Goal: Information Seeking & Learning: Learn about a topic

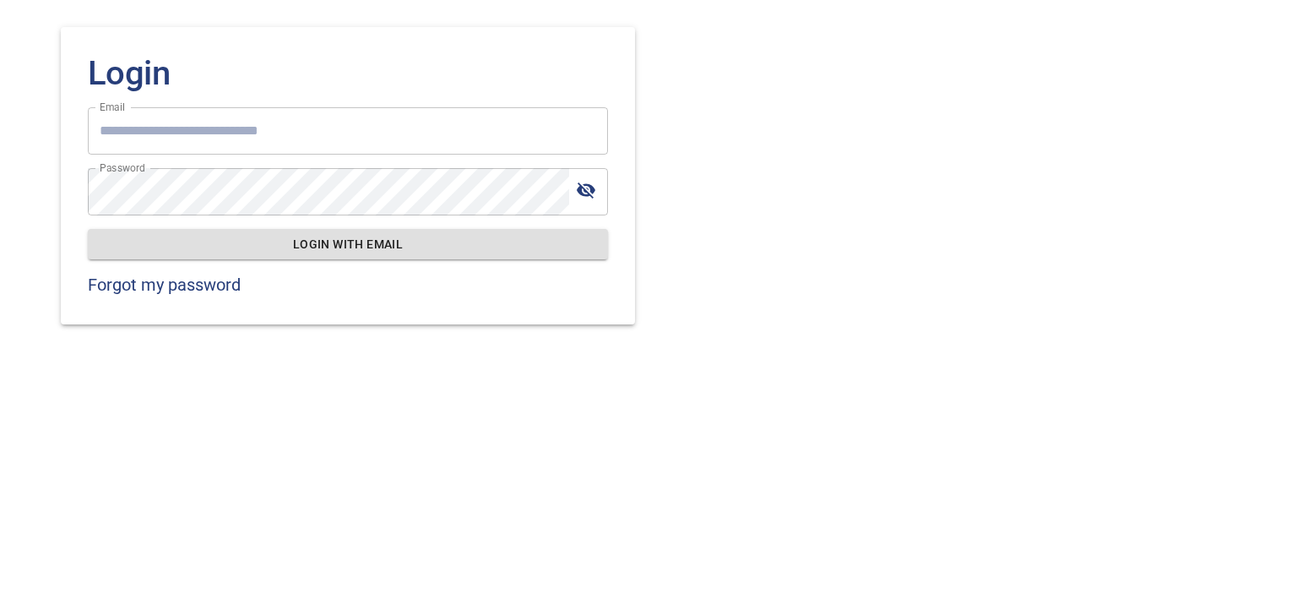
type input "**********"
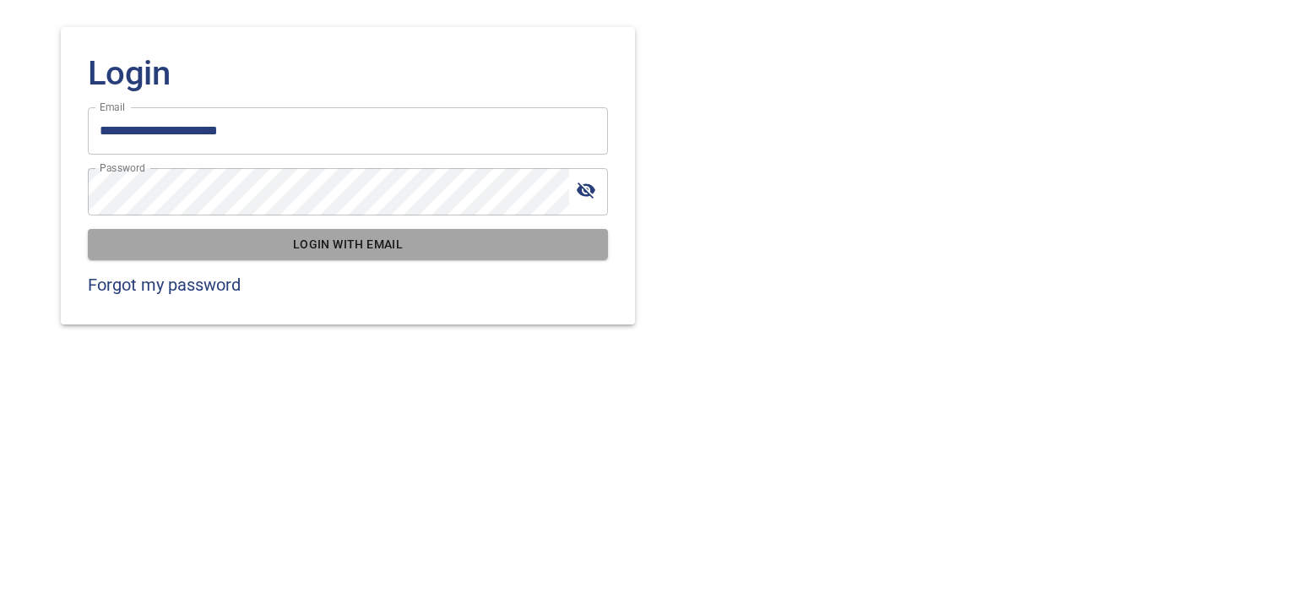
click at [369, 239] on span "Login with email" at bounding box center [347, 244] width 493 height 21
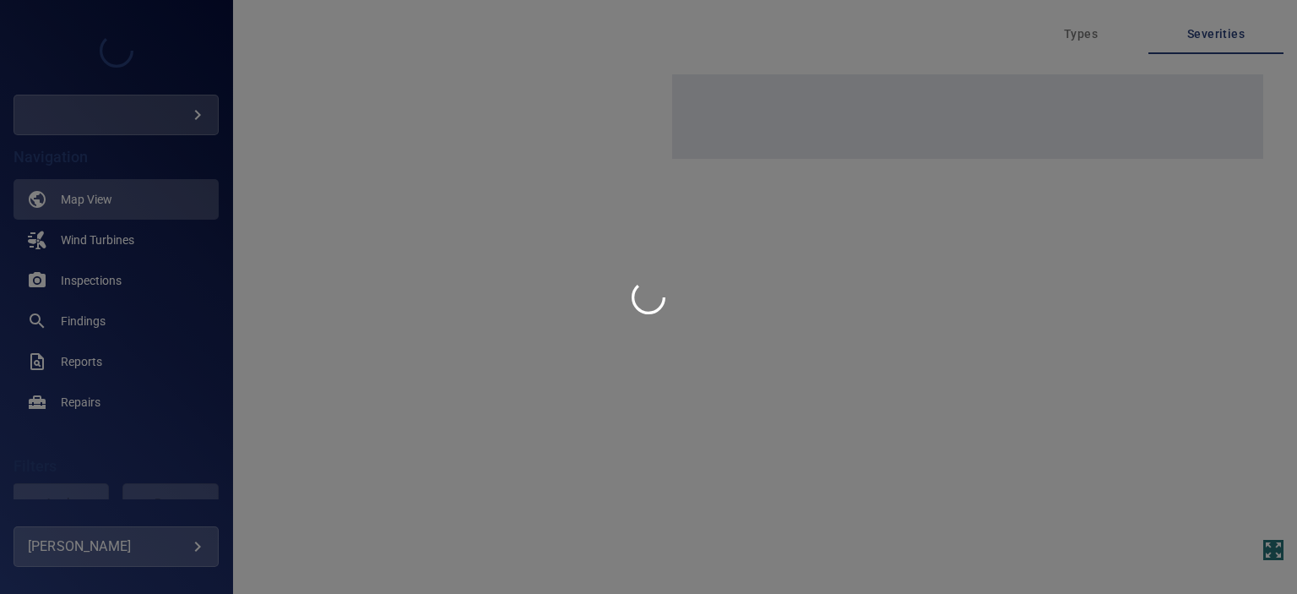
type input "****"
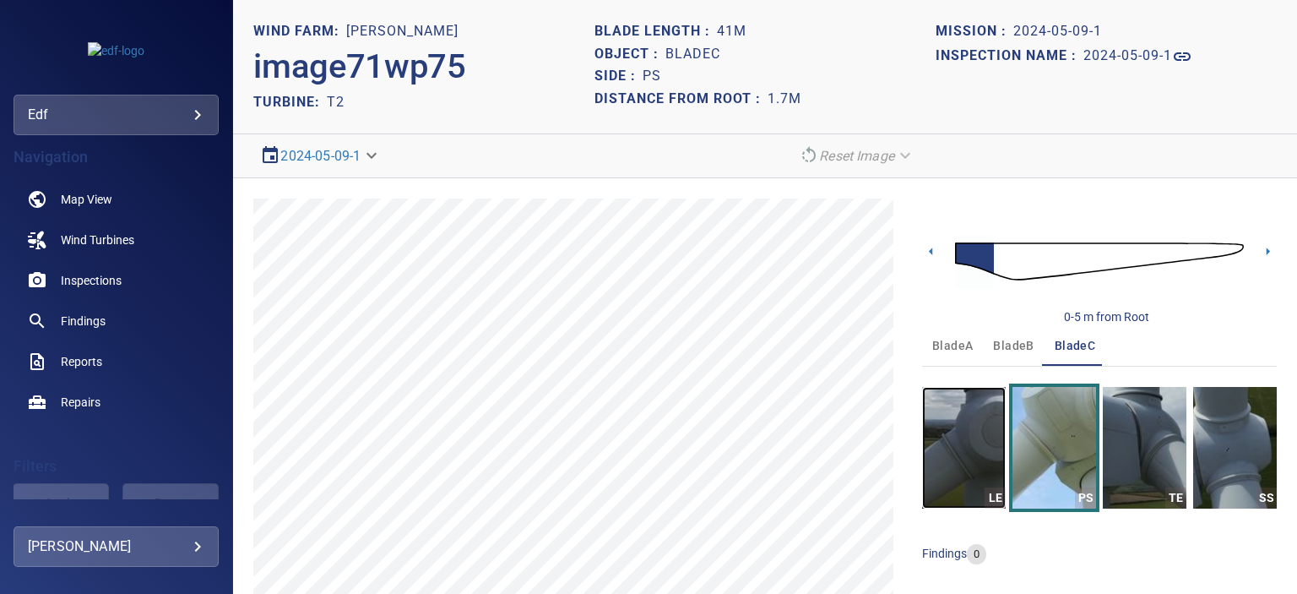
click at [955, 436] on img "button" at bounding box center [964, 448] width 84 height 122
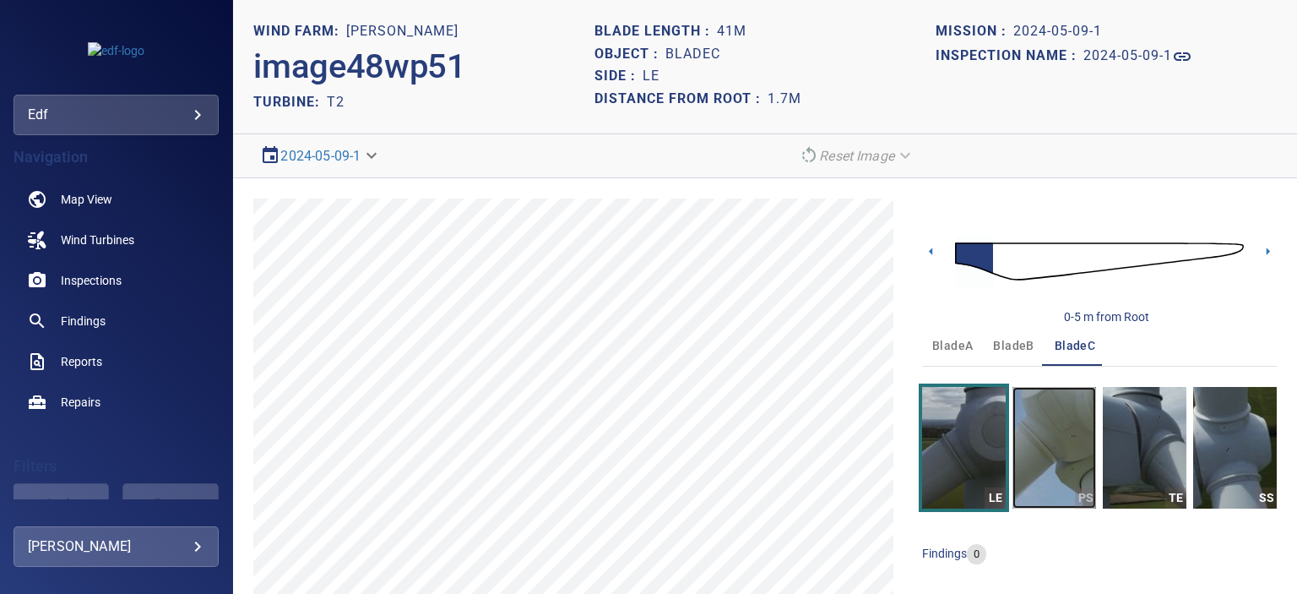
click at [1047, 468] on img "button" at bounding box center [1054, 448] width 84 height 122
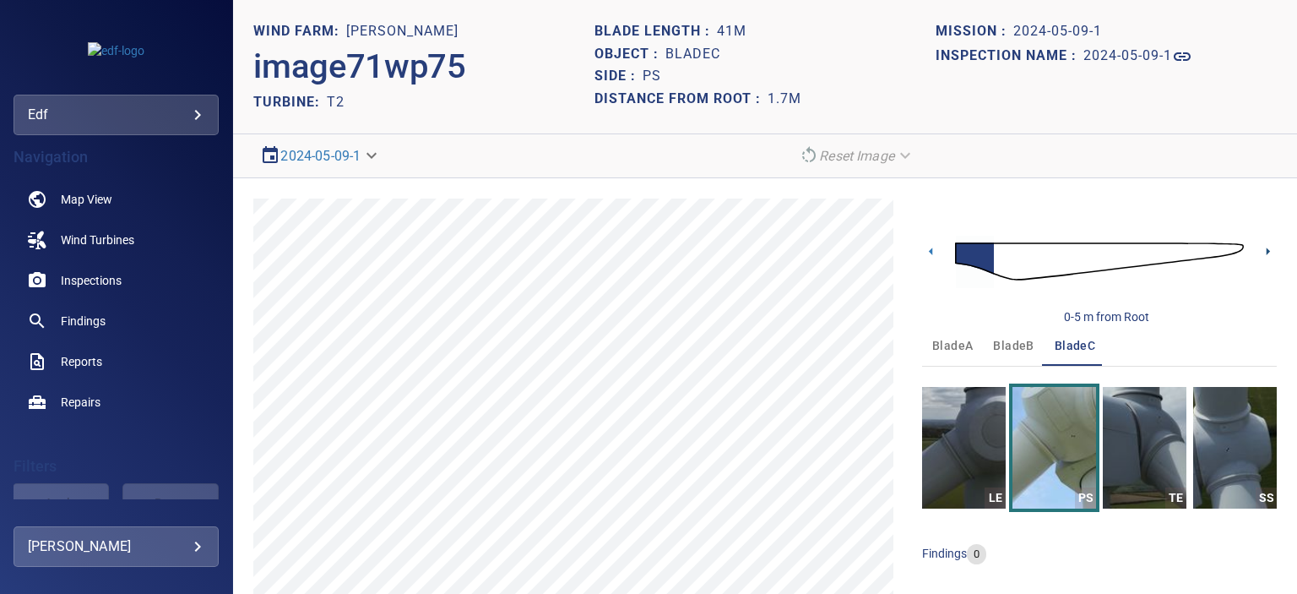
click at [1259, 246] on icon at bounding box center [1268, 251] width 18 height 18
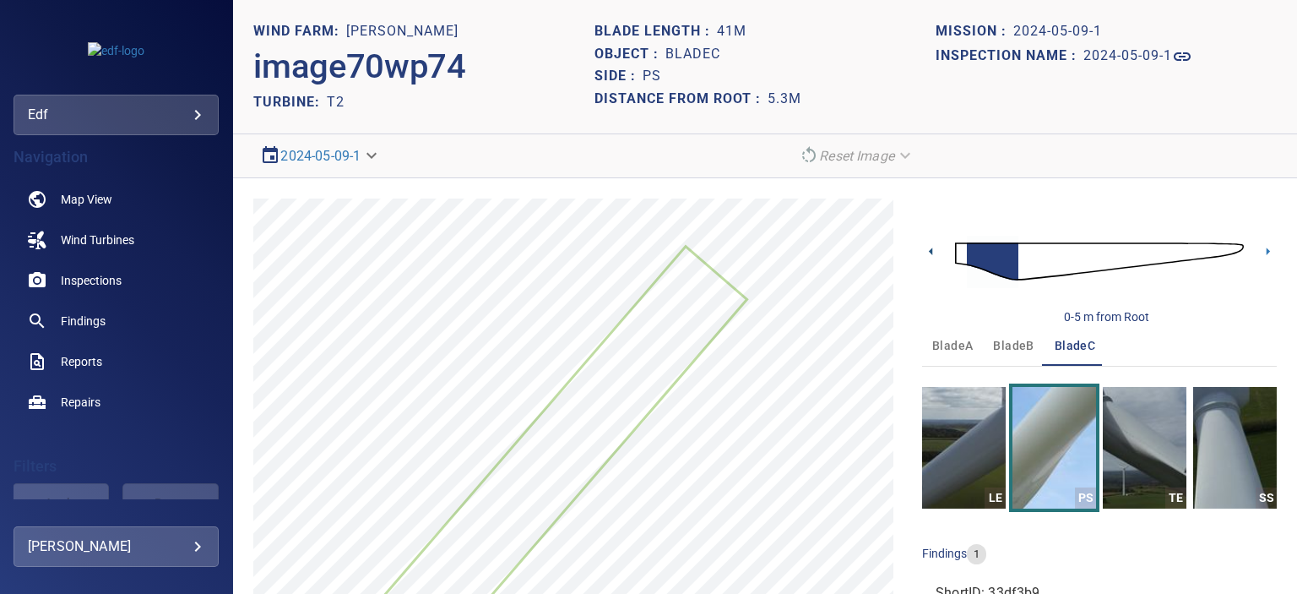
click at [925, 249] on icon at bounding box center [931, 251] width 18 height 18
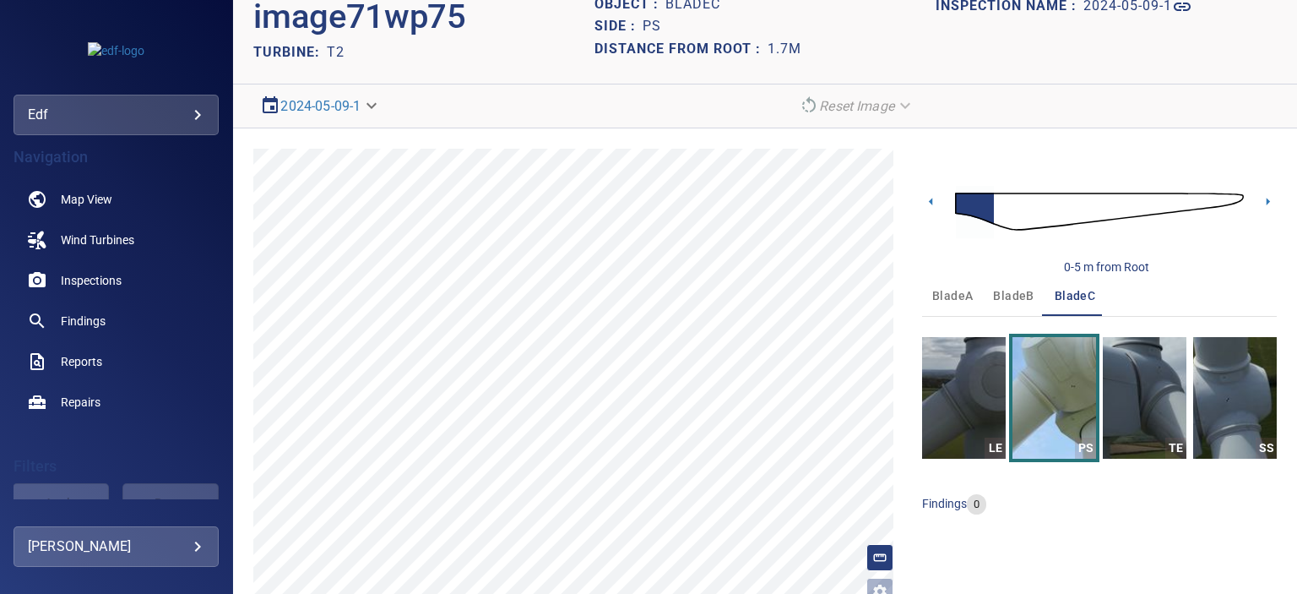
scroll to position [89, 0]
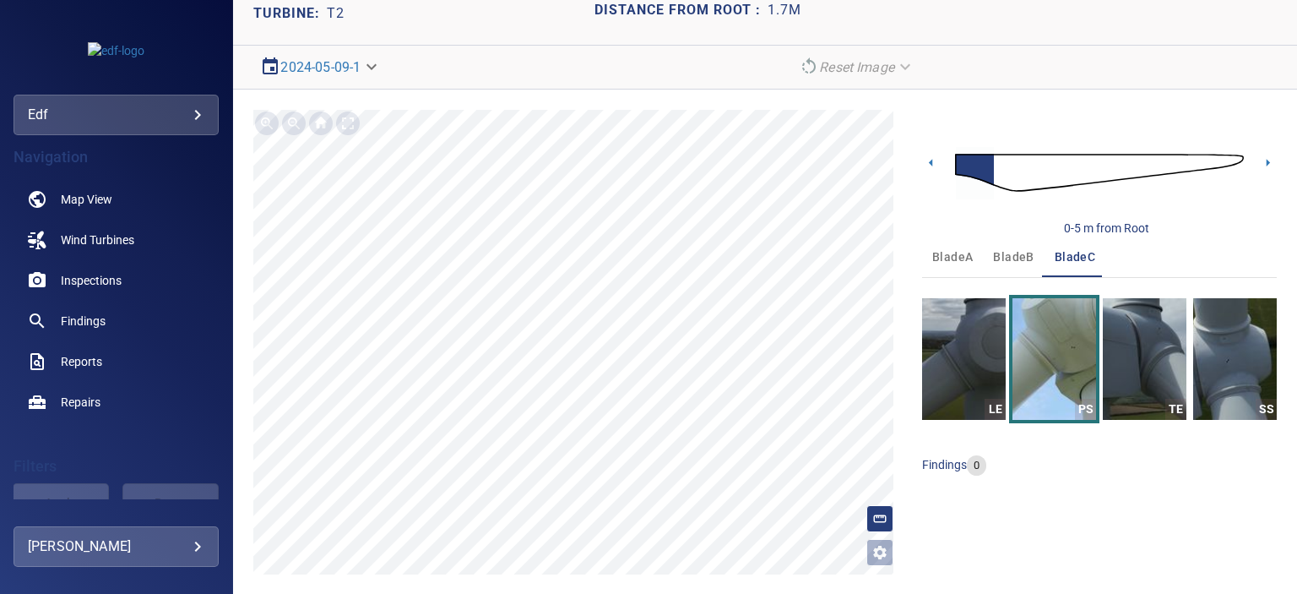
click at [955, 255] on span "bladeA" at bounding box center [952, 257] width 41 height 21
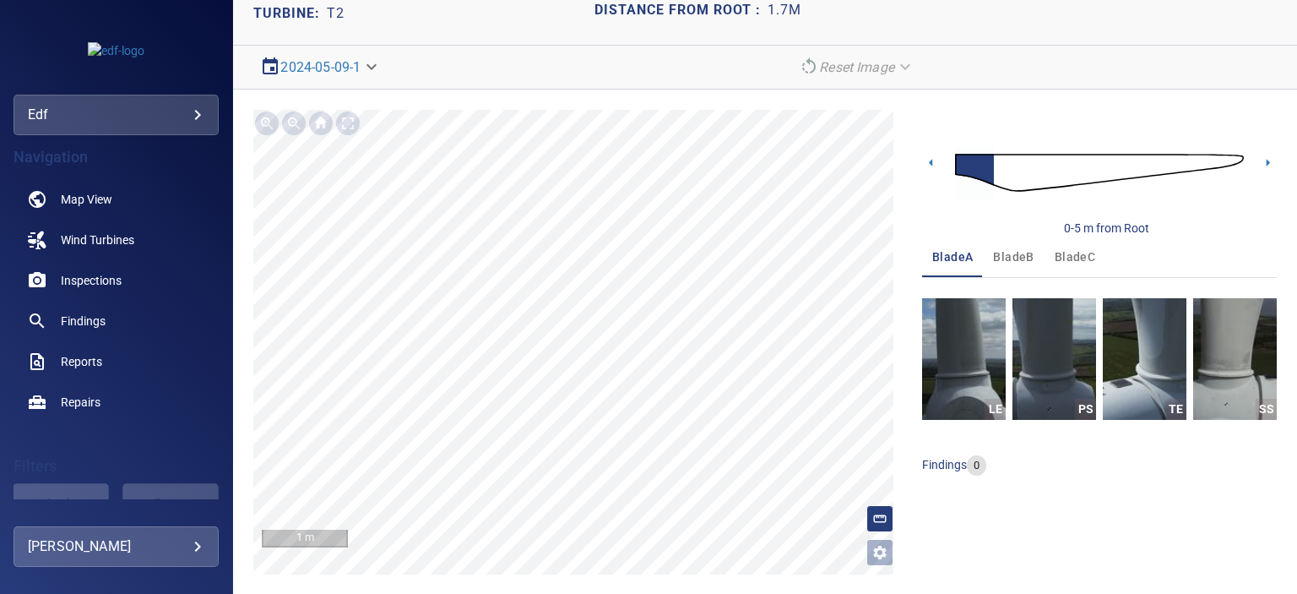
click at [1009, 257] on span "bladeB" at bounding box center [1013, 257] width 41 height 21
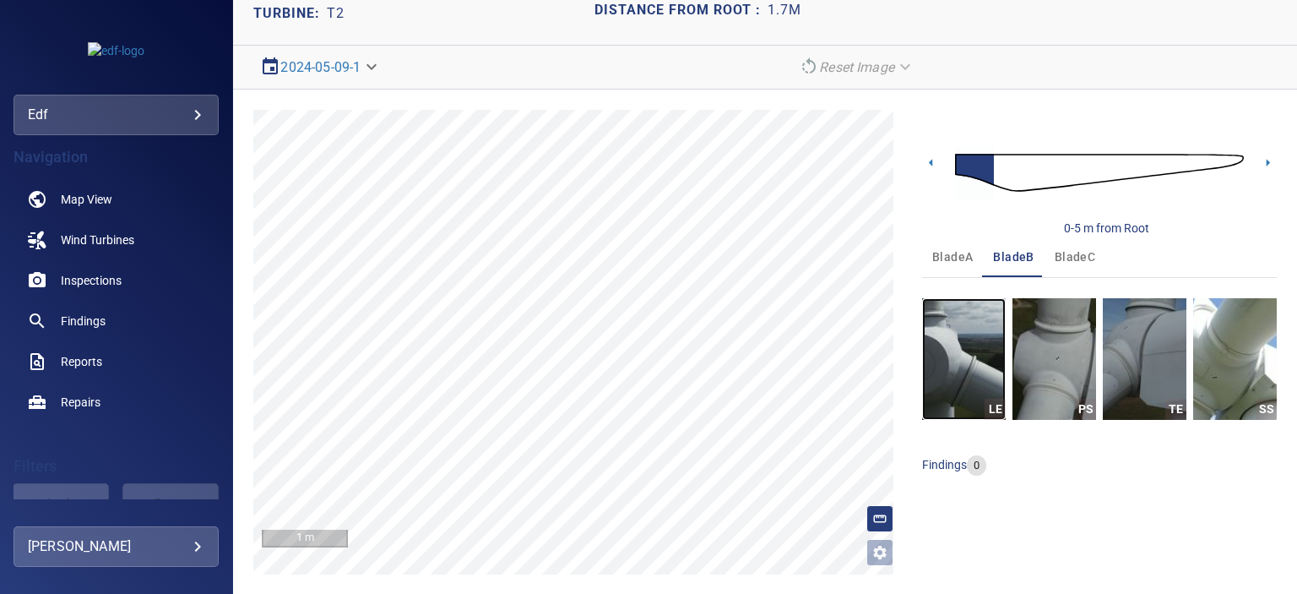
click at [976, 363] on img "button" at bounding box center [964, 359] width 84 height 122
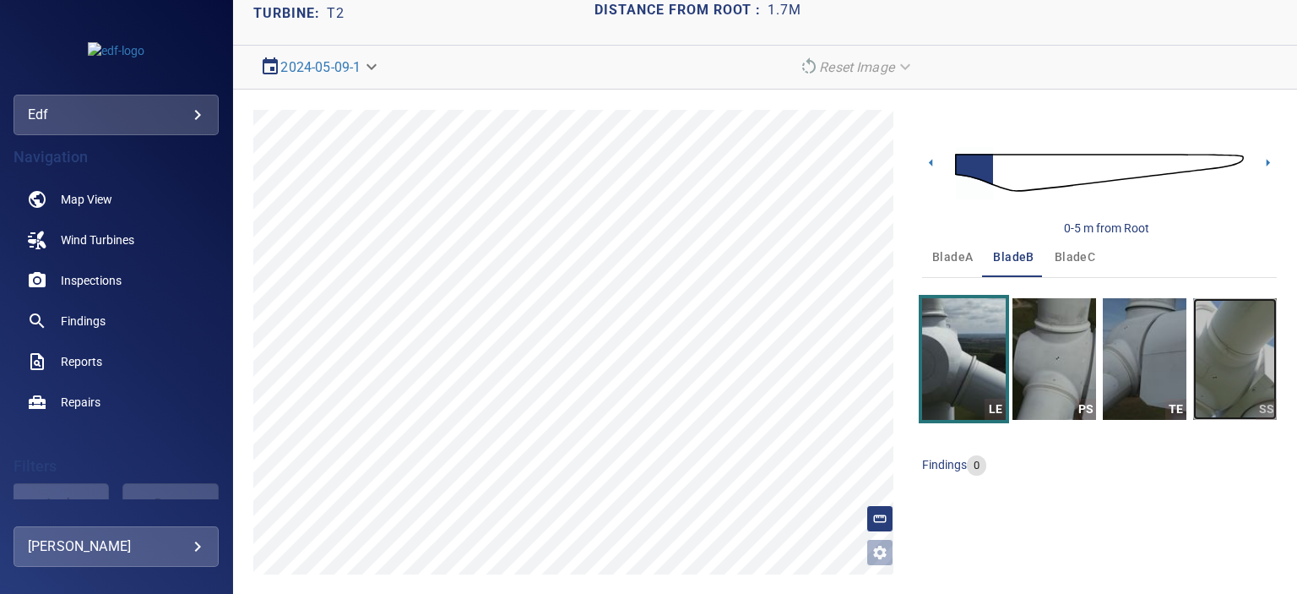
click at [1218, 360] on img "button" at bounding box center [1235, 359] width 84 height 122
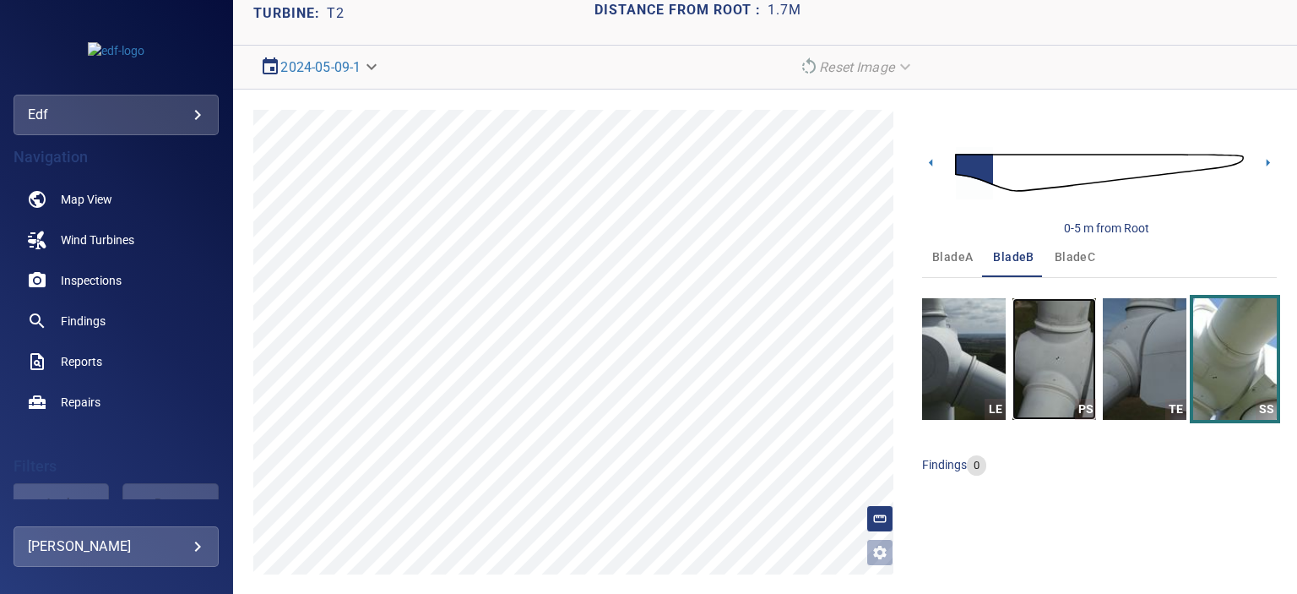
click at [1047, 364] on img "button" at bounding box center [1054, 359] width 84 height 122
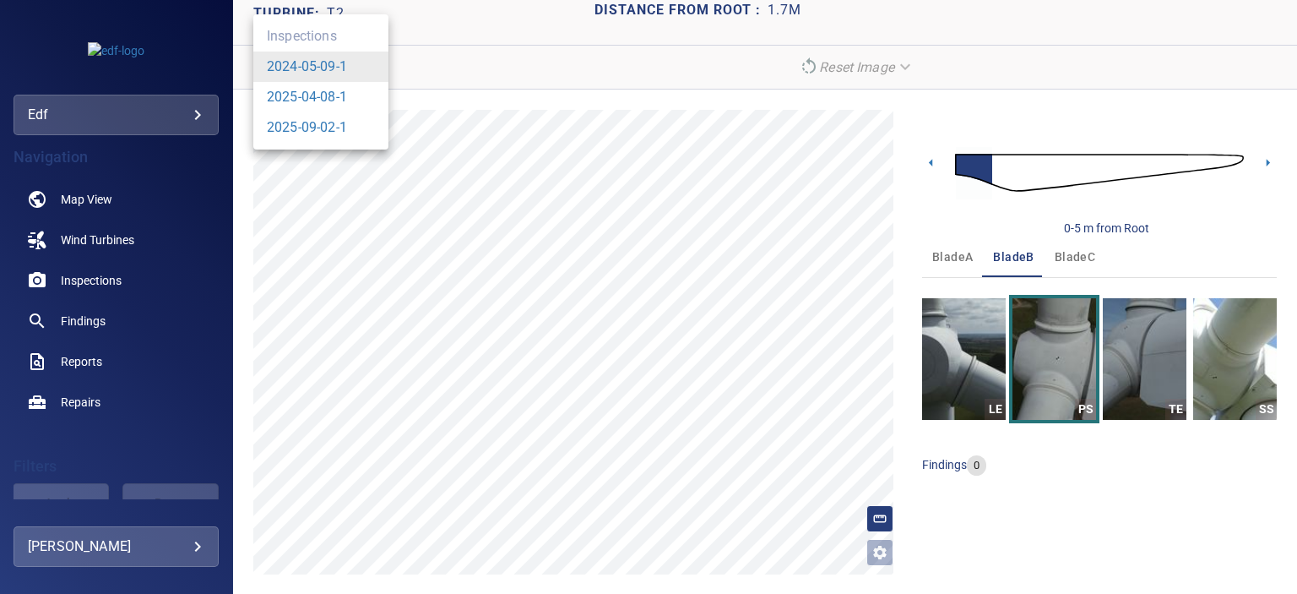
click at [340, 63] on body "**********" at bounding box center [648, 297] width 1297 height 594
click at [442, 62] on div at bounding box center [648, 297] width 1297 height 594
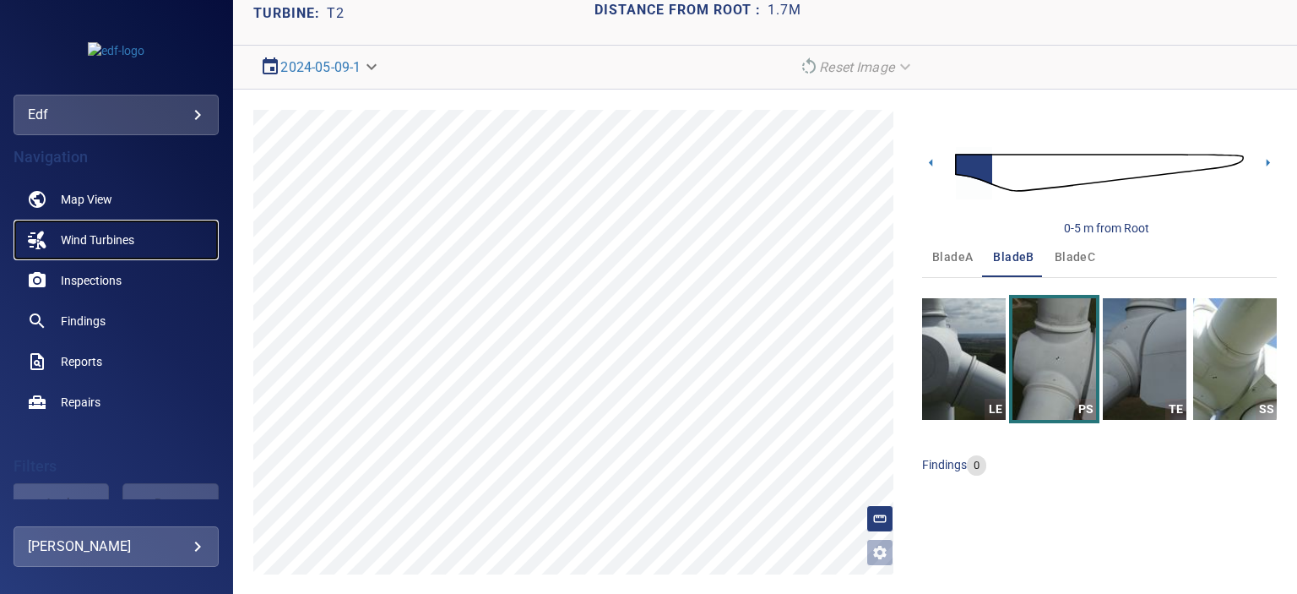
click at [117, 235] on span "Wind Turbines" at bounding box center [97, 239] width 73 height 17
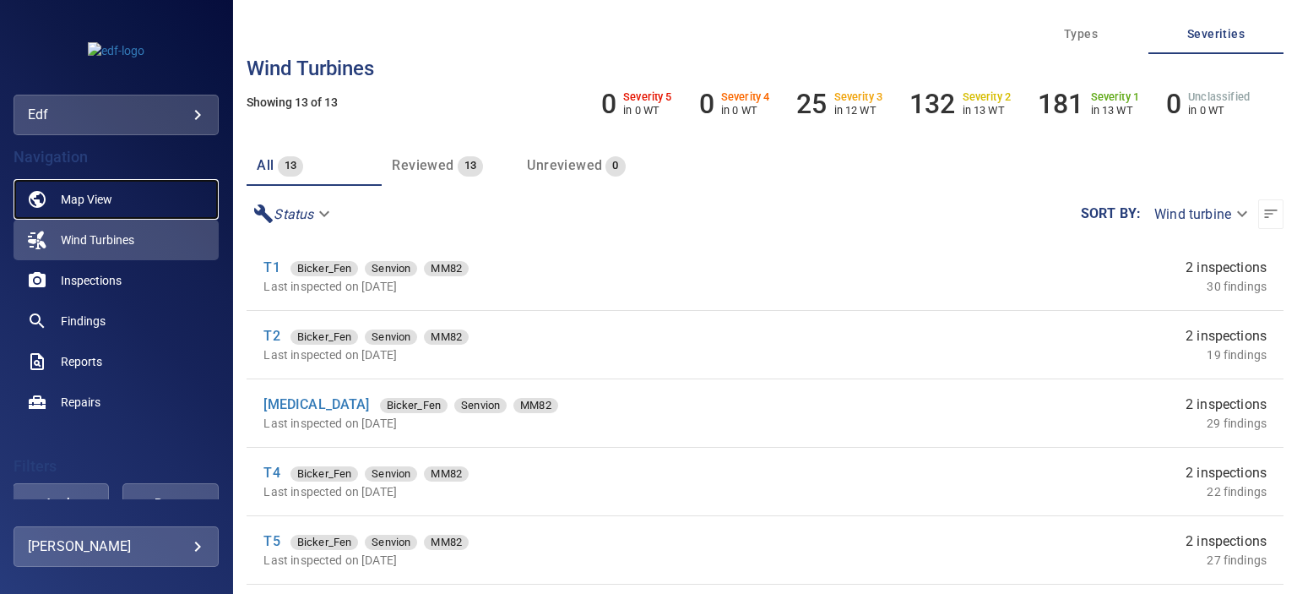
click at [106, 193] on span "Map View" at bounding box center [86, 199] width 51 height 17
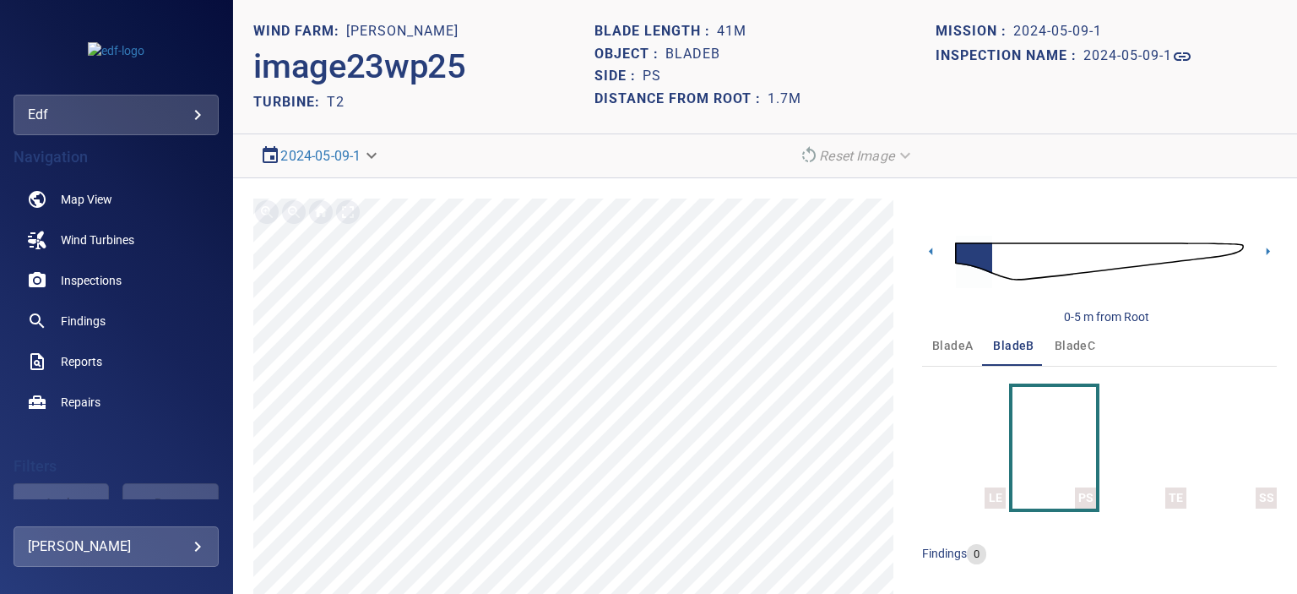
scroll to position [84, 0]
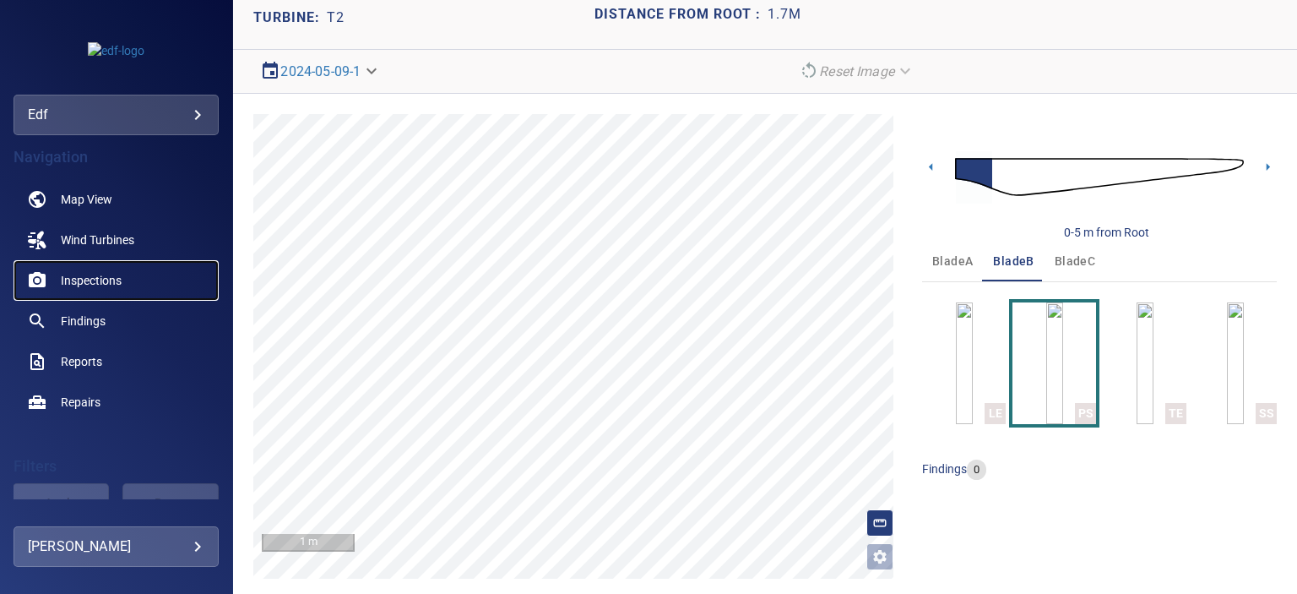
click at [98, 276] on span "Inspections" at bounding box center [91, 280] width 61 height 17
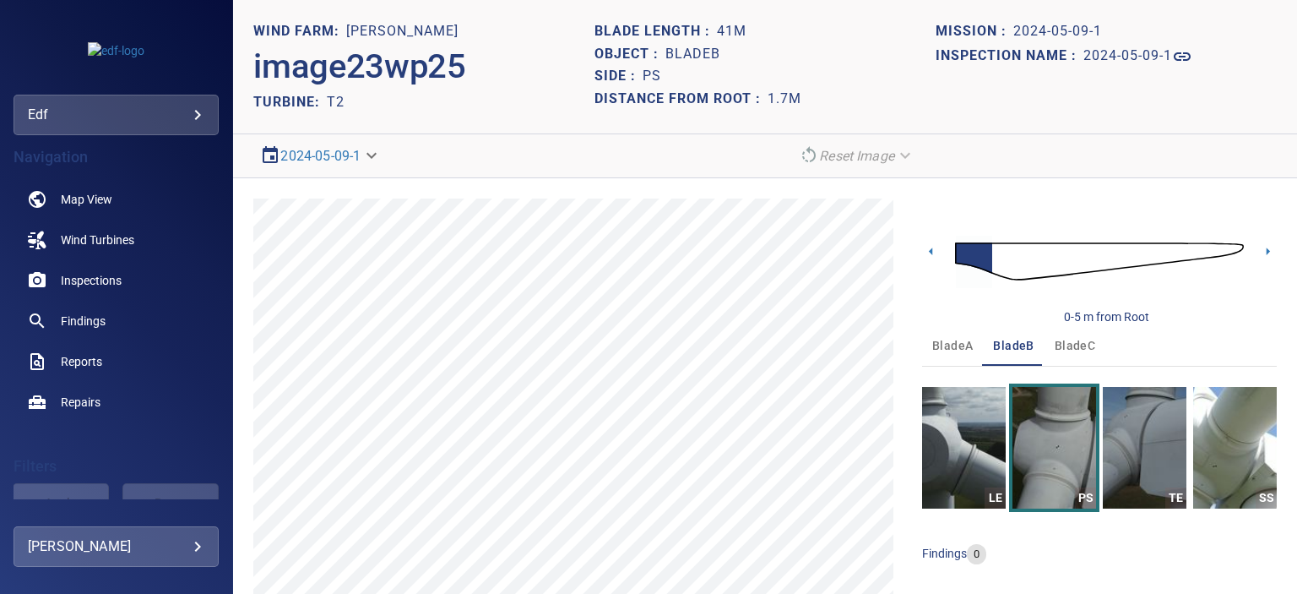
click at [377, 156] on body "**********" at bounding box center [648, 297] width 1297 height 594
click at [321, 216] on link "2025-09-02-1" at bounding box center [307, 216] width 80 height 20
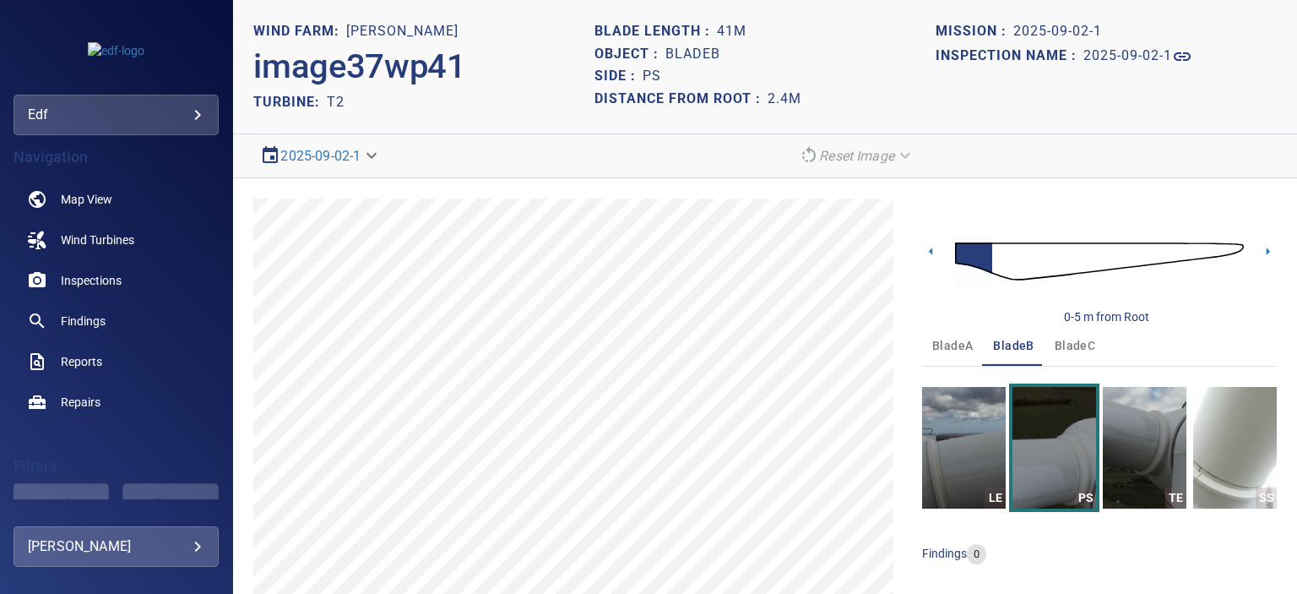
click at [939, 344] on span "bladeA" at bounding box center [952, 345] width 41 height 21
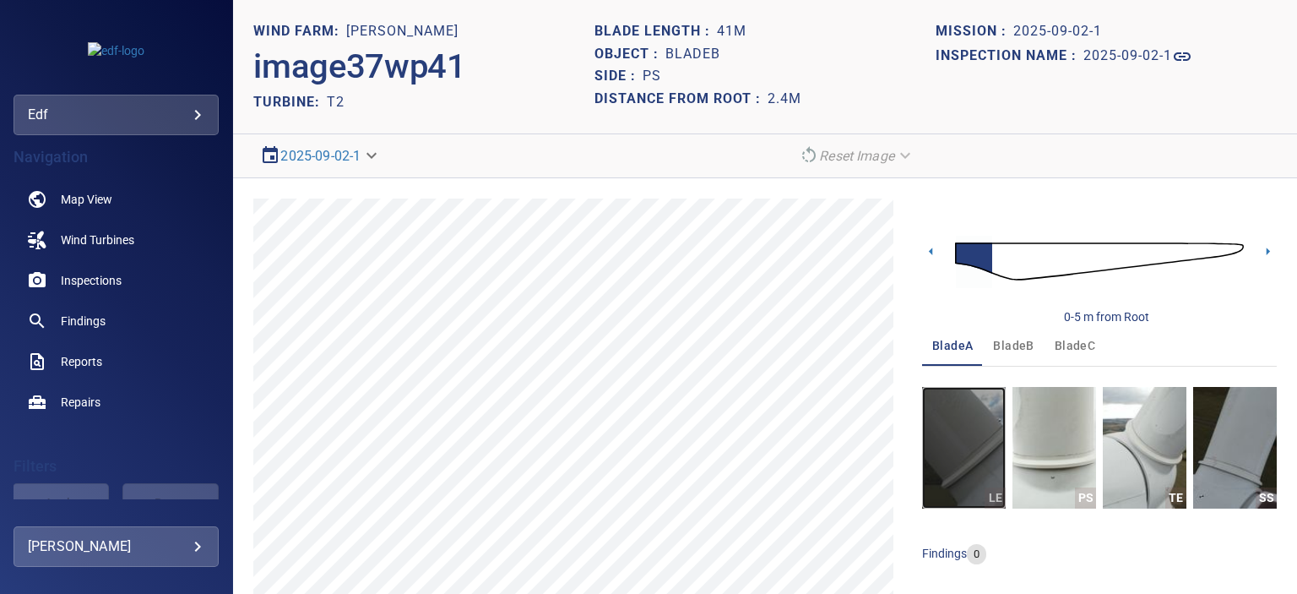
click at [957, 452] on img "button" at bounding box center [964, 448] width 84 height 122
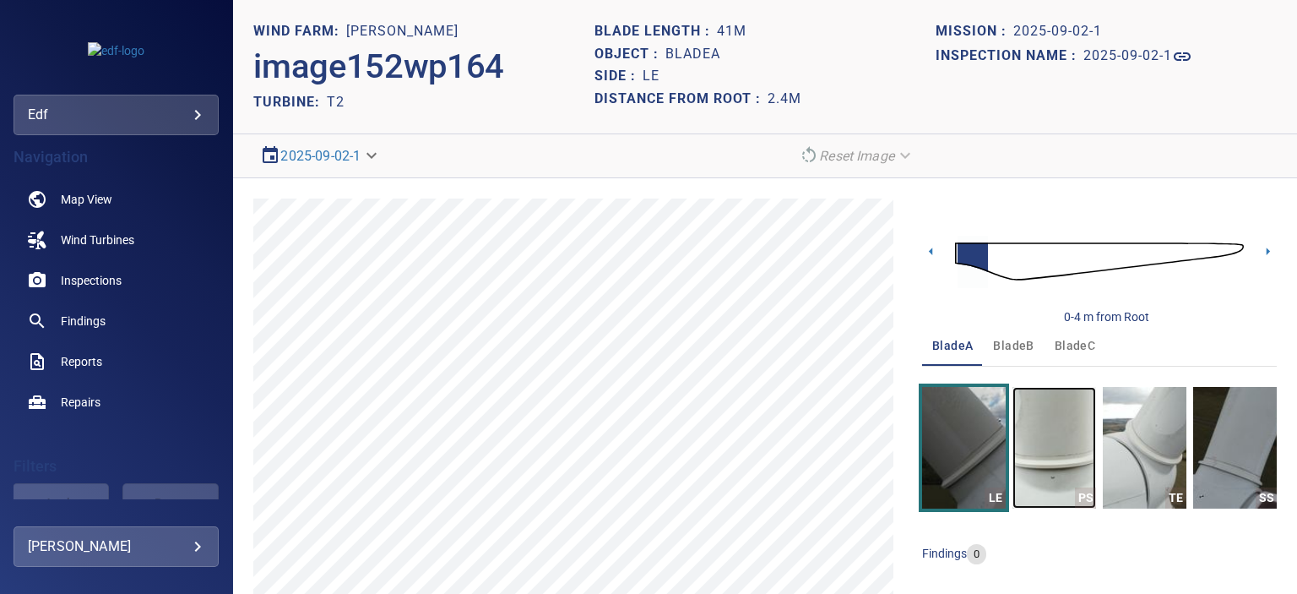
click at [1062, 462] on img "button" at bounding box center [1054, 448] width 84 height 122
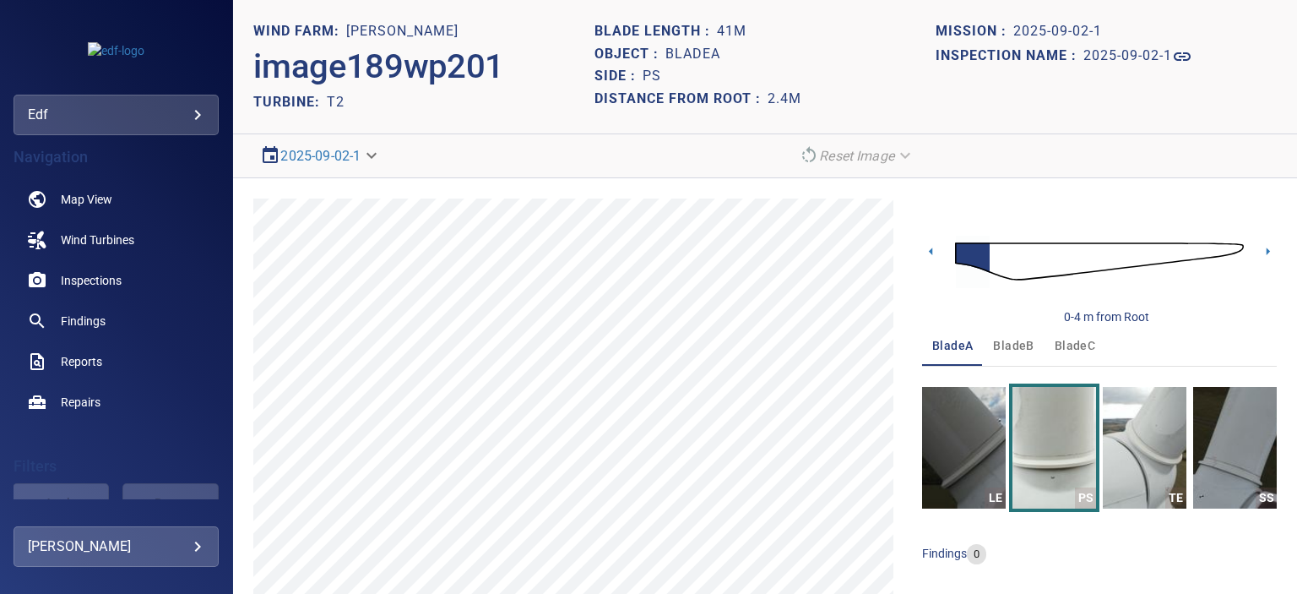
click at [1012, 343] on span "bladeB" at bounding box center [1013, 345] width 41 height 21
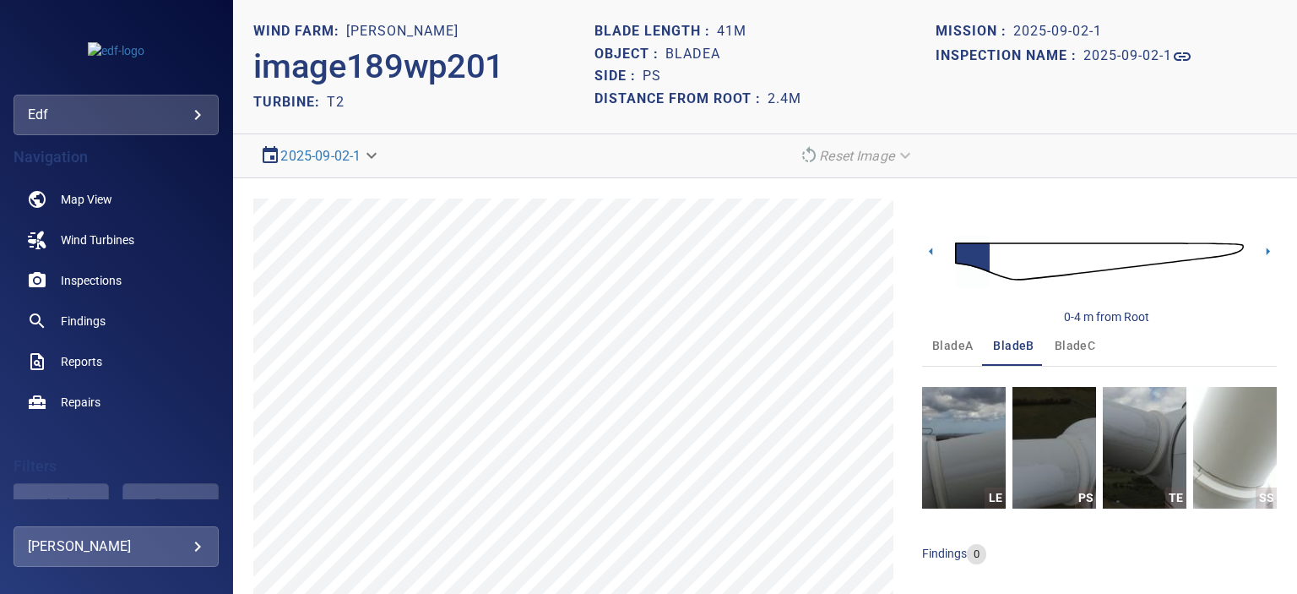
click at [1071, 341] on span "bladeC" at bounding box center [1074, 345] width 41 height 21
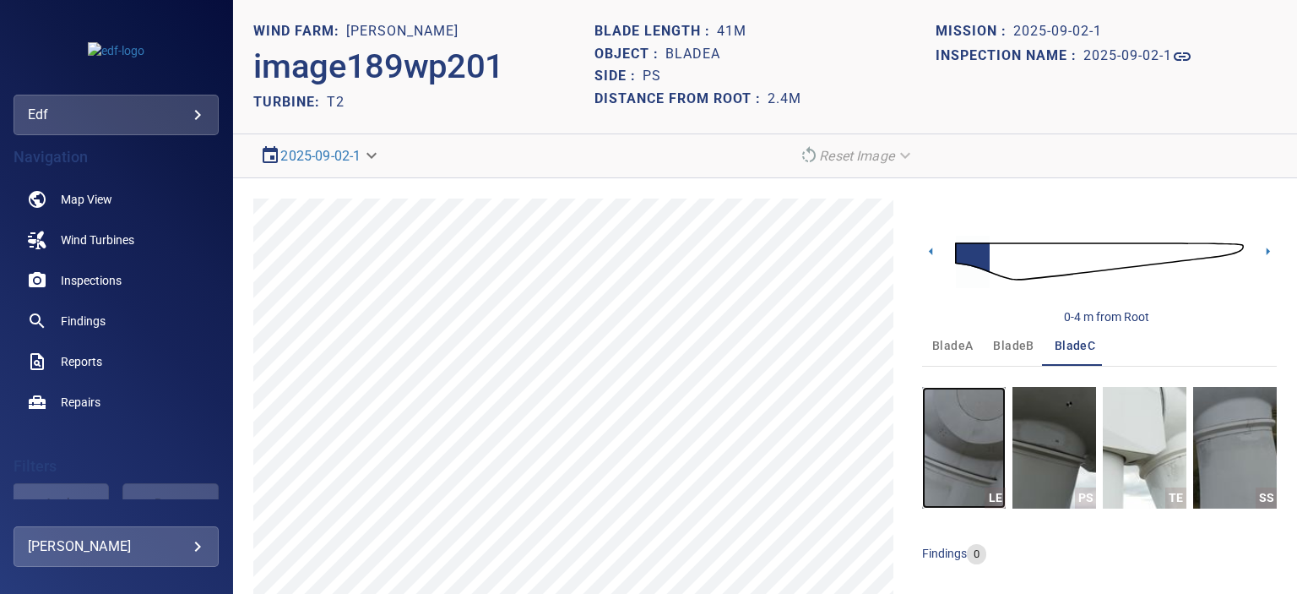
click at [952, 469] on img "button" at bounding box center [964, 448] width 84 height 122
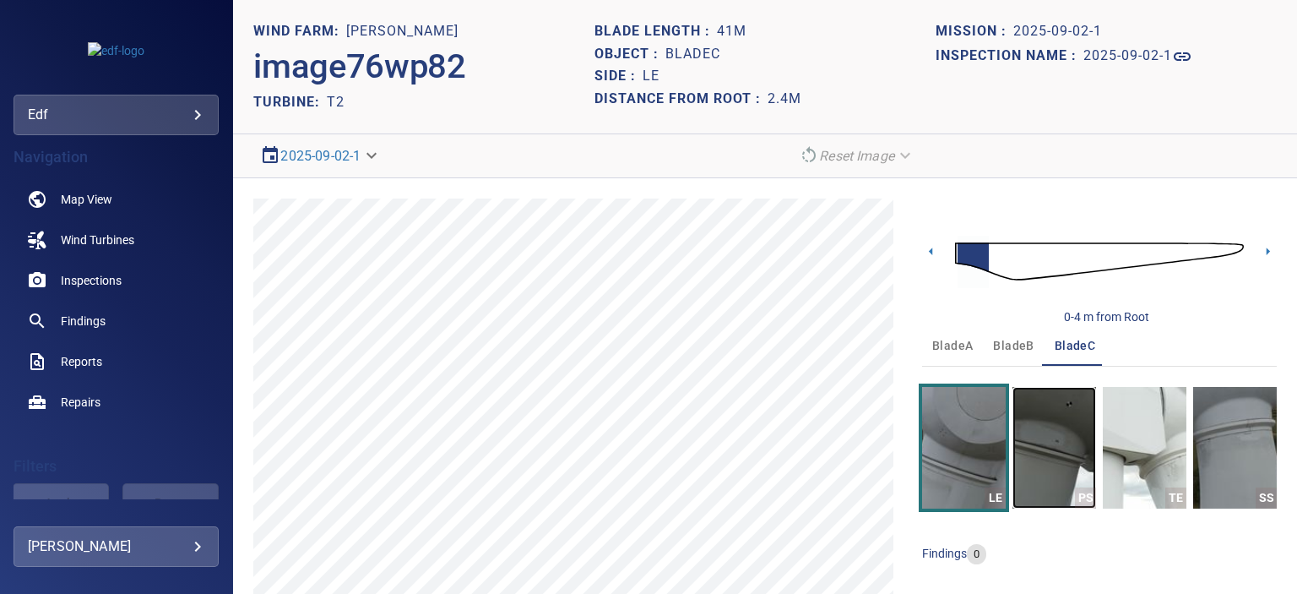
click at [1054, 444] on img "button" at bounding box center [1054, 448] width 84 height 122
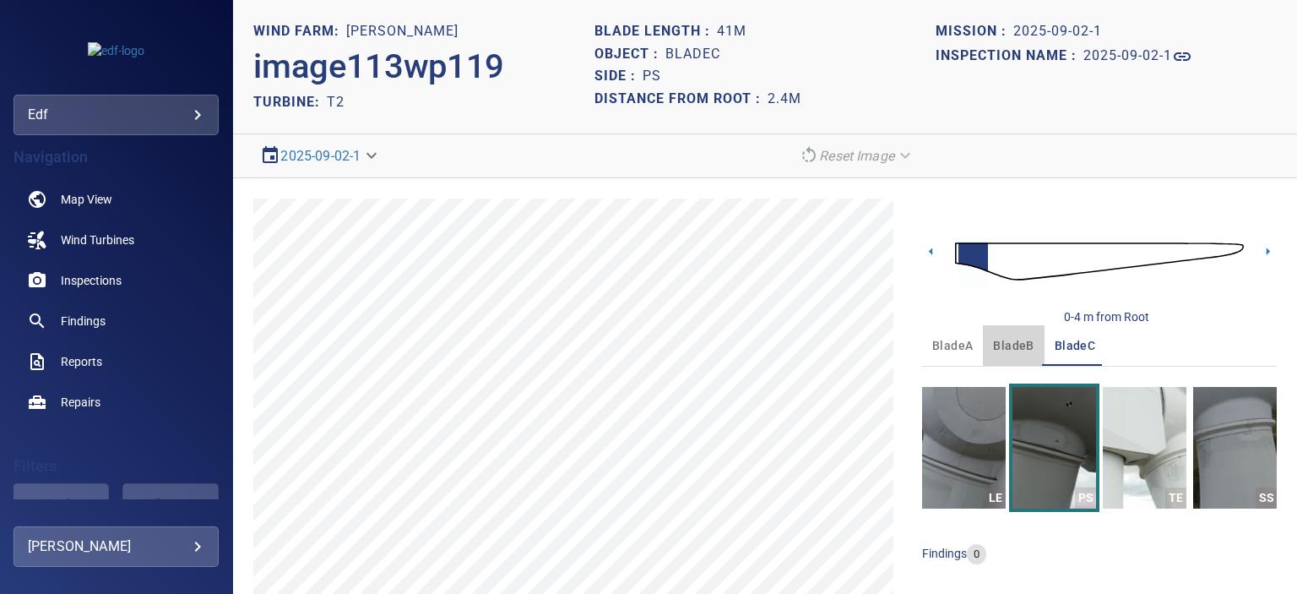
click at [1007, 339] on span "bladeB" at bounding box center [1013, 345] width 41 height 21
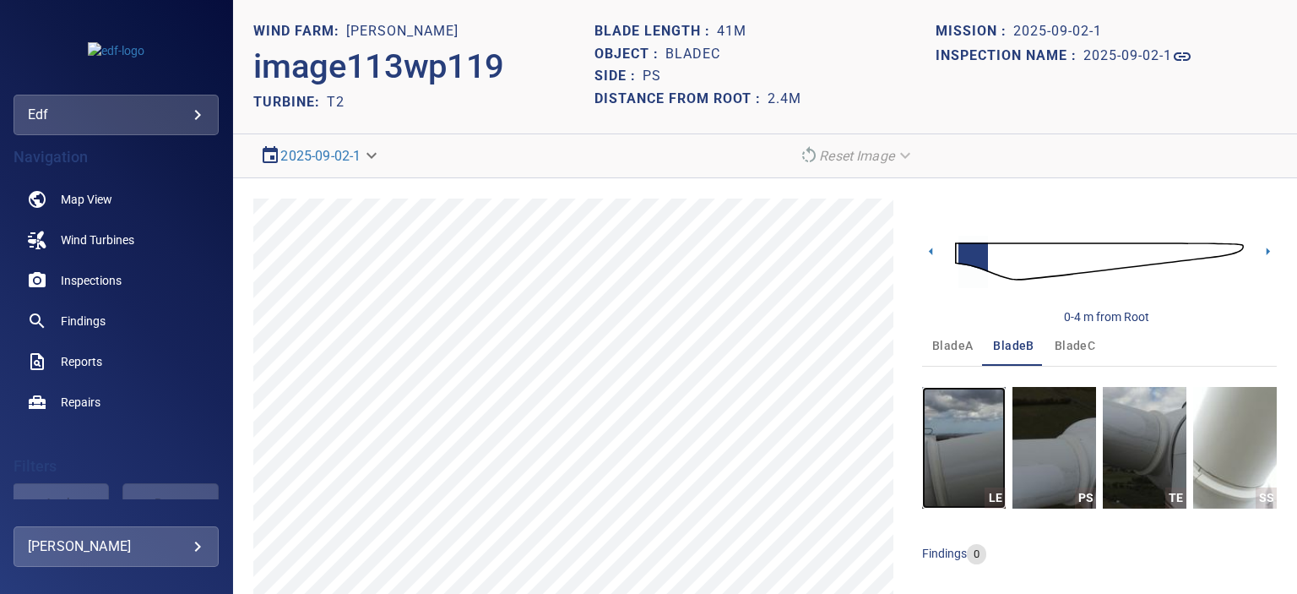
click at [957, 472] on img "button" at bounding box center [964, 448] width 84 height 122
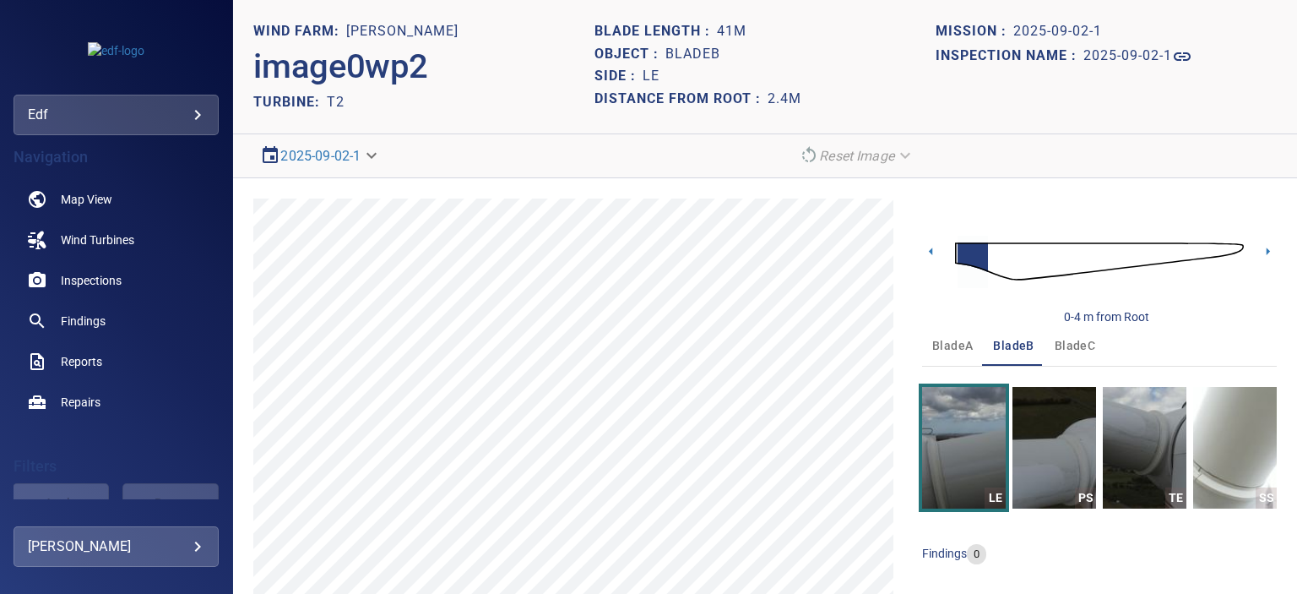
click at [950, 344] on span "bladeA" at bounding box center [952, 345] width 41 height 21
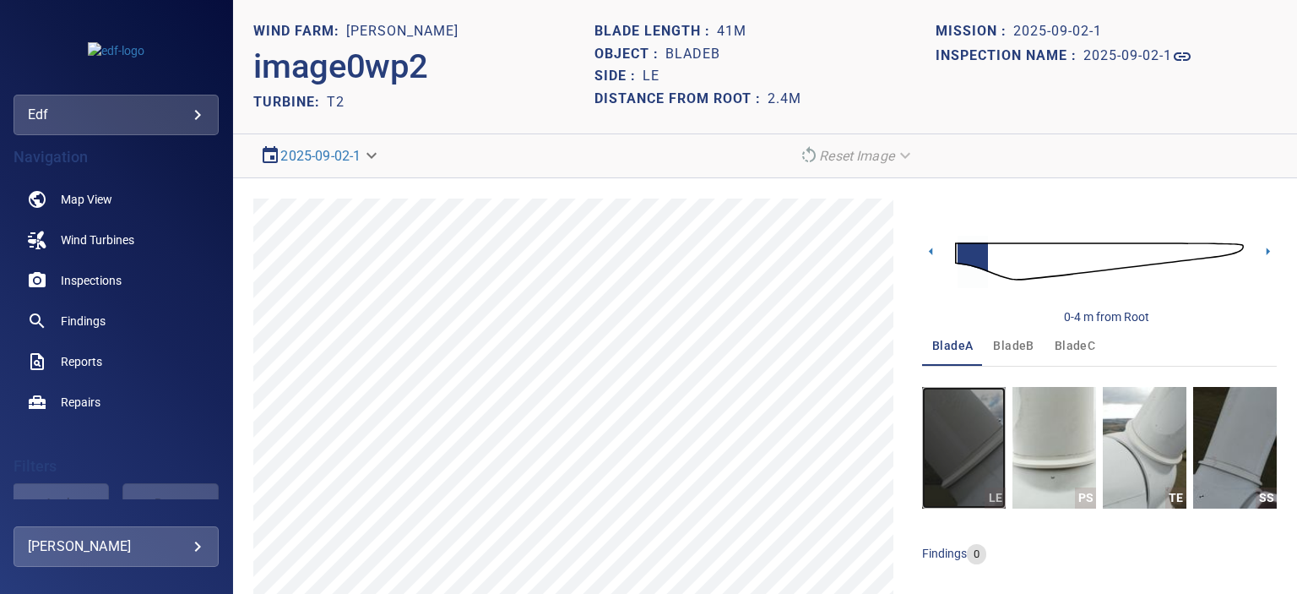
click at [946, 457] on img "button" at bounding box center [964, 448] width 84 height 122
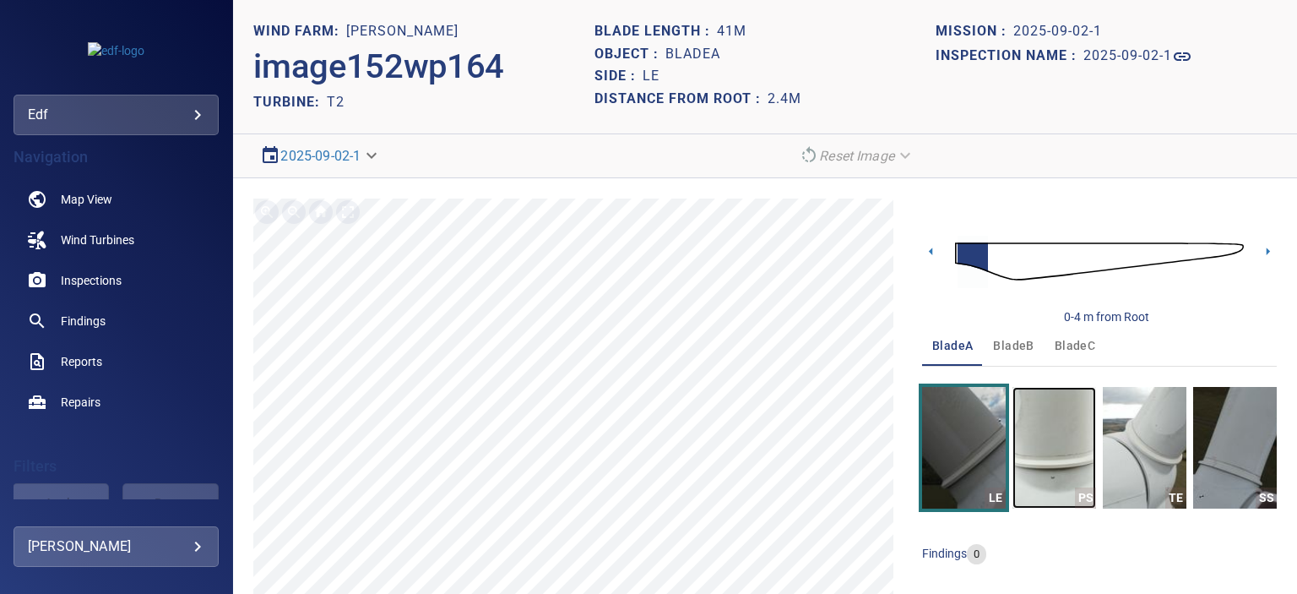
click at [1060, 474] on img "button" at bounding box center [1054, 448] width 84 height 122
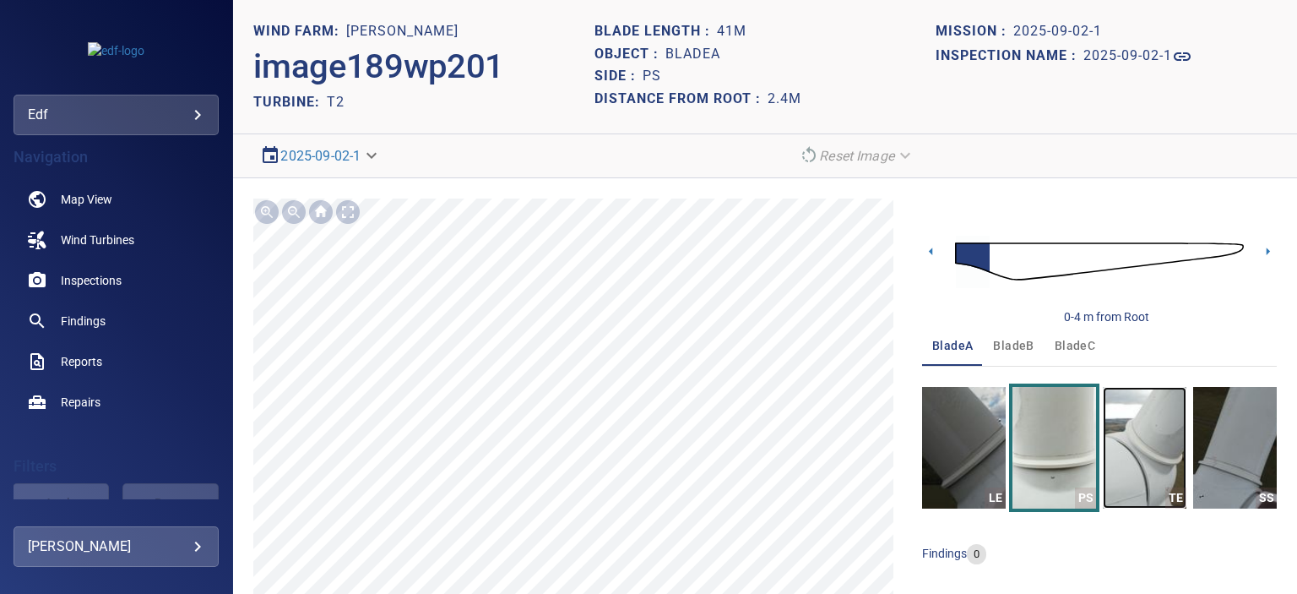
click at [1148, 442] on img "button" at bounding box center [1145, 448] width 84 height 122
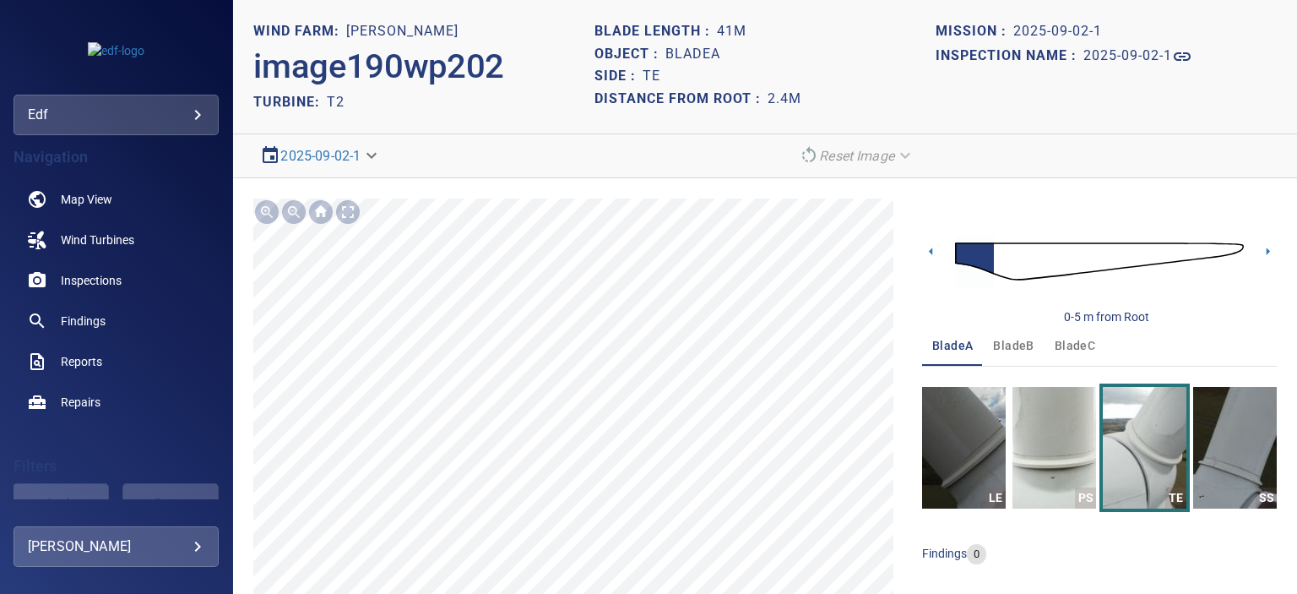
click at [1006, 340] on span "bladeB" at bounding box center [1013, 345] width 41 height 21
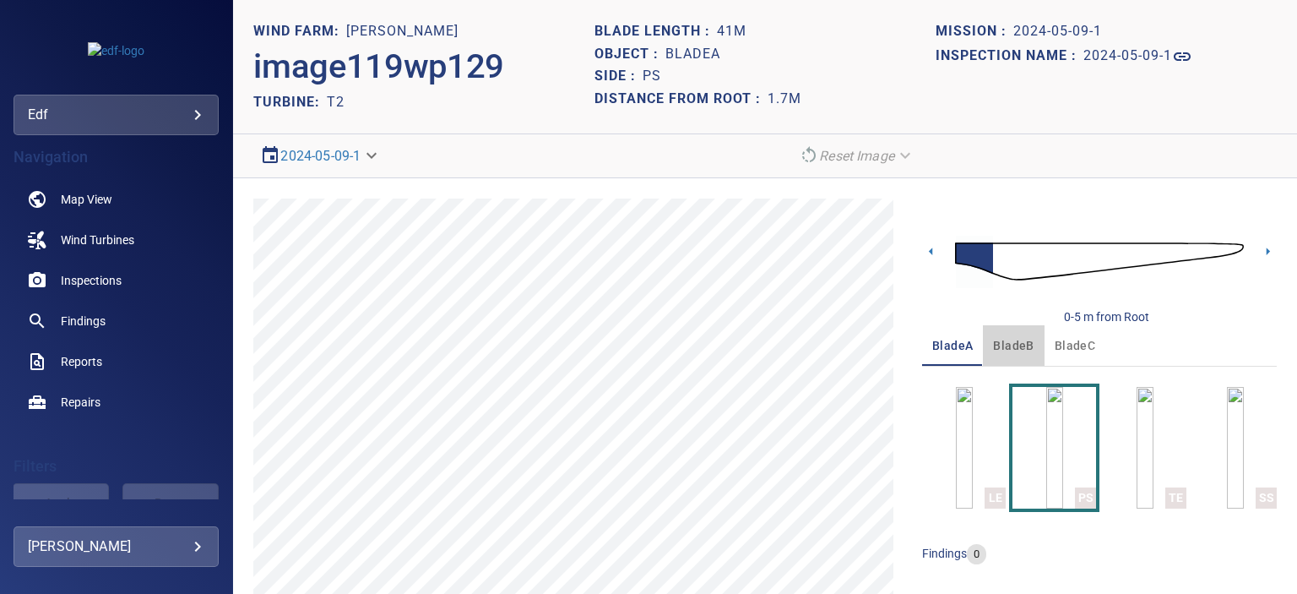
click at [1008, 340] on span "bladeB" at bounding box center [1013, 345] width 41 height 21
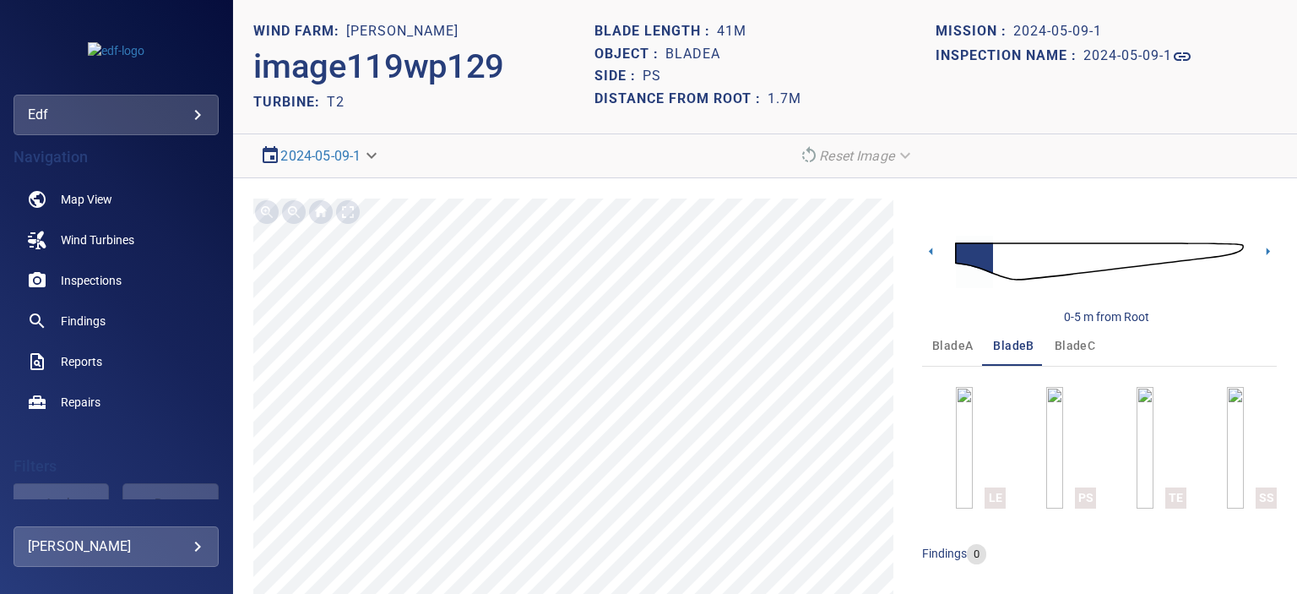
click at [949, 345] on span "bladeA" at bounding box center [952, 345] width 41 height 21
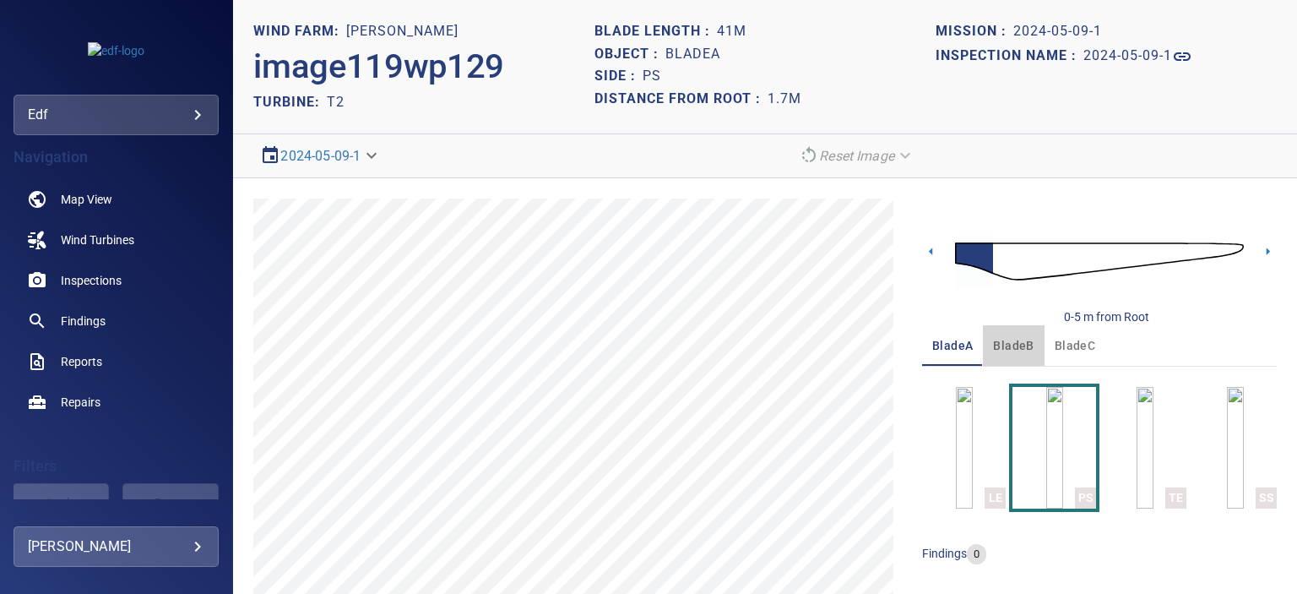
click at [1008, 343] on span "bladeB" at bounding box center [1013, 345] width 41 height 21
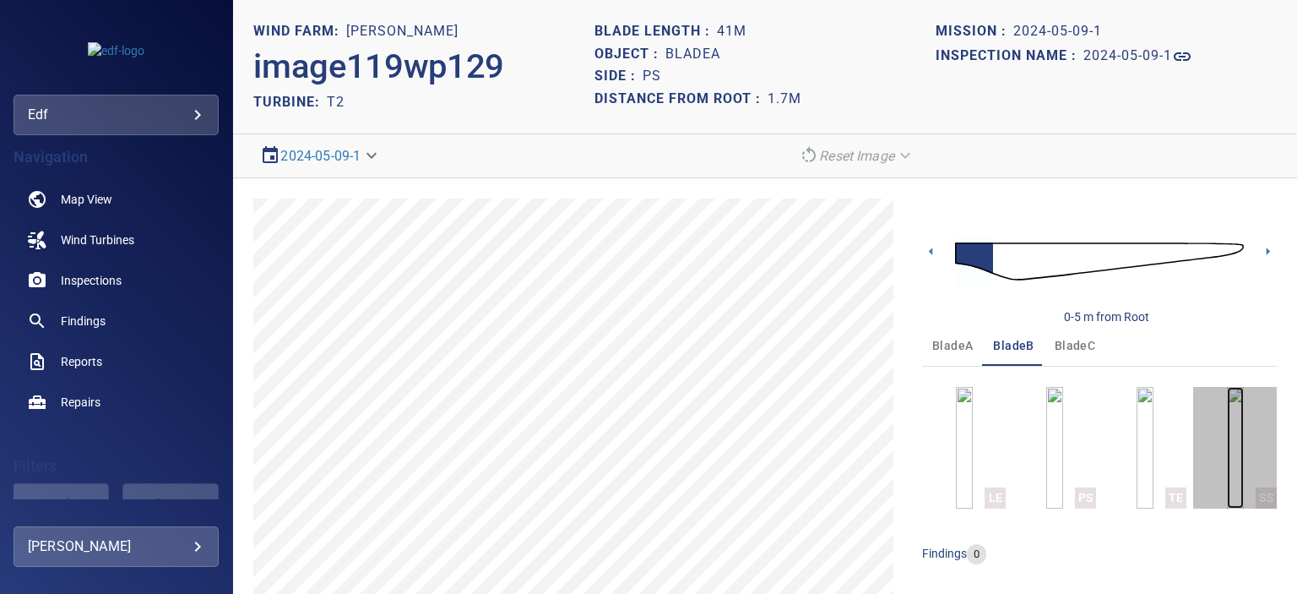
click at [1227, 477] on img "button" at bounding box center [1235, 448] width 17 height 122
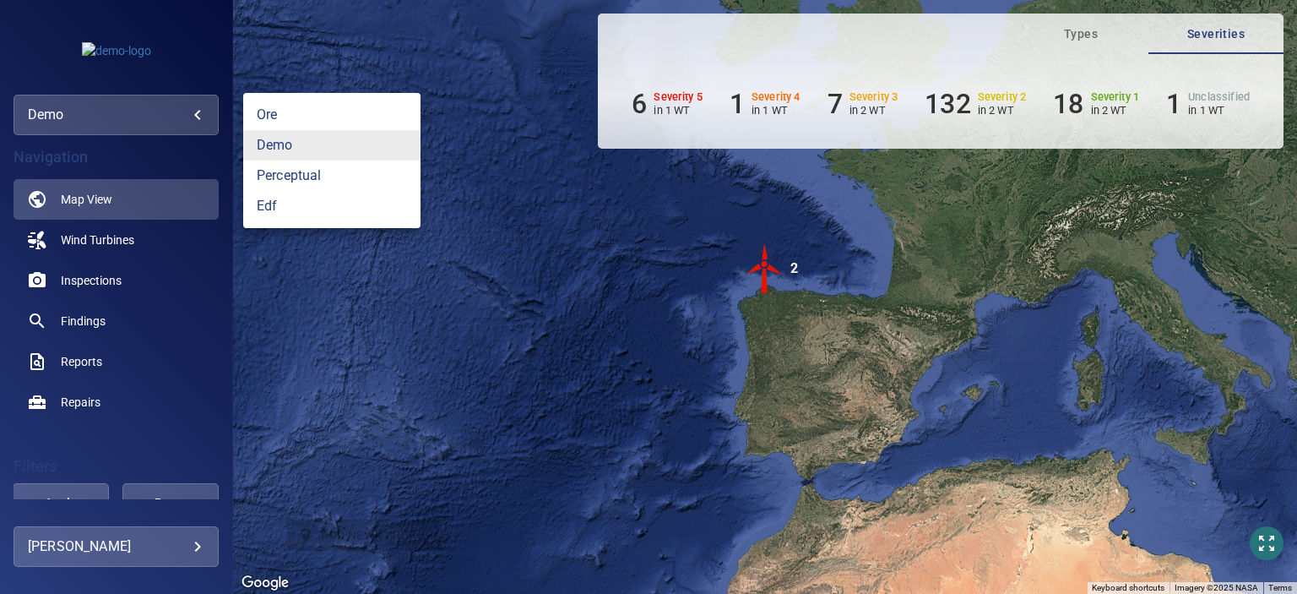
click at [199, 112] on body "**********" at bounding box center [648, 297] width 1297 height 594
click at [290, 212] on link "edf" at bounding box center [331, 206] width 177 height 30
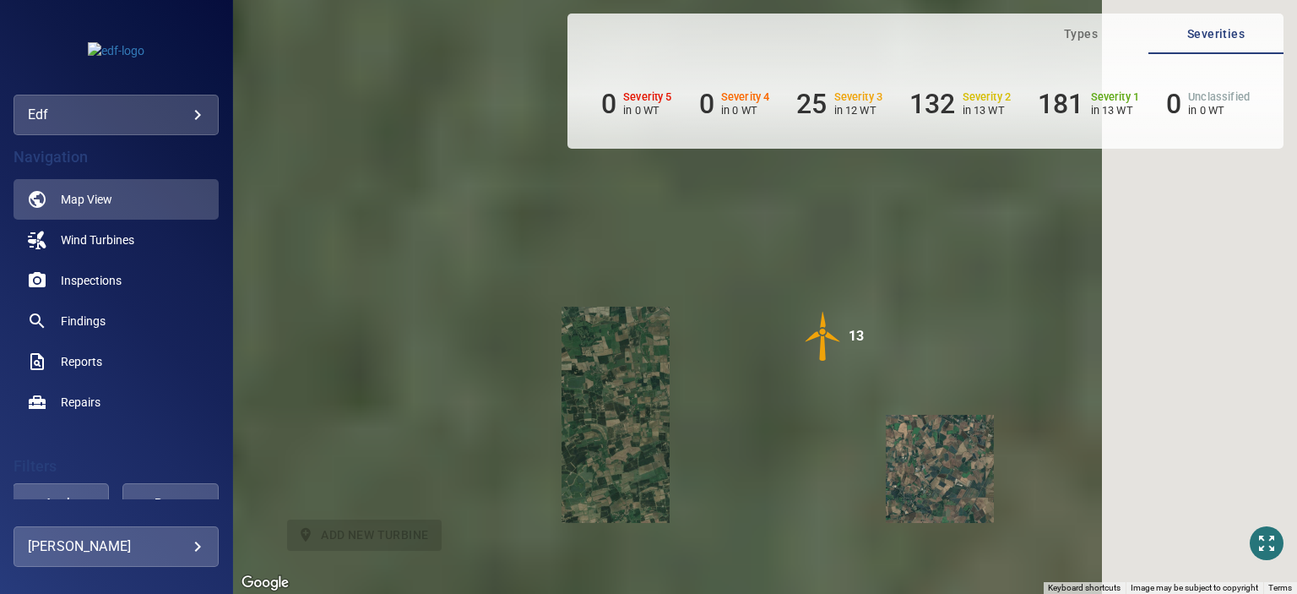
drag, startPoint x: 846, startPoint y: 278, endPoint x: 826, endPoint y: 458, distance: 181.0
click at [826, 458] on div "To activate drag with keyboard, press Alt + Enter. Once in keyboard drag state,…" at bounding box center [765, 297] width 1064 height 594
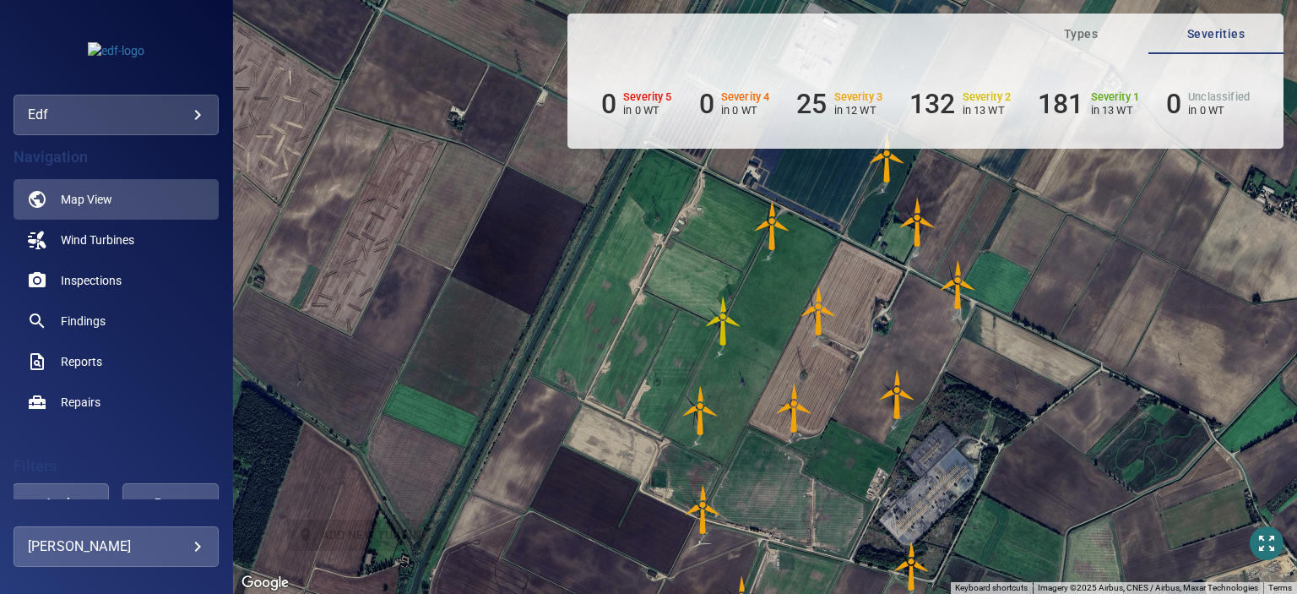
click at [794, 411] on img "T8" at bounding box center [794, 407] width 51 height 51
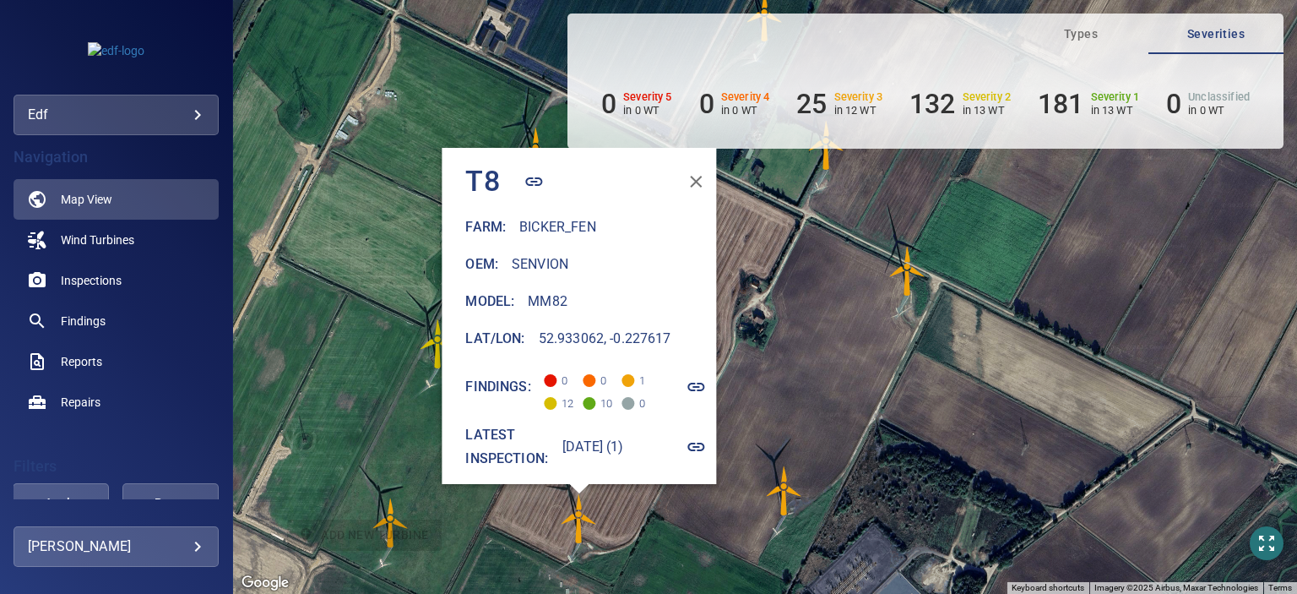
click at [697, 171] on icon "button" at bounding box center [696, 181] width 20 height 20
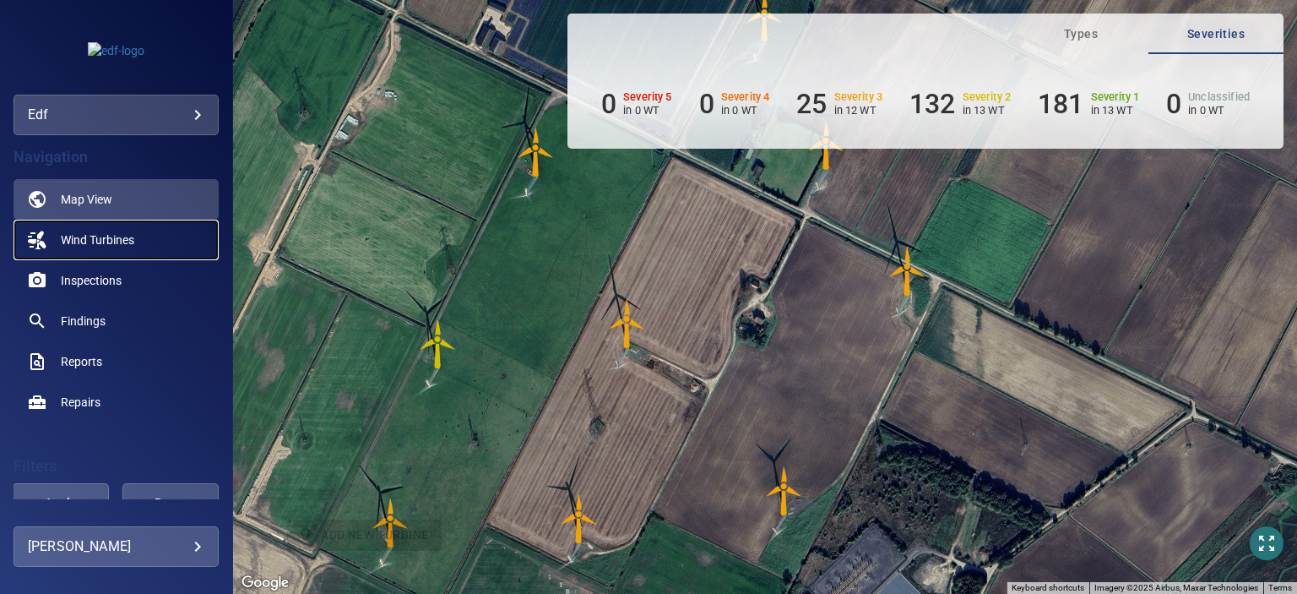
click at [115, 232] on span "Wind Turbines" at bounding box center [97, 239] width 73 height 17
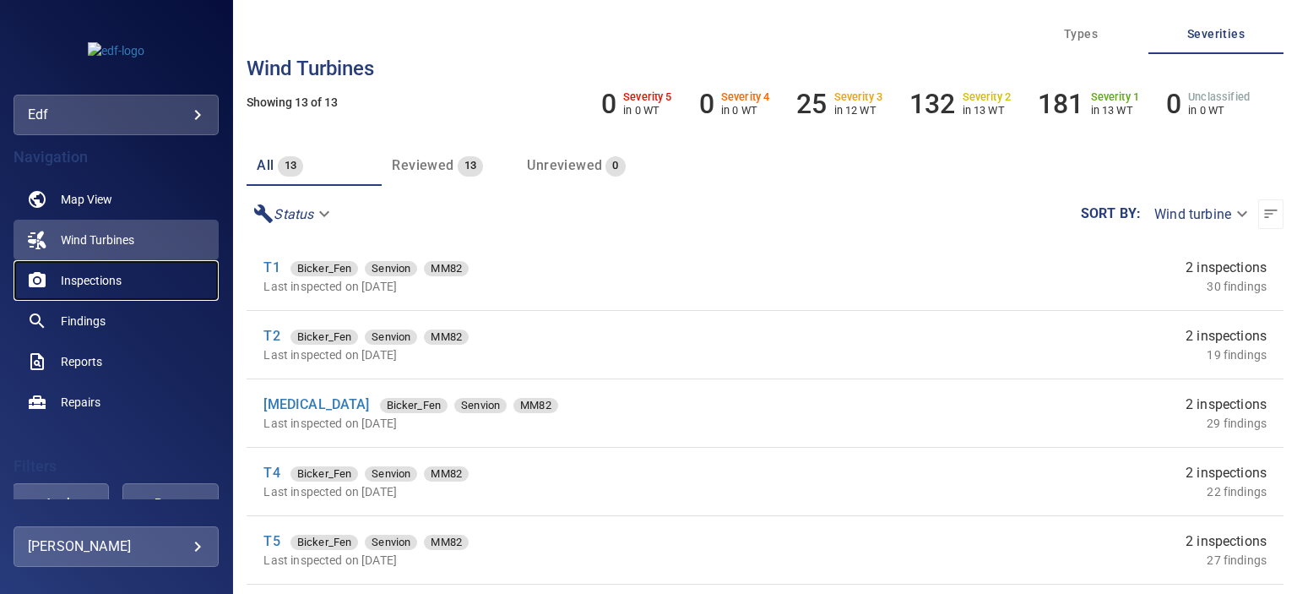
click at [105, 274] on span "Inspections" at bounding box center [91, 280] width 61 height 17
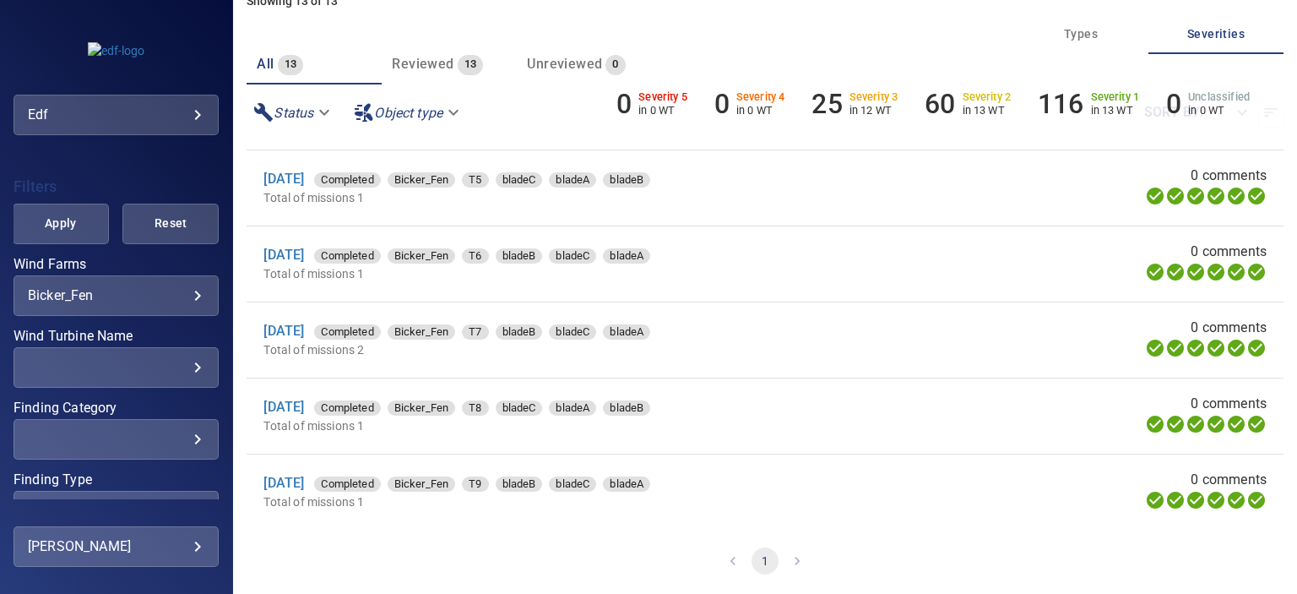
scroll to position [282, 0]
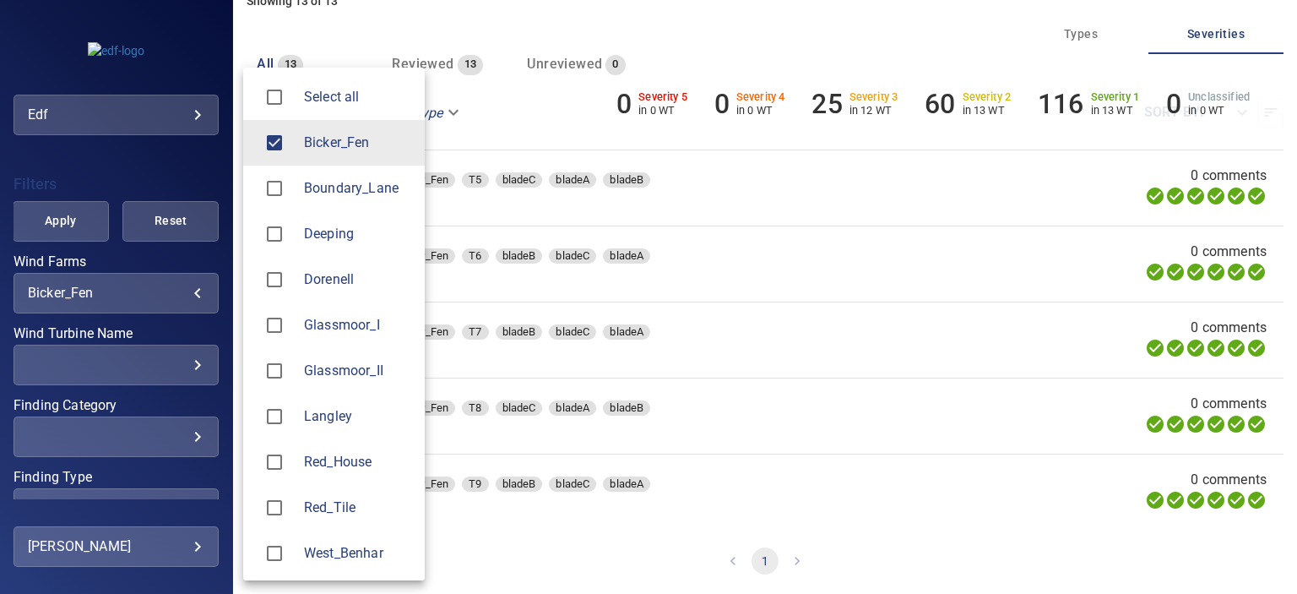
click at [185, 290] on body "**********" at bounding box center [648, 297] width 1297 height 594
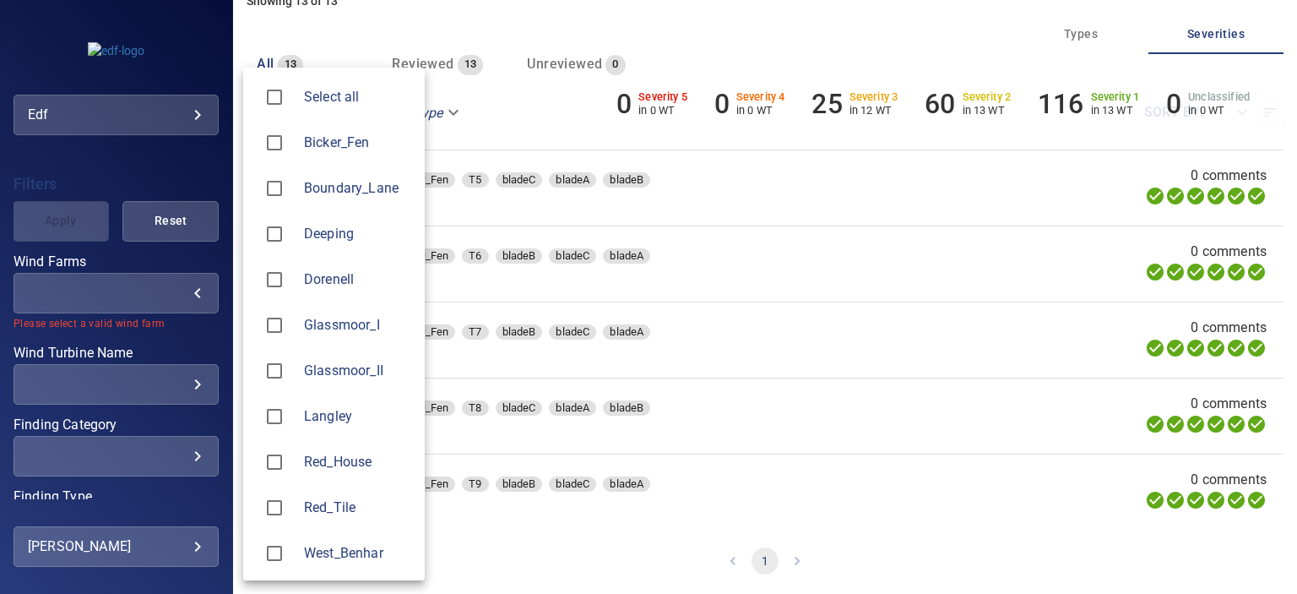
scroll to position [0, 0]
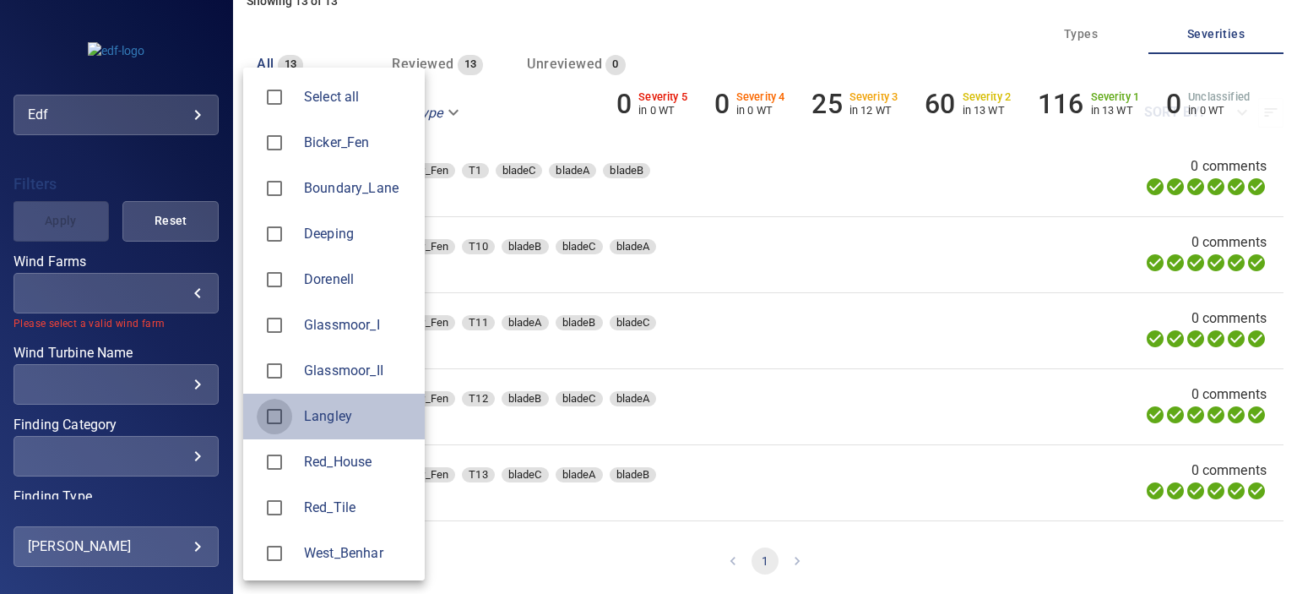
type input "*******"
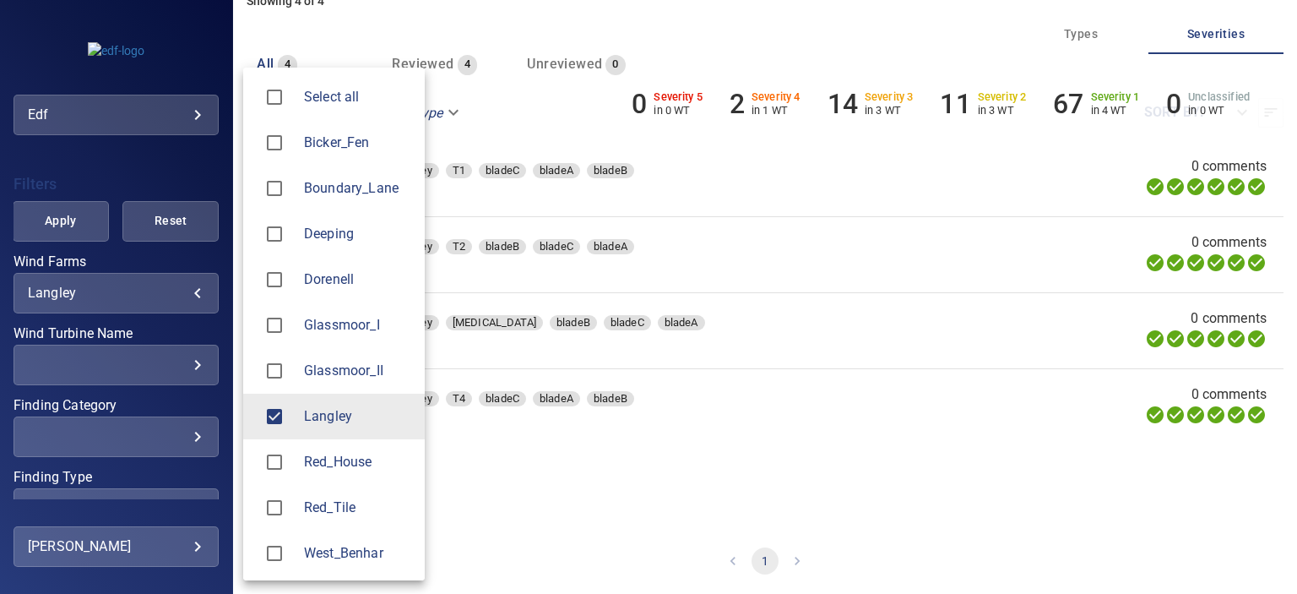
click at [501, 485] on div at bounding box center [648, 297] width 1297 height 594
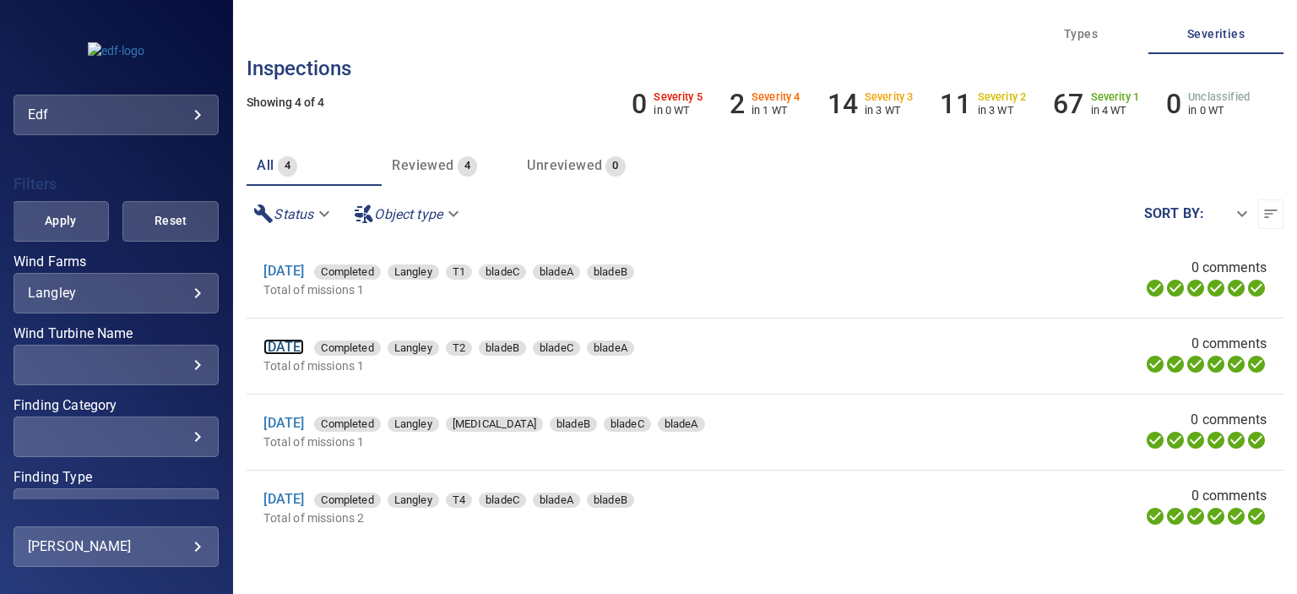
click at [304, 344] on link "2 Sep 2025" at bounding box center [283, 347] width 41 height 16
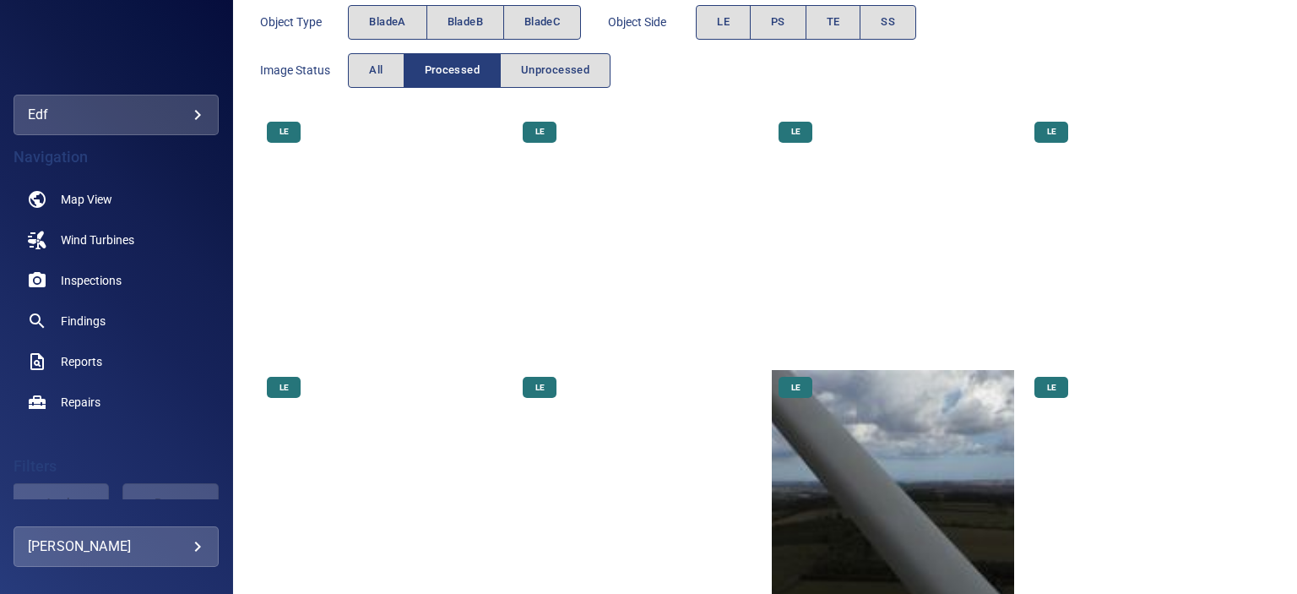
scroll to position [84, 0]
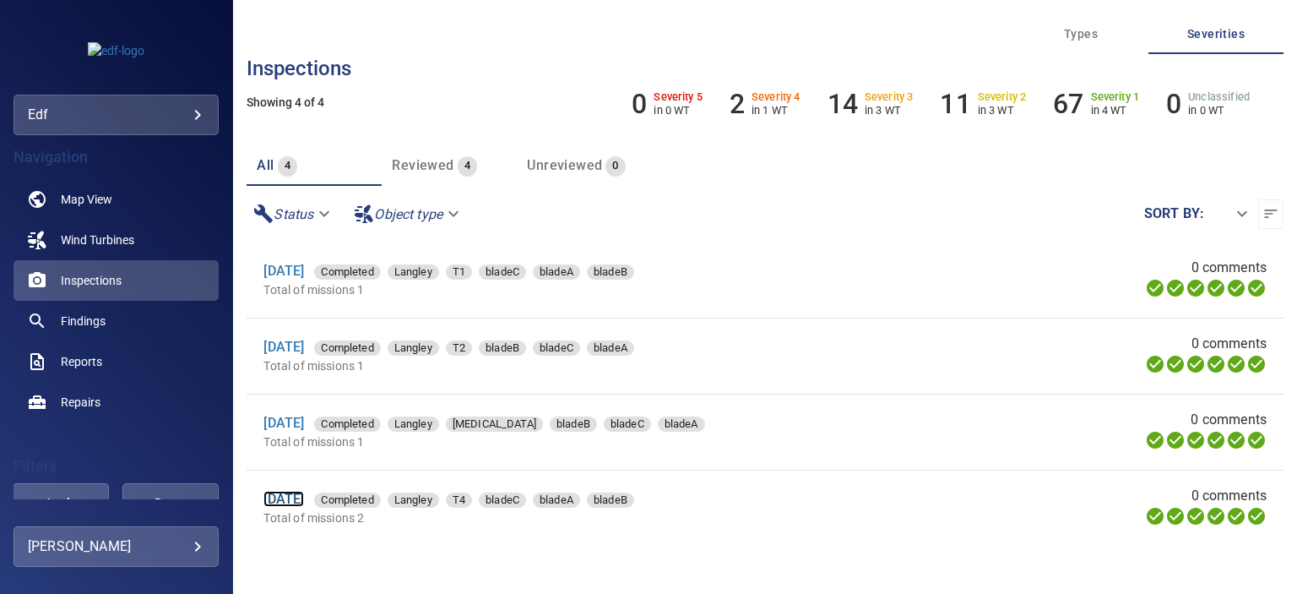
click at [304, 502] on link "2 Sep 2025" at bounding box center [283, 499] width 41 height 16
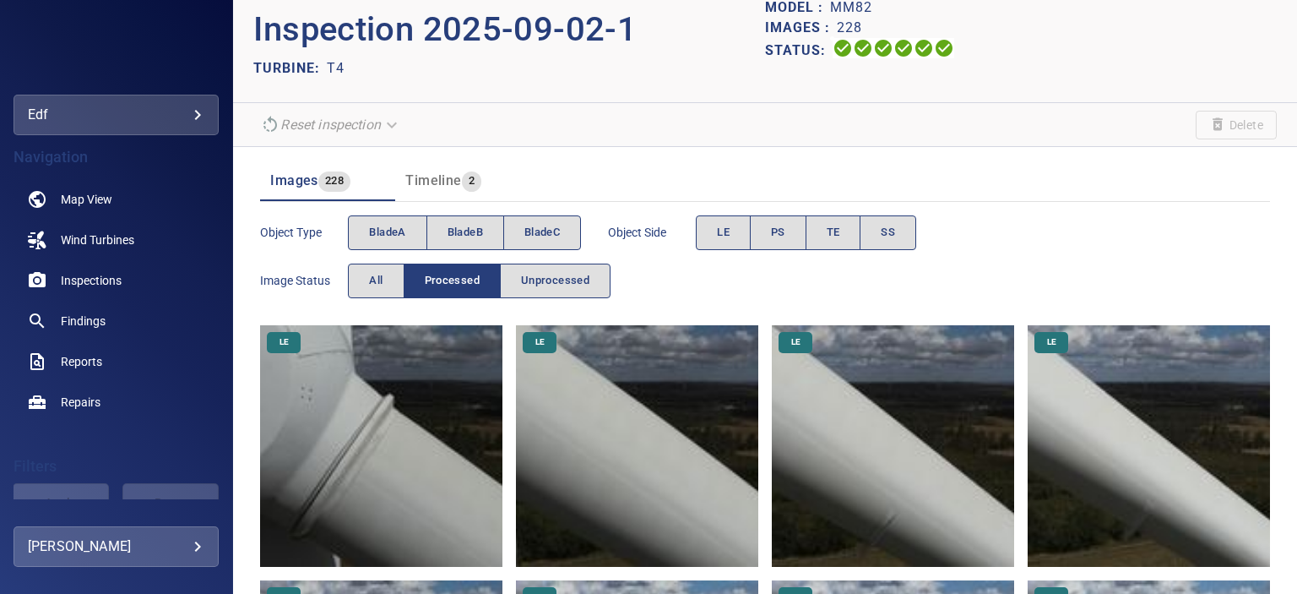
scroll to position [84, 0]
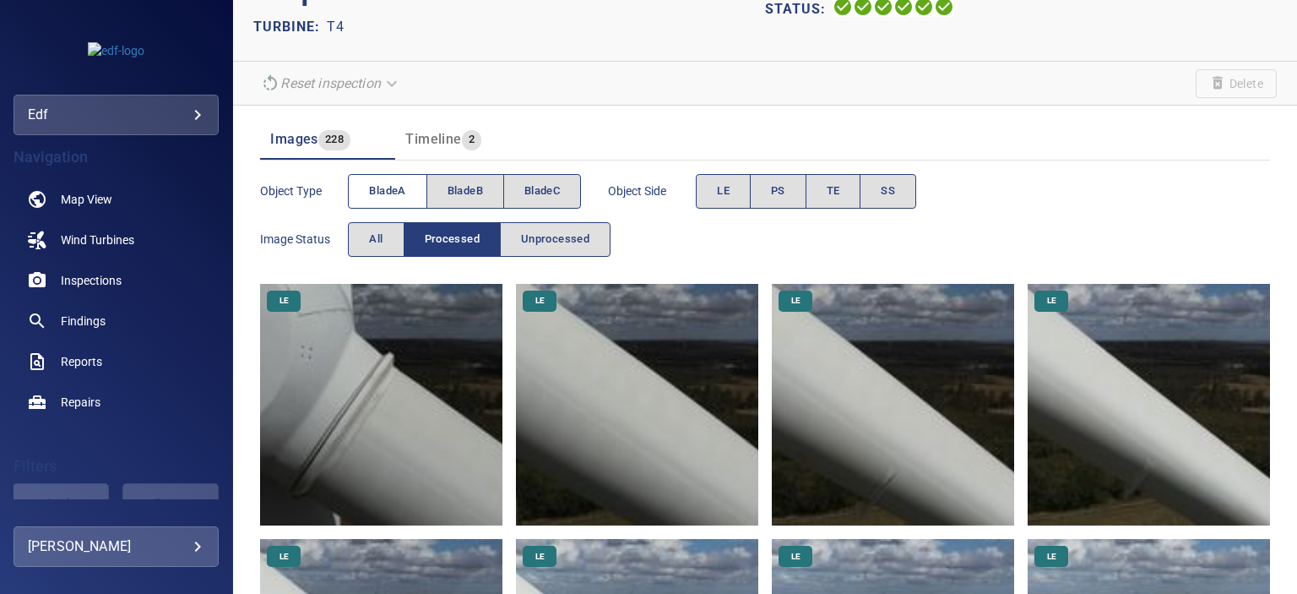
click at [384, 195] on span "bladeA" at bounding box center [387, 191] width 36 height 19
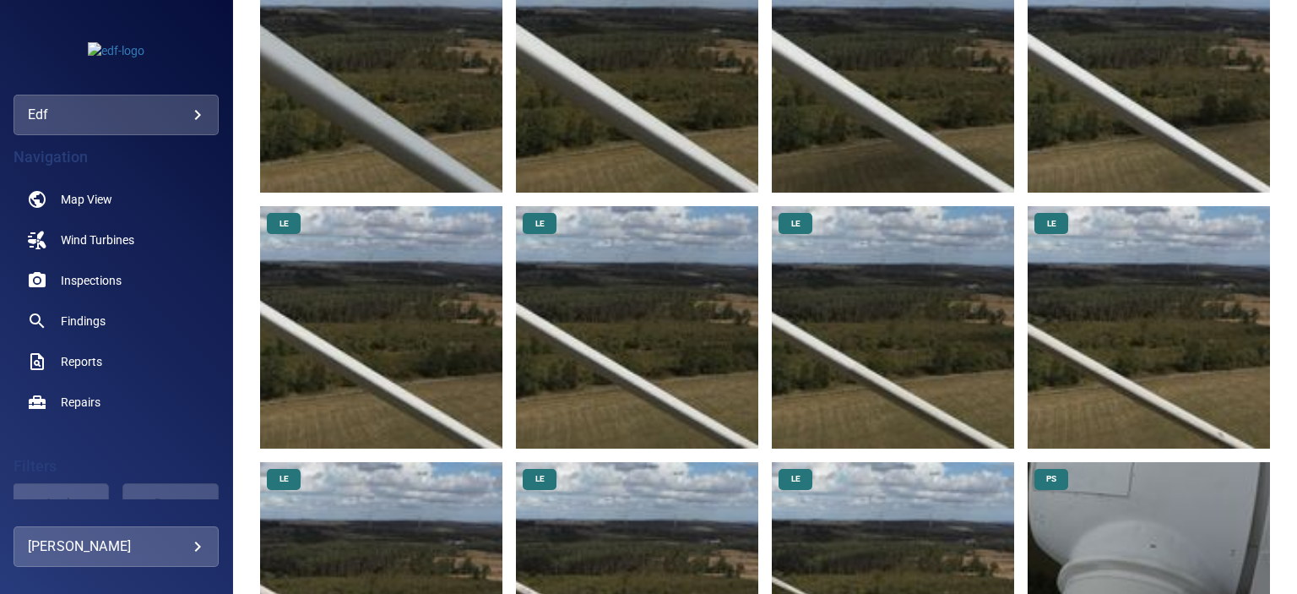
scroll to position [1182, 0]
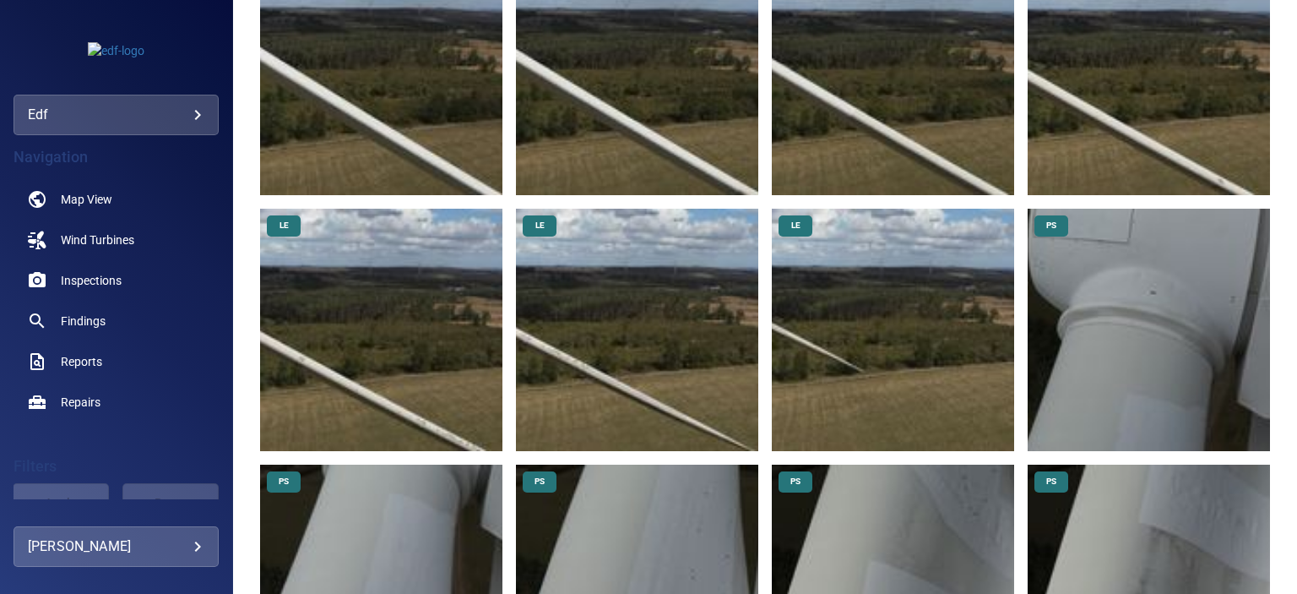
click at [1149, 304] on img at bounding box center [1148, 330] width 242 height 242
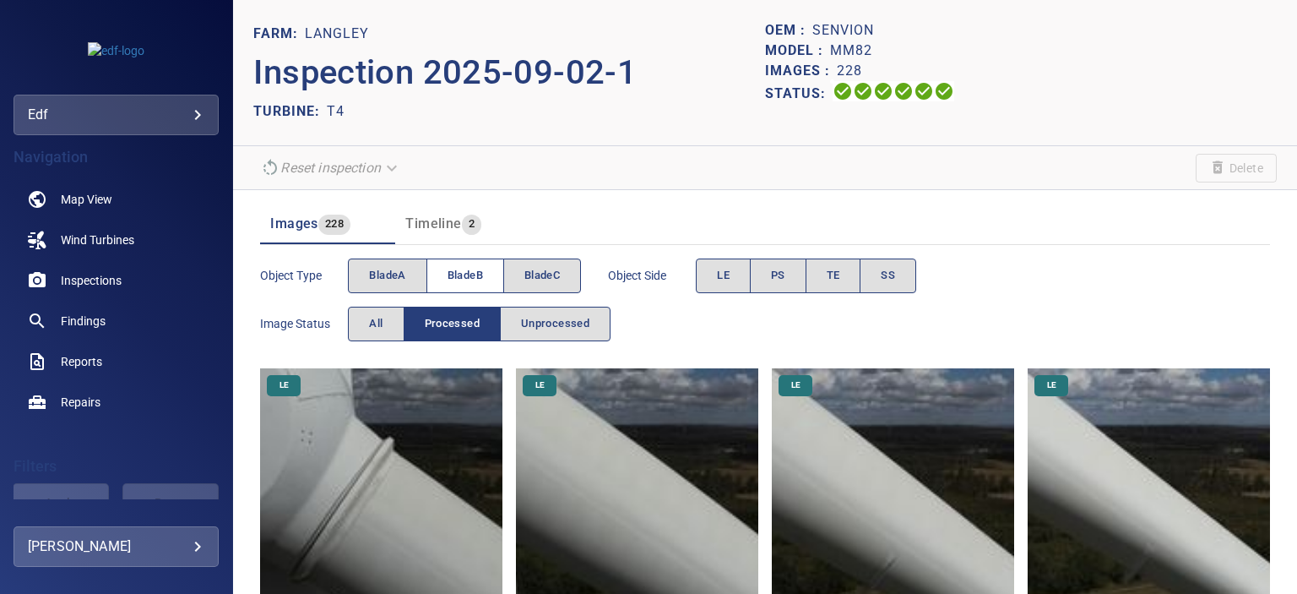
click at [485, 269] on button "bladeB" at bounding box center [465, 275] width 78 height 35
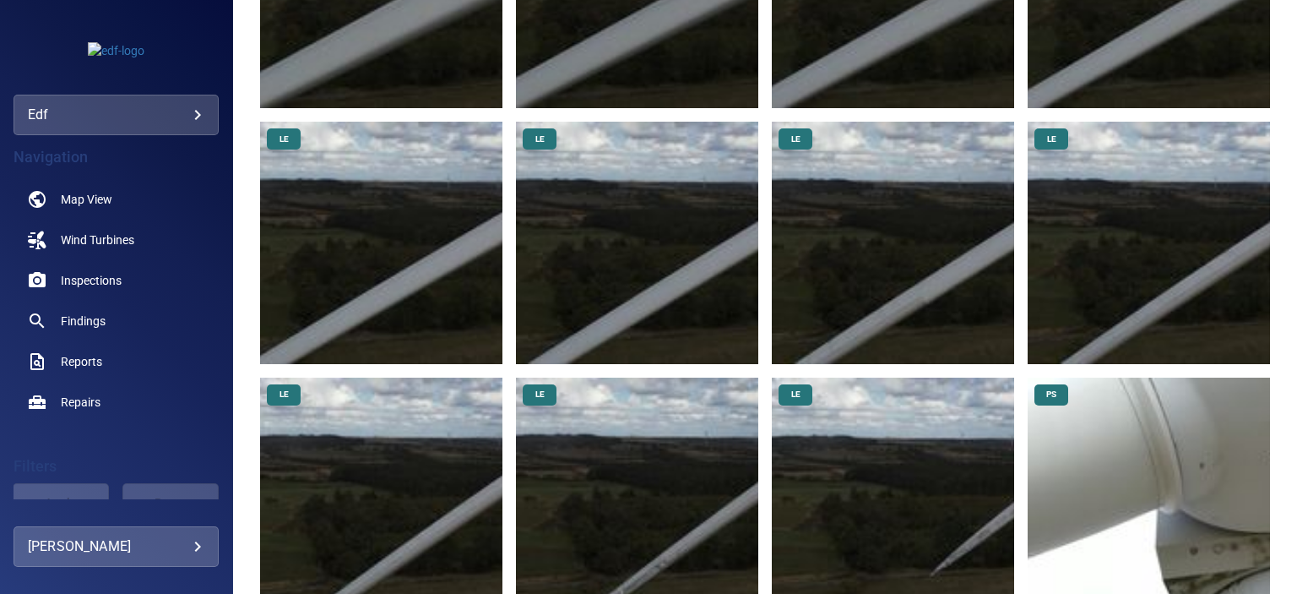
scroll to position [1182, 0]
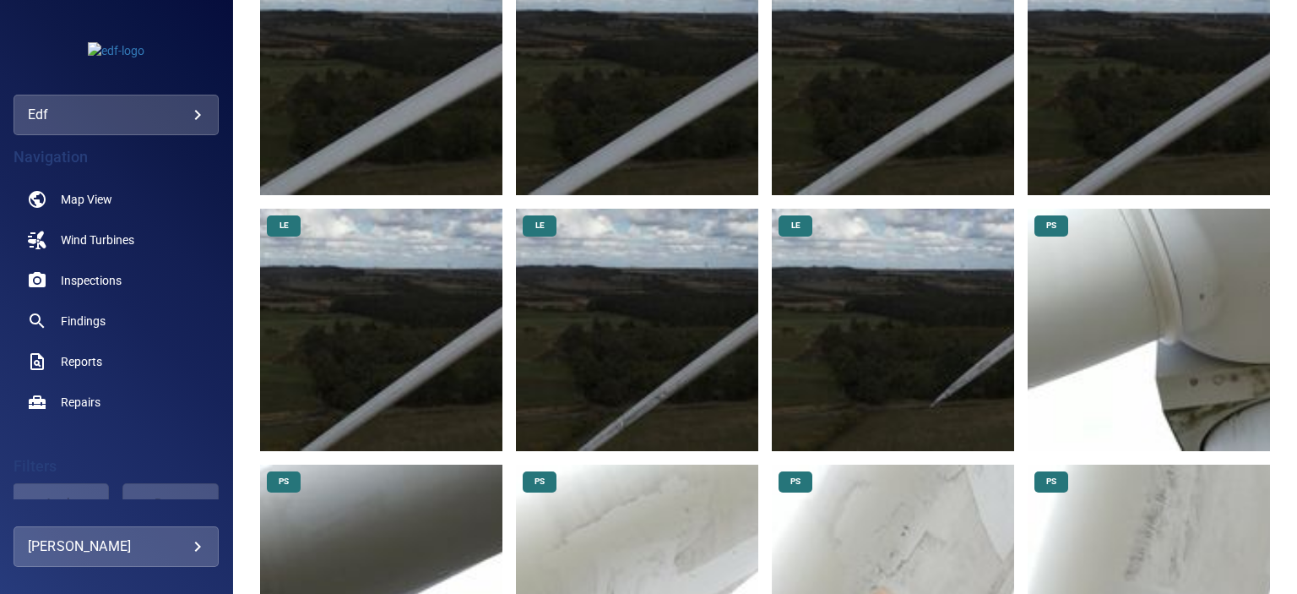
click at [1195, 300] on img at bounding box center [1148, 330] width 242 height 242
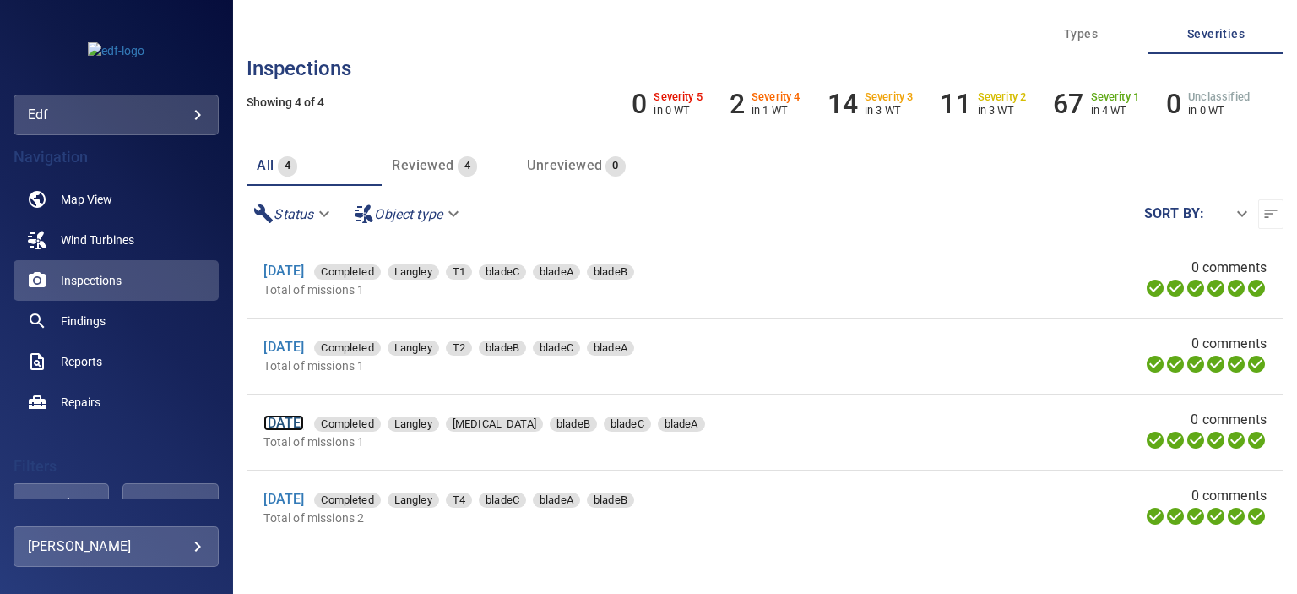
click at [304, 415] on link "2 Sep 2025" at bounding box center [283, 423] width 41 height 16
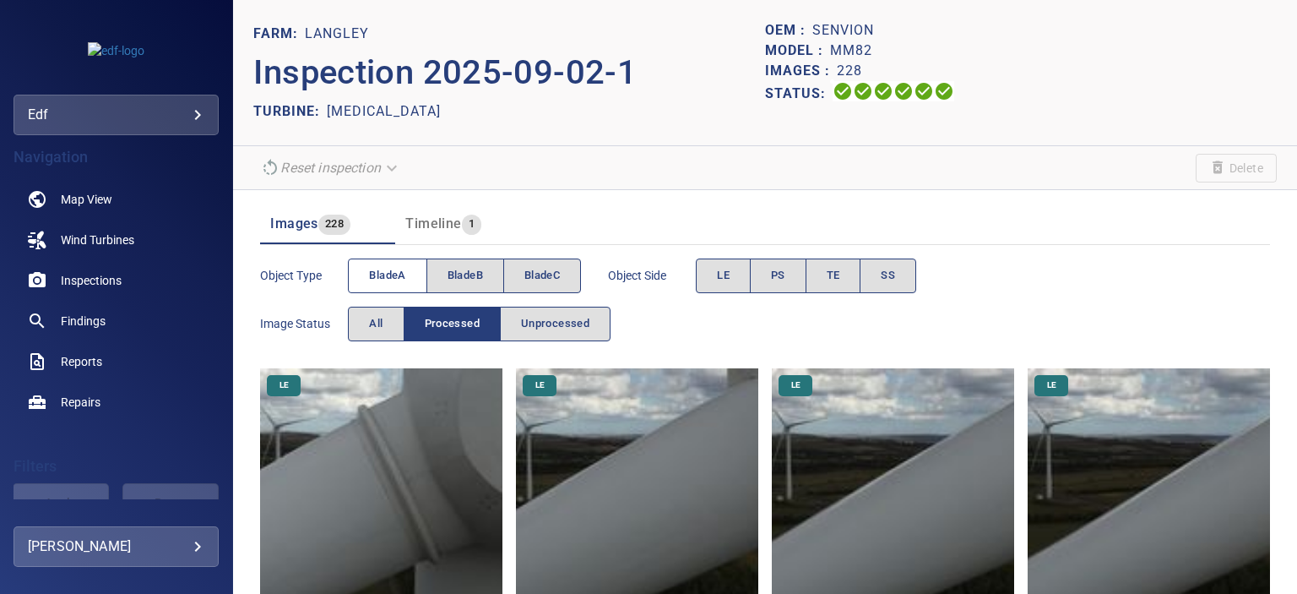
click at [393, 280] on span "bladeA" at bounding box center [387, 275] width 36 height 19
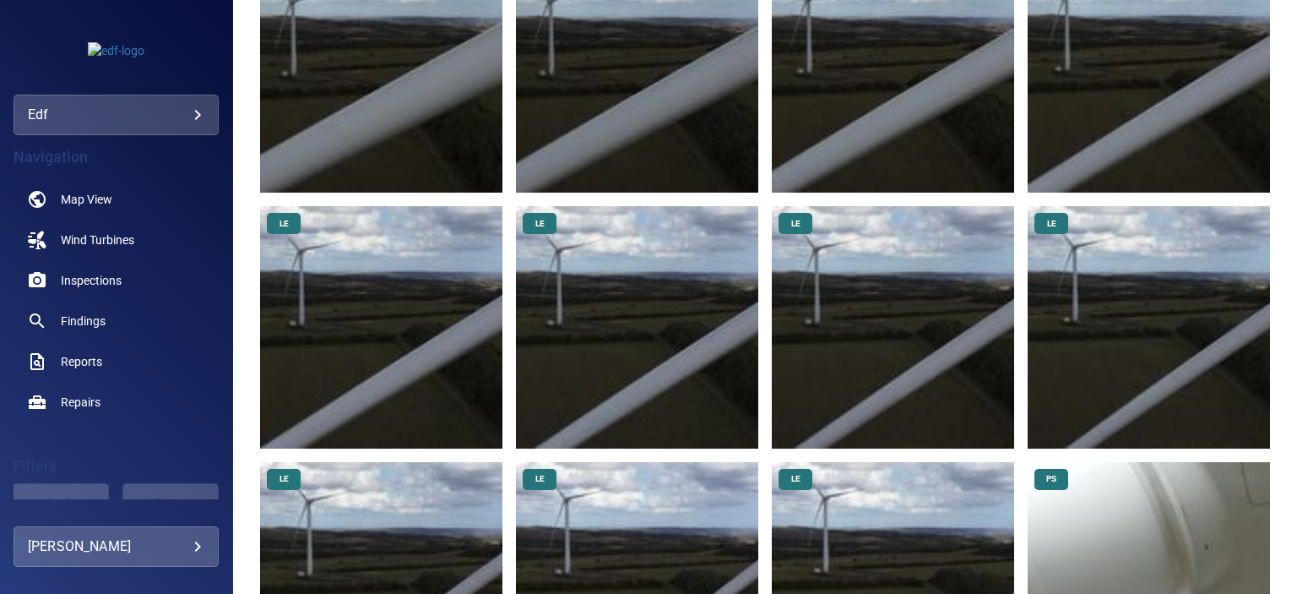
scroll to position [1098, 0]
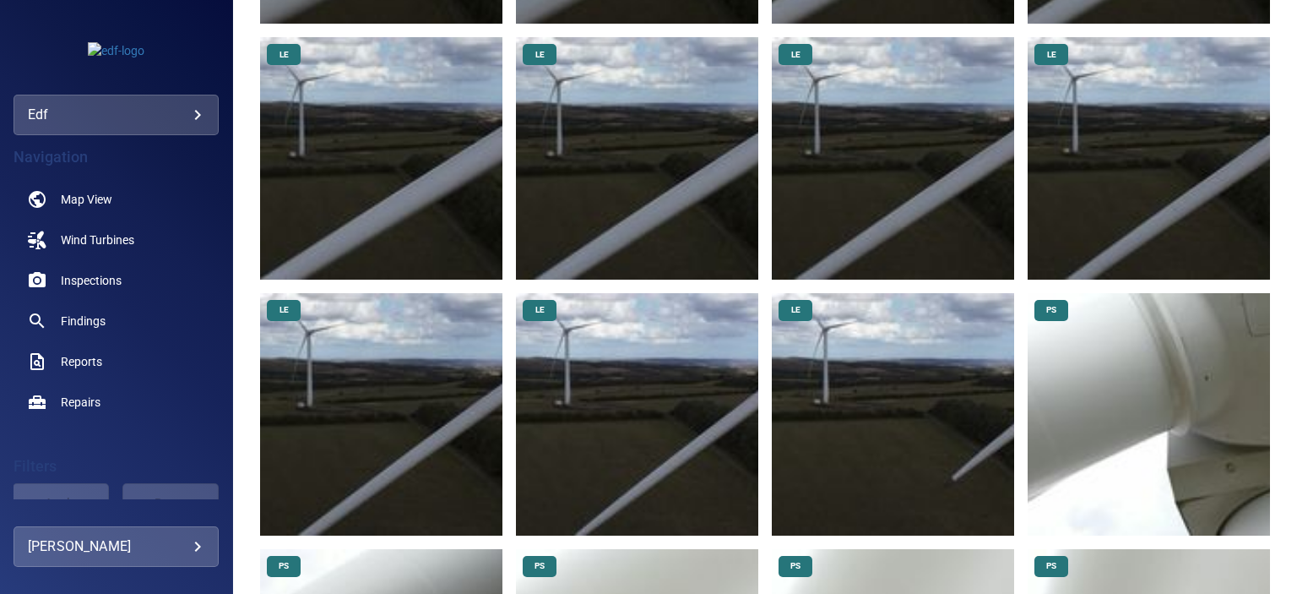
click at [1205, 366] on img at bounding box center [1148, 414] width 242 height 242
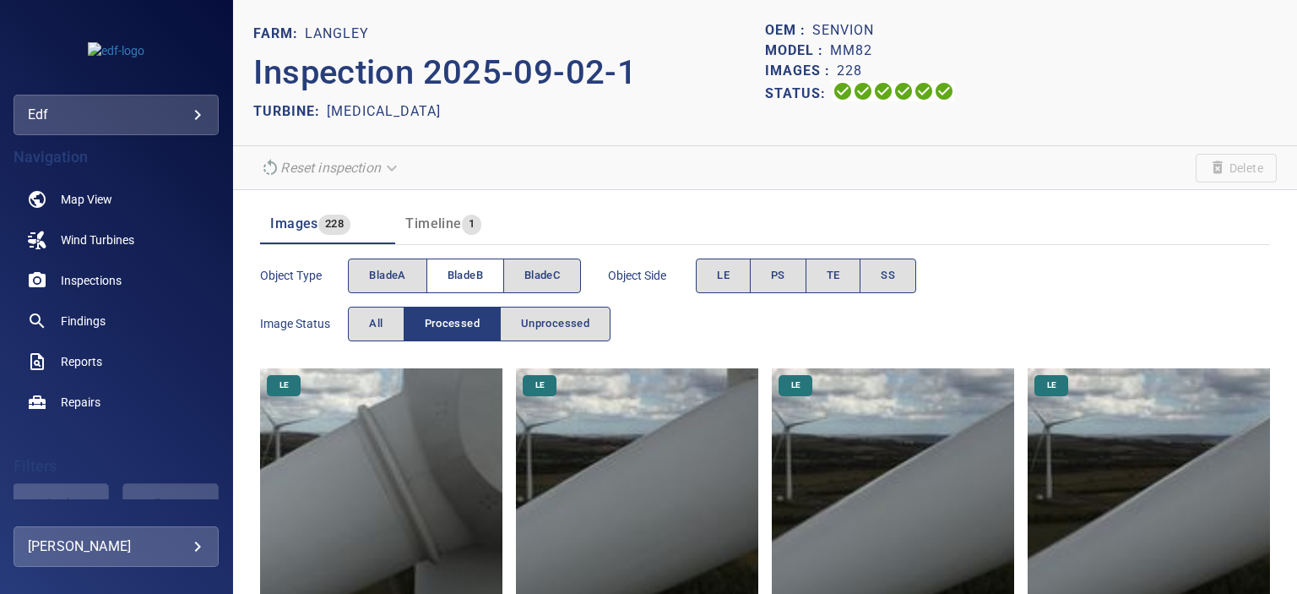
click at [469, 271] on span "bladeB" at bounding box center [464, 275] width 35 height 19
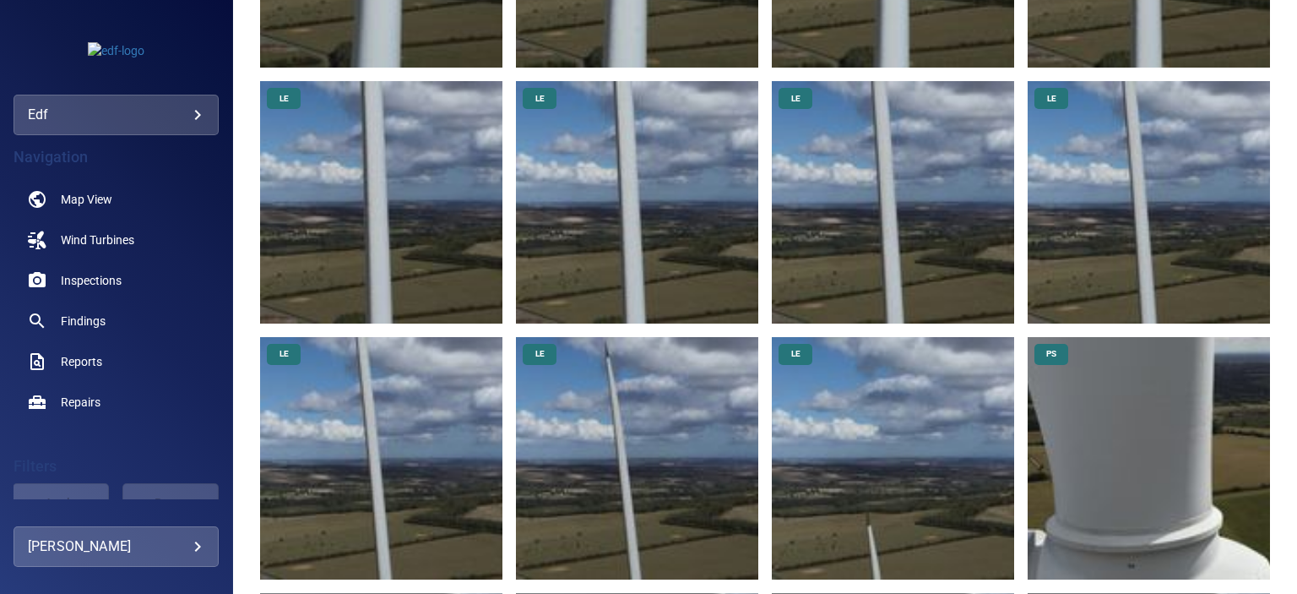
scroll to position [1266, 0]
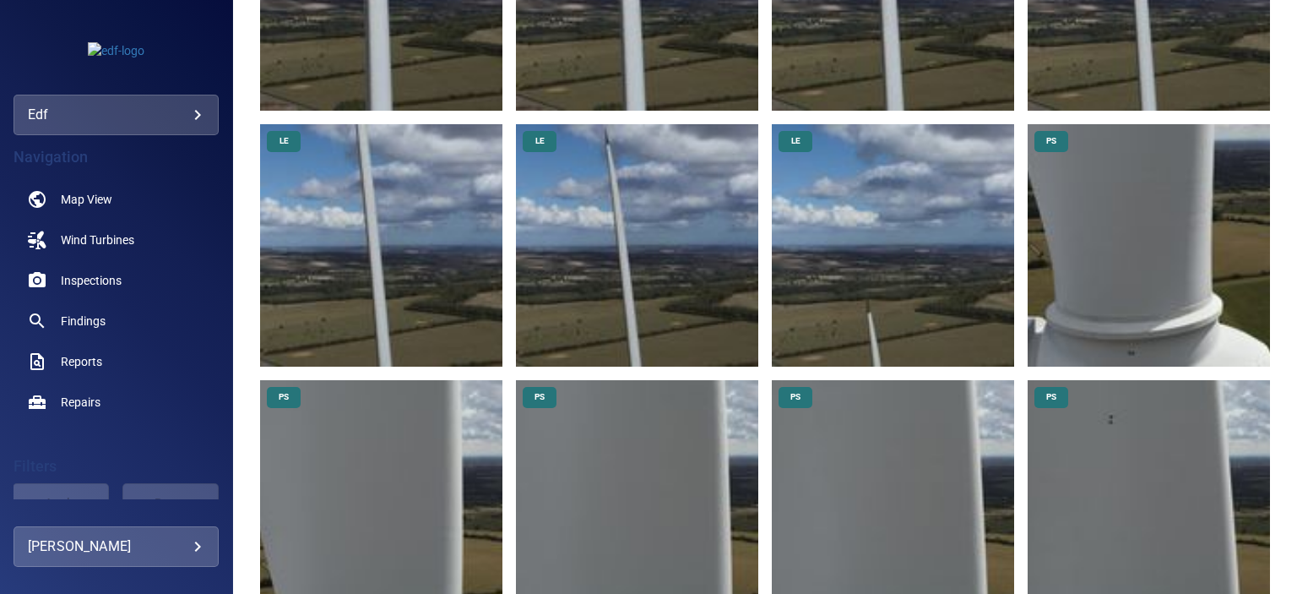
click at [1169, 296] on img at bounding box center [1148, 245] width 242 height 242
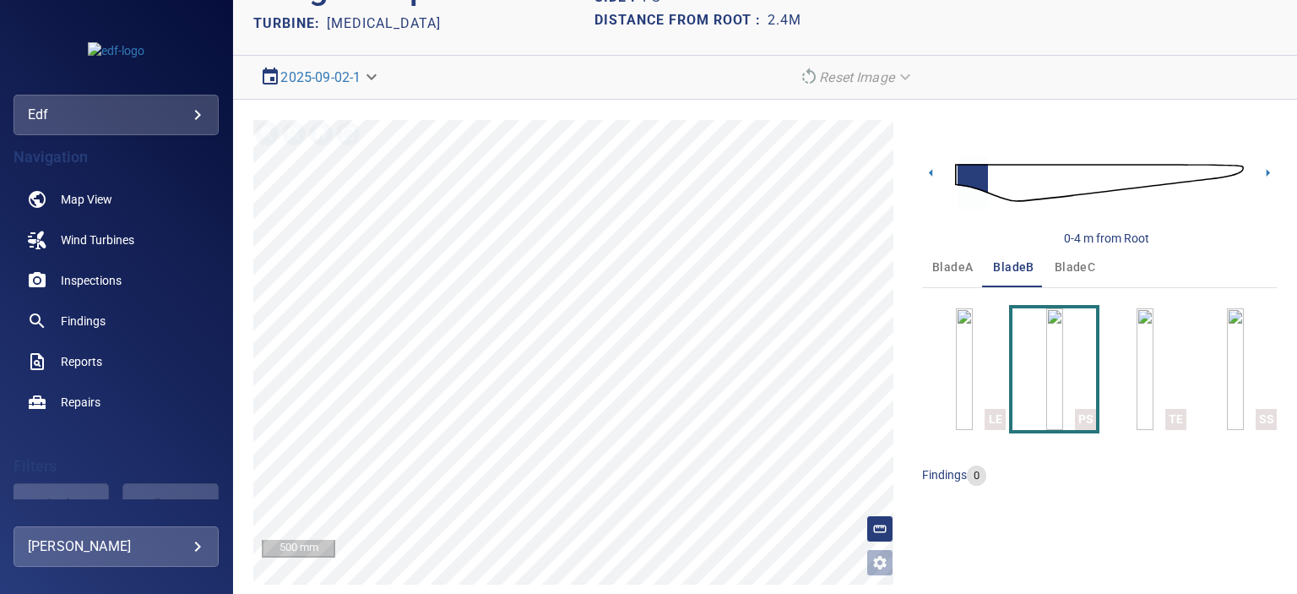
scroll to position [89, 0]
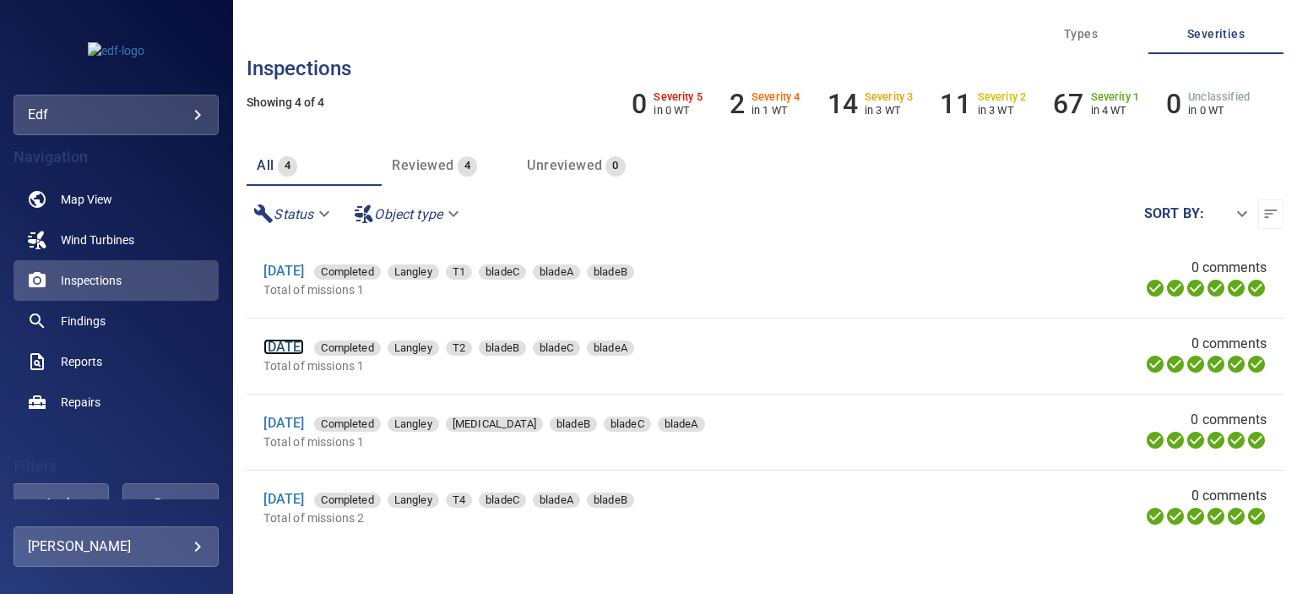
click at [304, 347] on link "2 Sep 2025" at bounding box center [283, 347] width 41 height 16
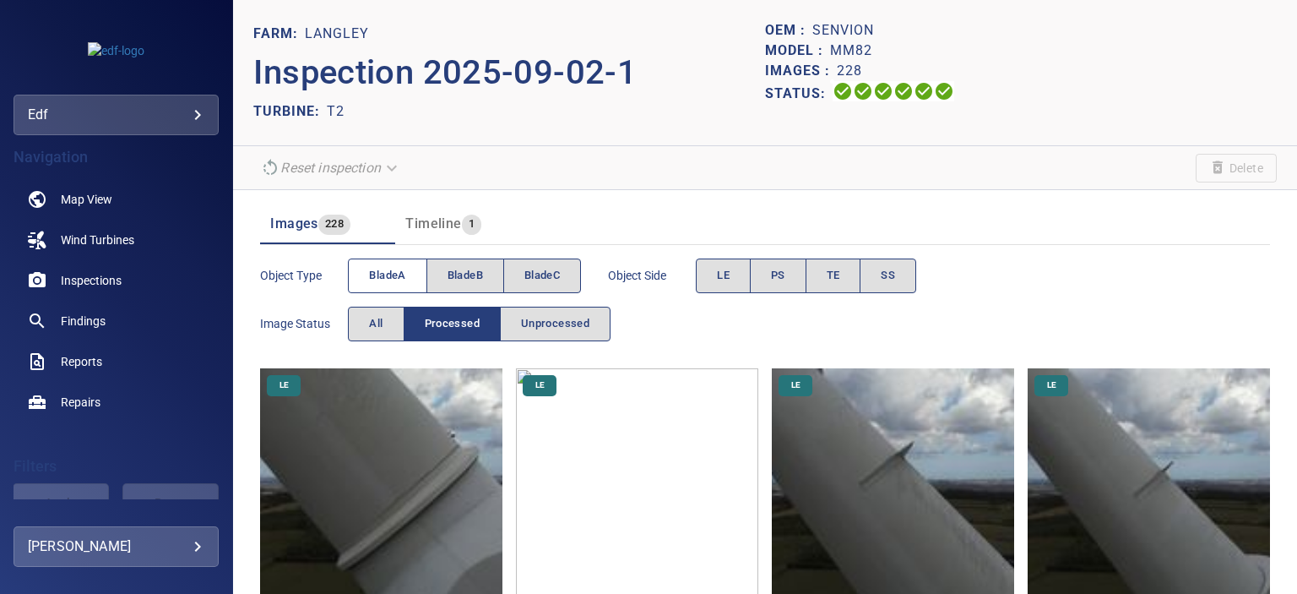
click at [381, 277] on span "bladeA" at bounding box center [387, 275] width 36 height 19
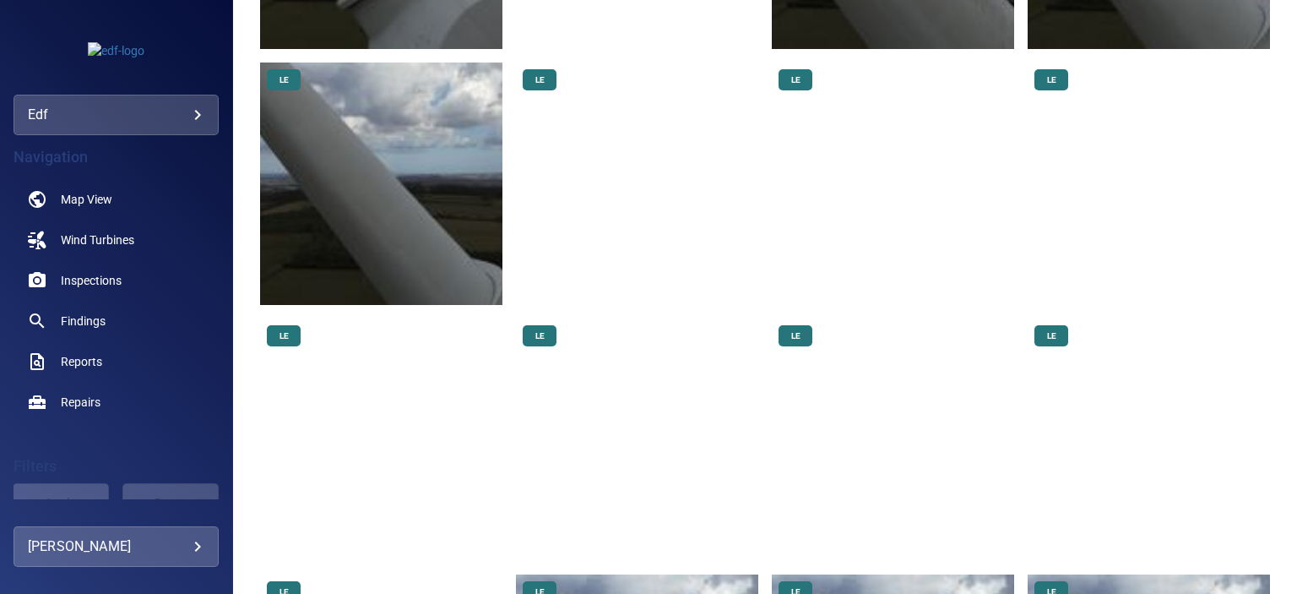
scroll to position [253, 0]
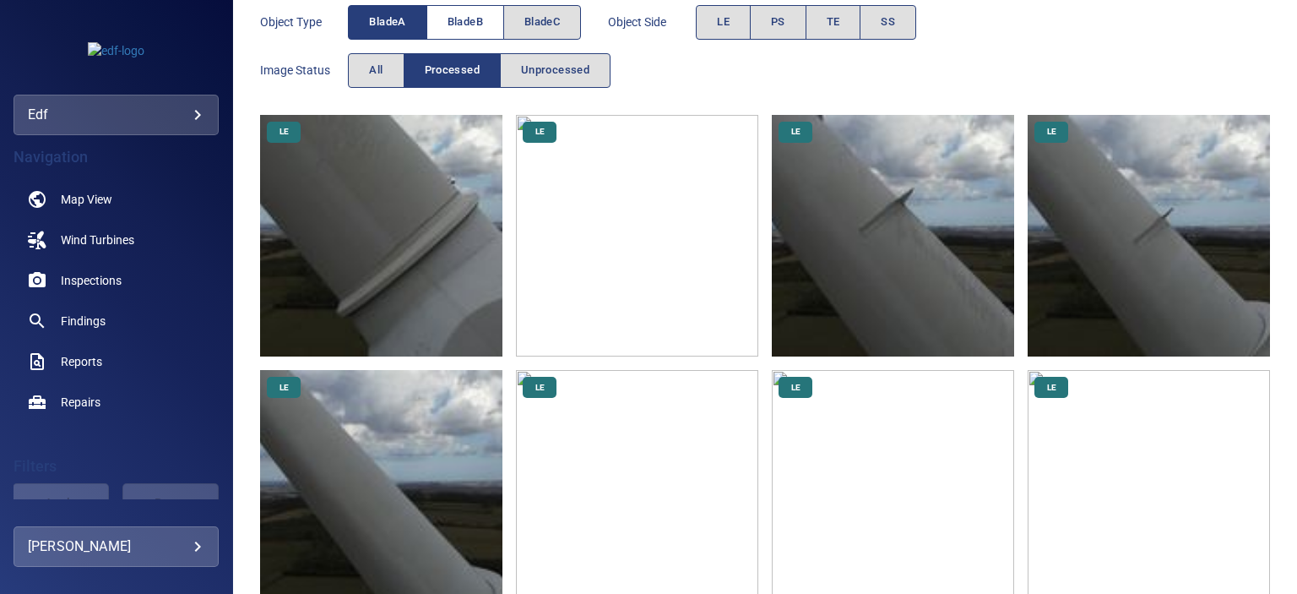
click at [469, 20] on span "bladeB" at bounding box center [464, 22] width 35 height 19
click at [385, 24] on span "bladeA" at bounding box center [387, 22] width 36 height 19
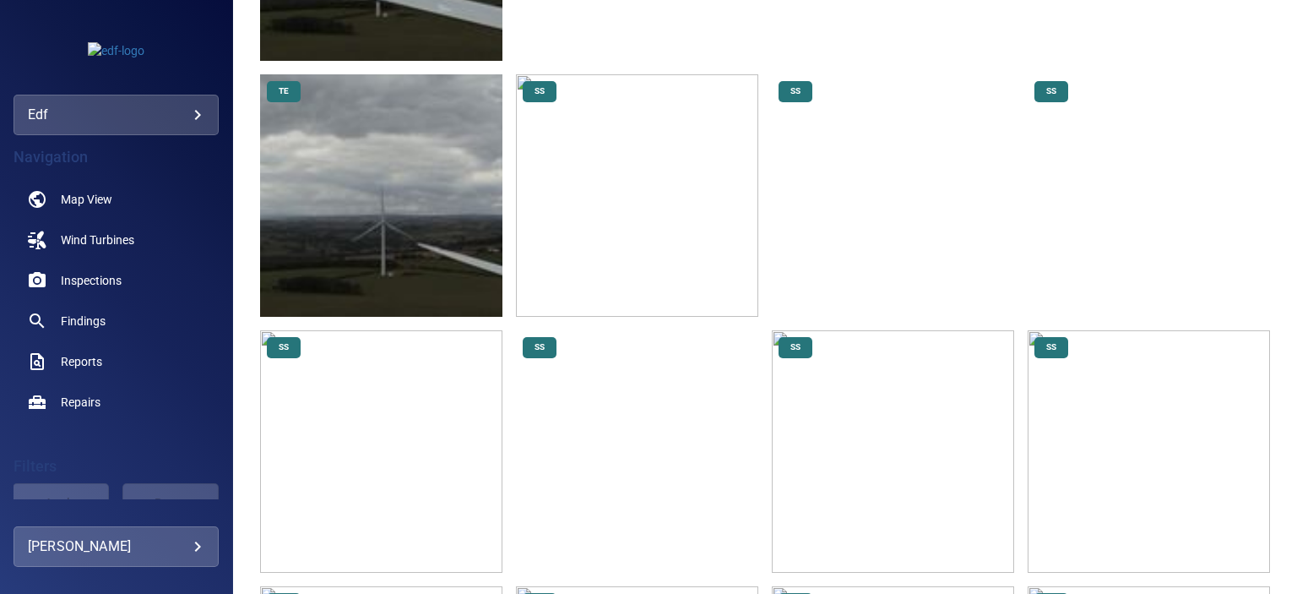
scroll to position [3884, 0]
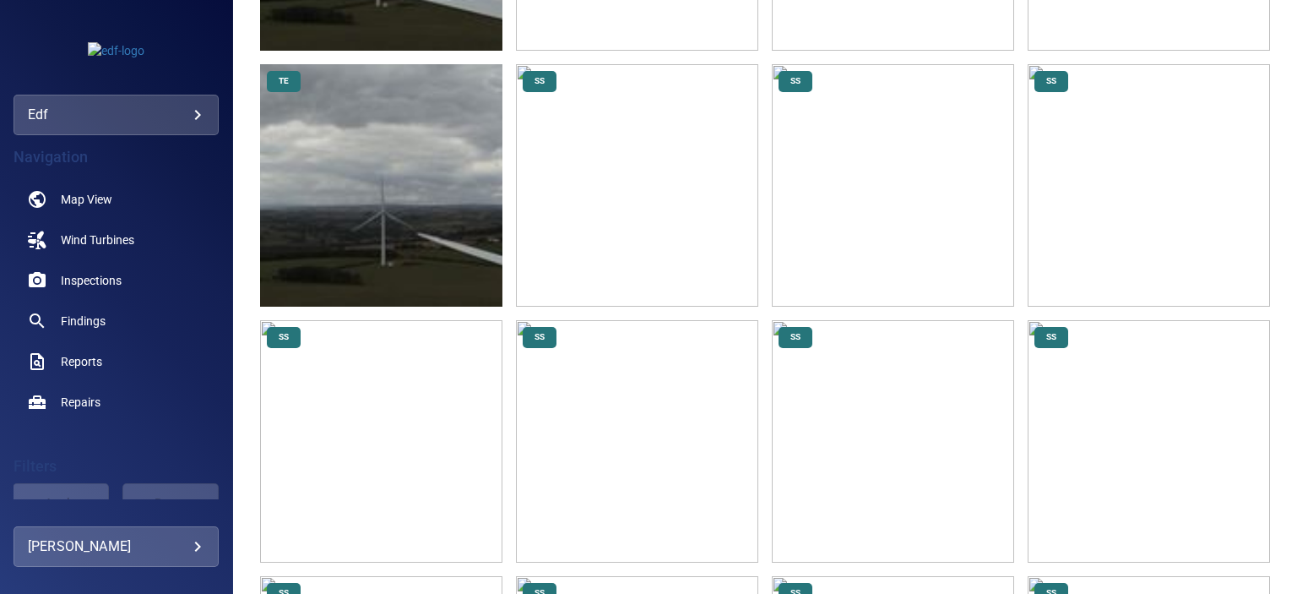
click at [601, 200] on img at bounding box center [637, 185] width 242 height 242
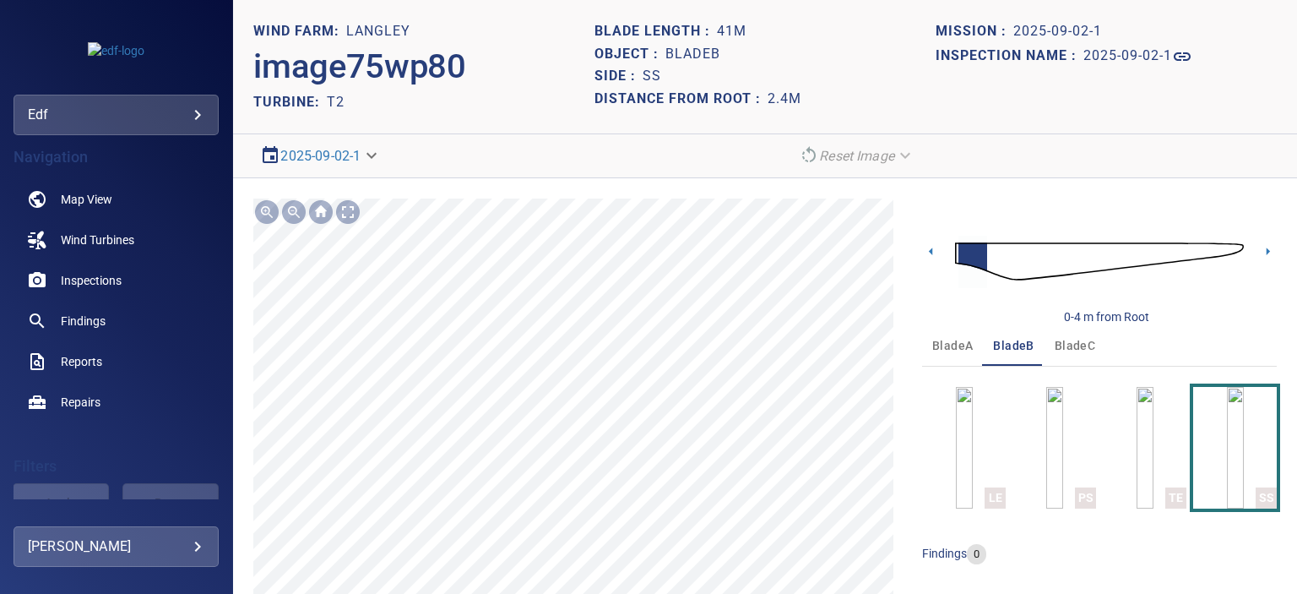
scroll to position [68, 0]
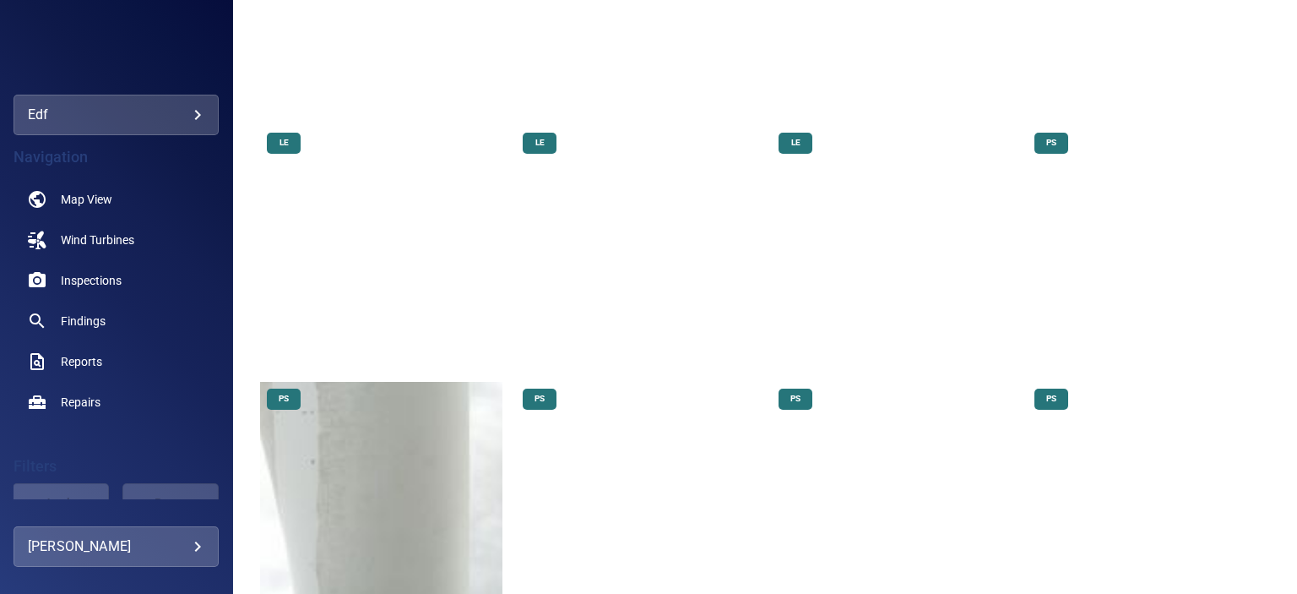
scroll to position [1266, 0]
click at [1165, 277] on img at bounding box center [1148, 245] width 242 height 242
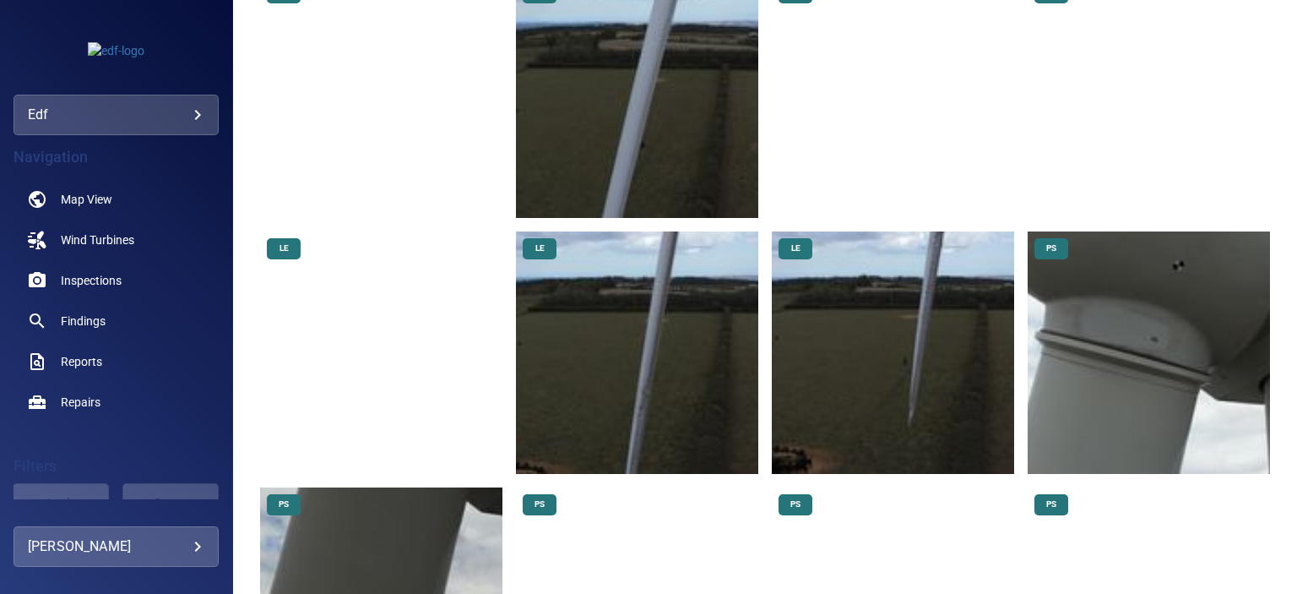
scroll to position [11144, 0]
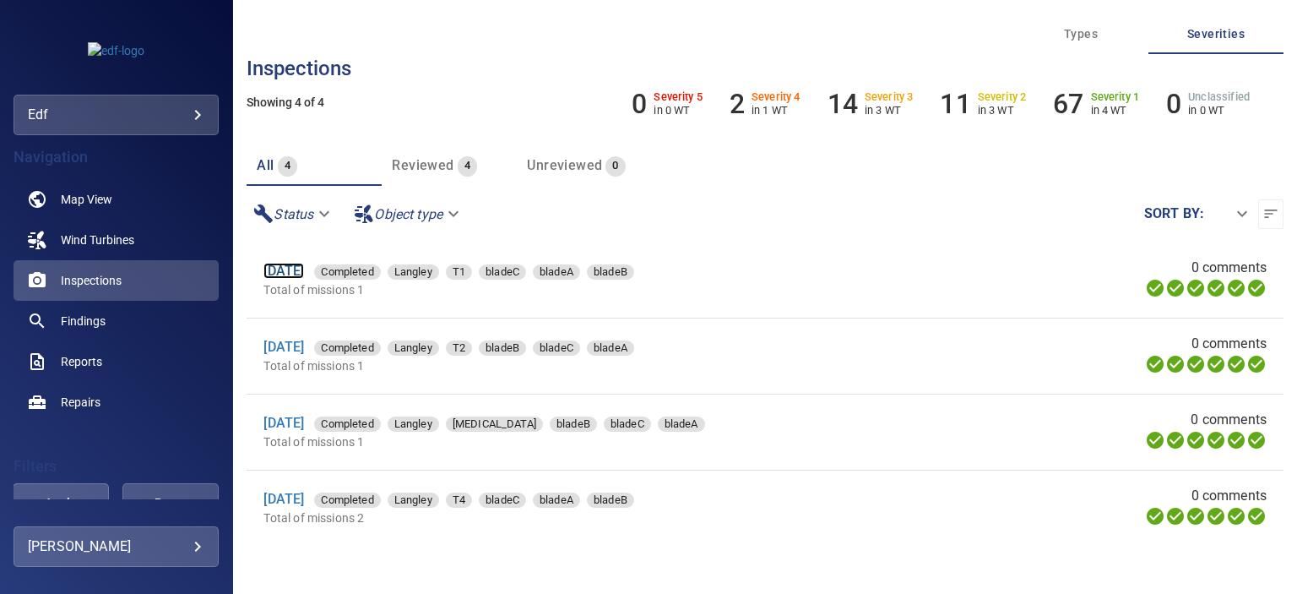
click at [304, 268] on link "2 Sep 2025" at bounding box center [283, 271] width 41 height 16
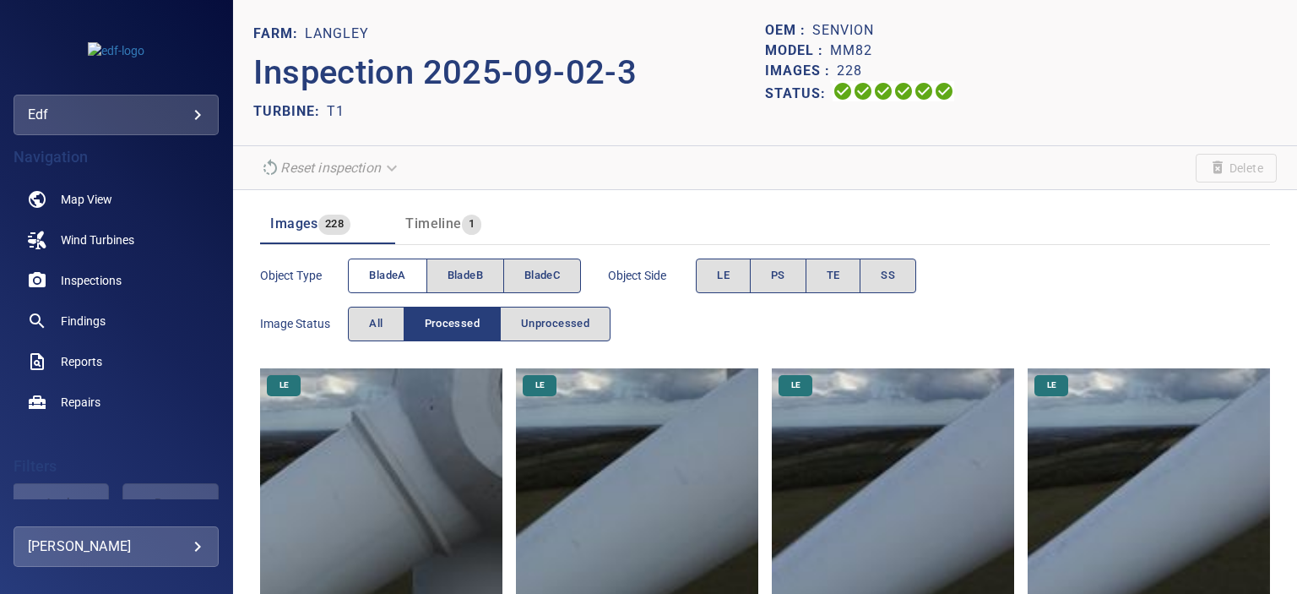
click at [393, 279] on span "bladeA" at bounding box center [387, 275] width 36 height 19
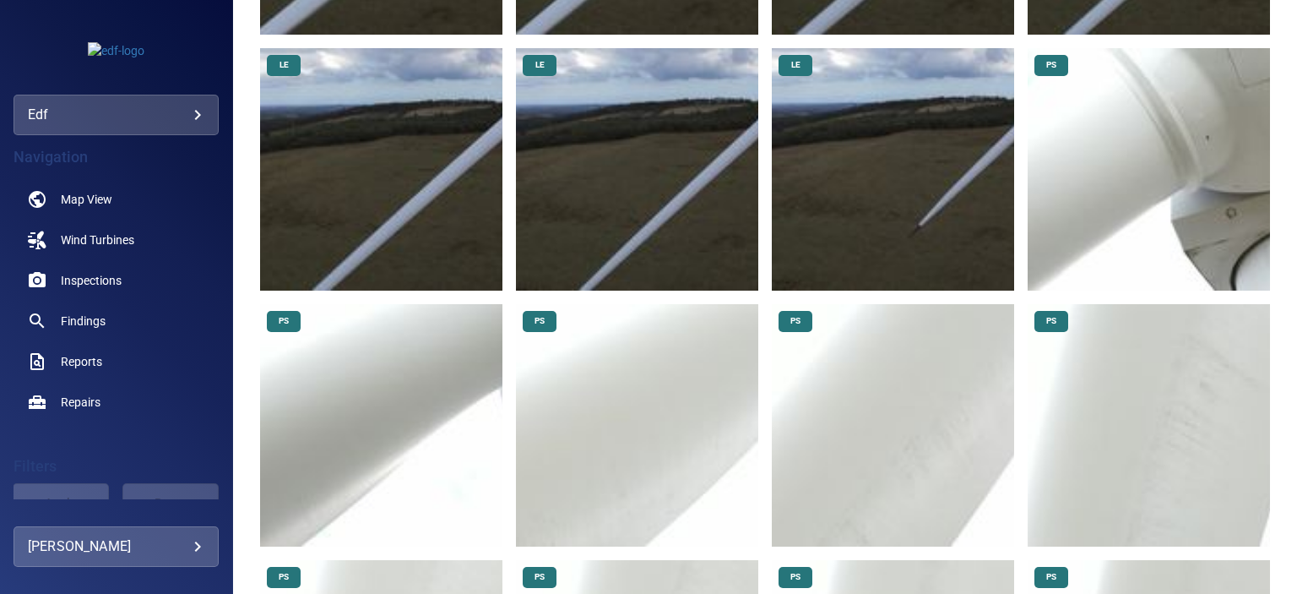
scroll to position [1351, 0]
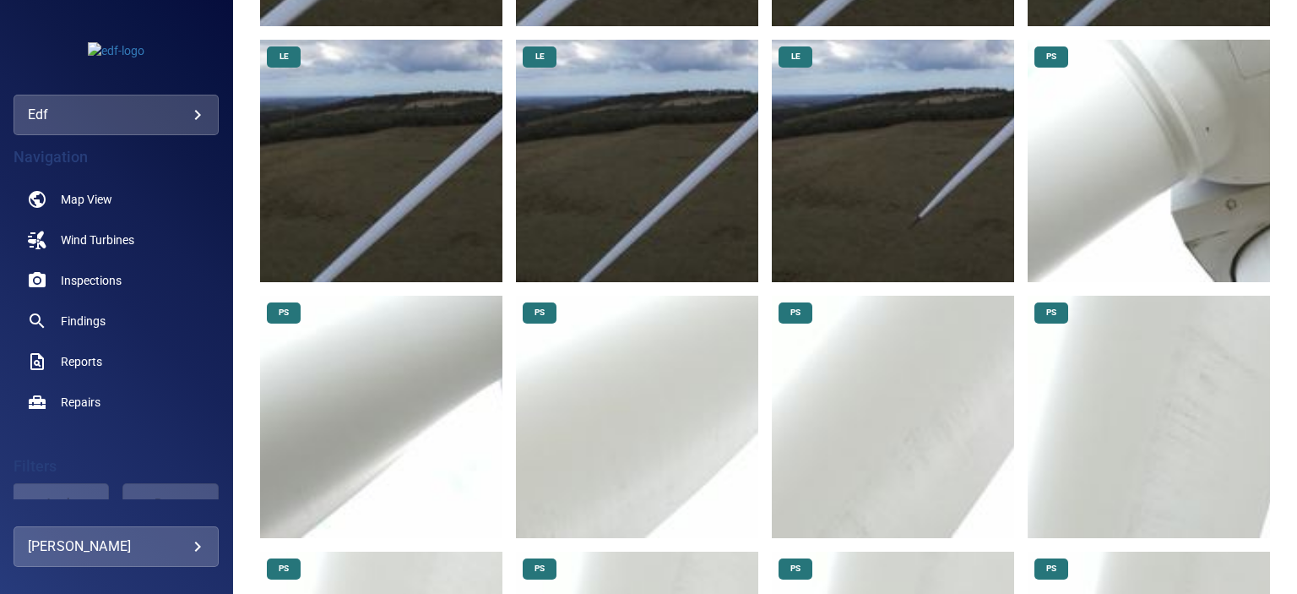
click at [1200, 136] on img at bounding box center [1148, 161] width 242 height 242
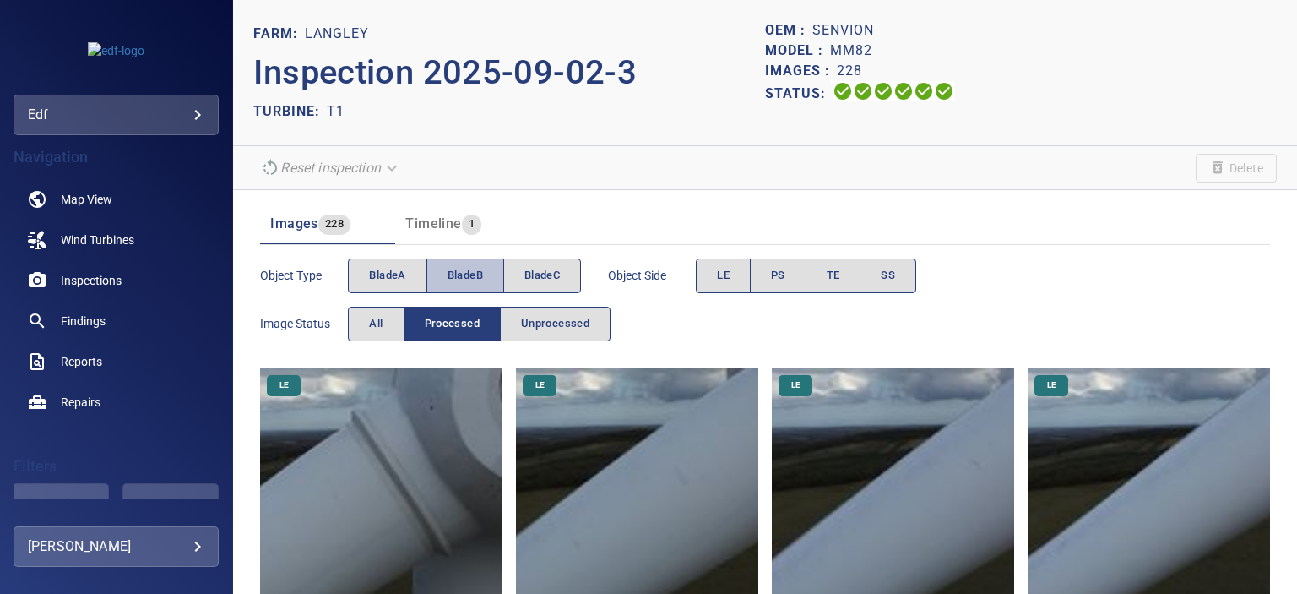
click at [467, 275] on span "bladeB" at bounding box center [464, 275] width 35 height 19
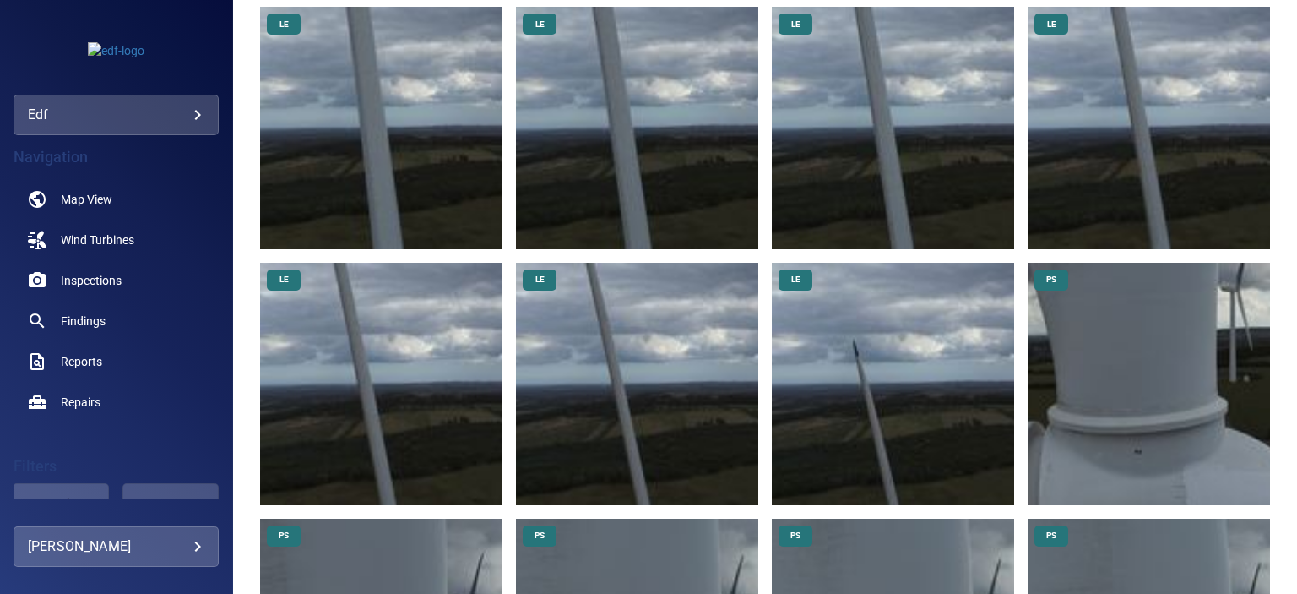
scroll to position [1266, 0]
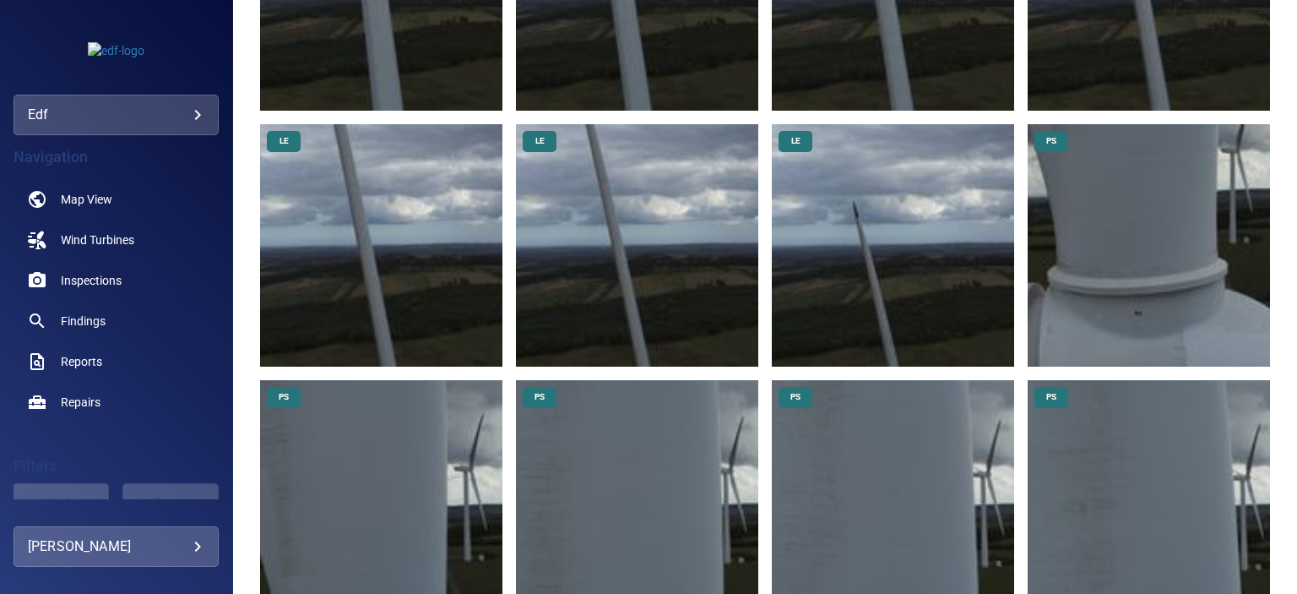
click at [1163, 296] on img at bounding box center [1148, 245] width 242 height 242
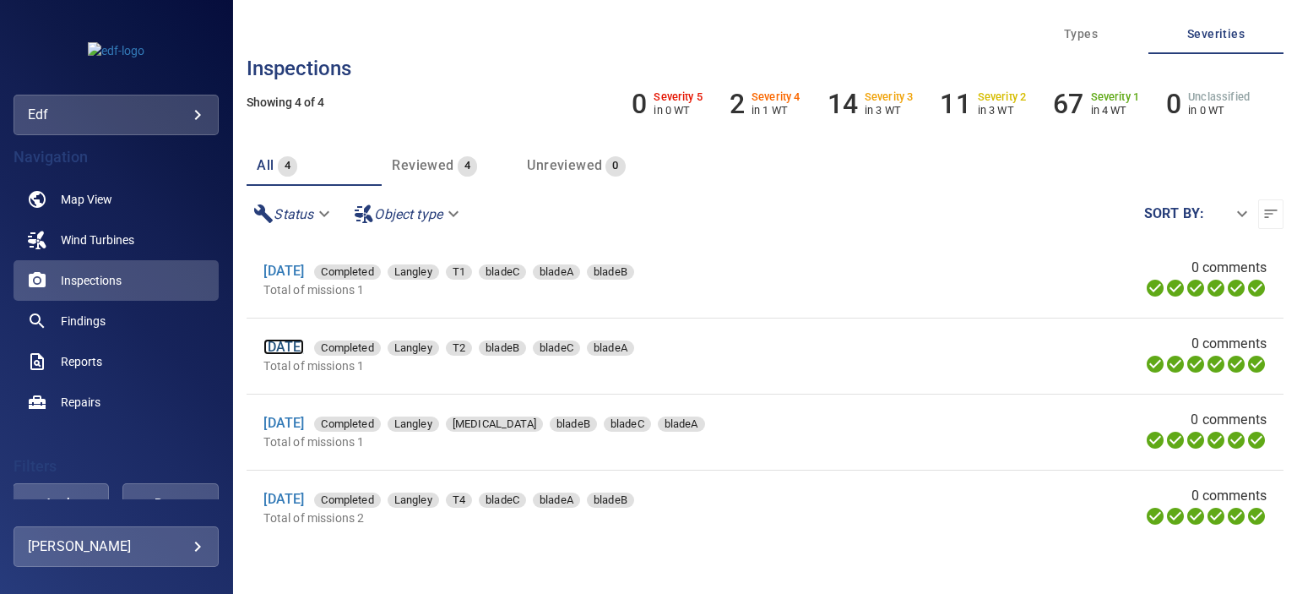
click at [304, 349] on link "2 Sep 2025" at bounding box center [283, 347] width 41 height 16
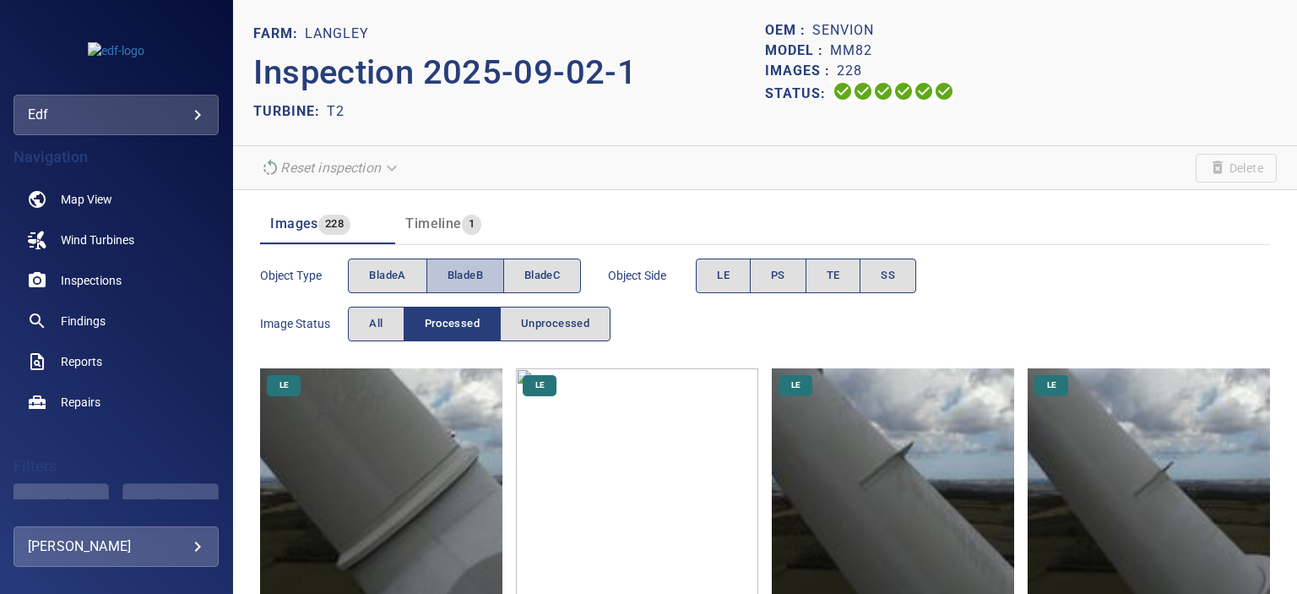
click at [484, 274] on button "bladeB" at bounding box center [465, 275] width 78 height 35
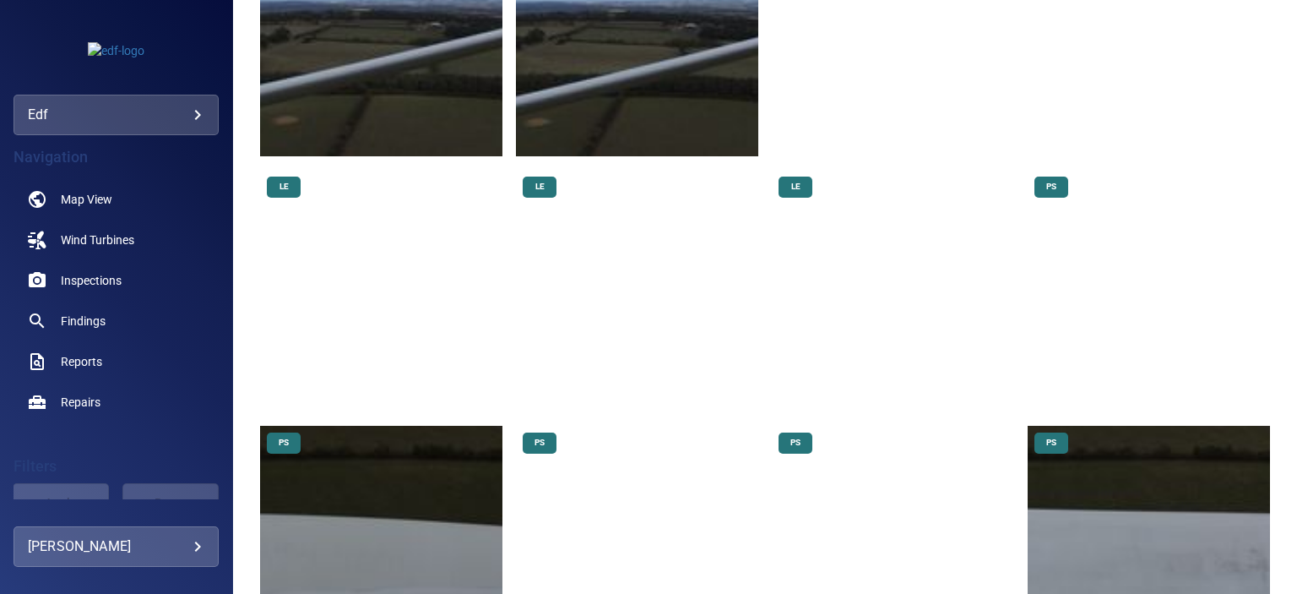
scroll to position [1266, 0]
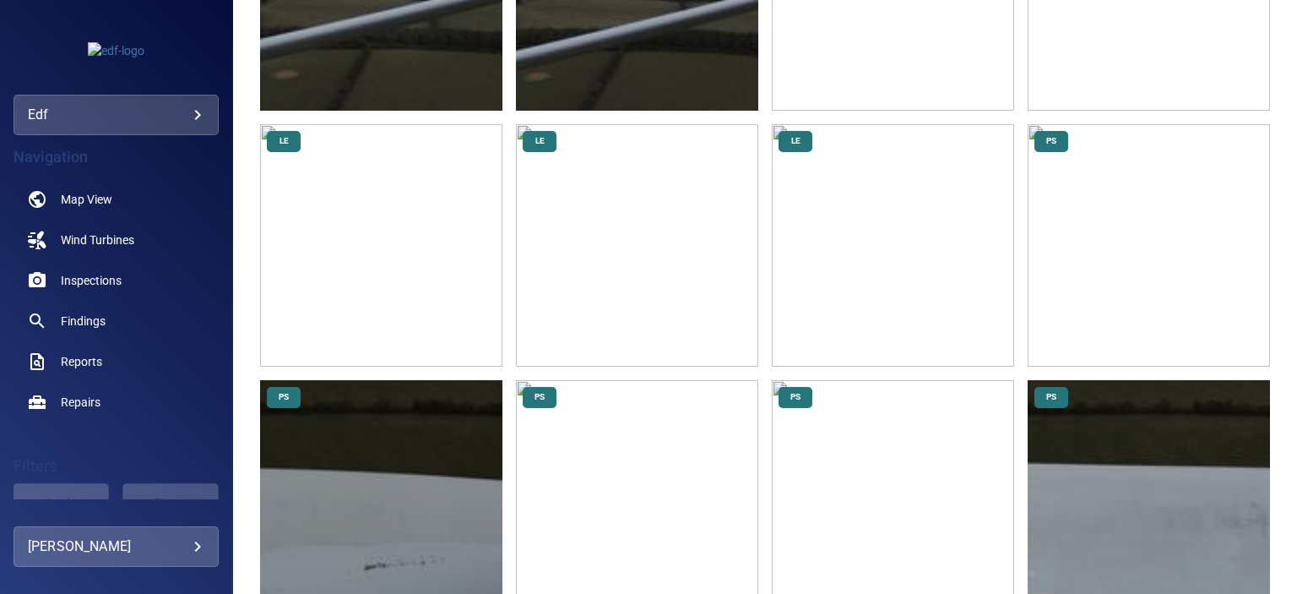
click at [1193, 212] on img at bounding box center [1148, 245] width 242 height 242
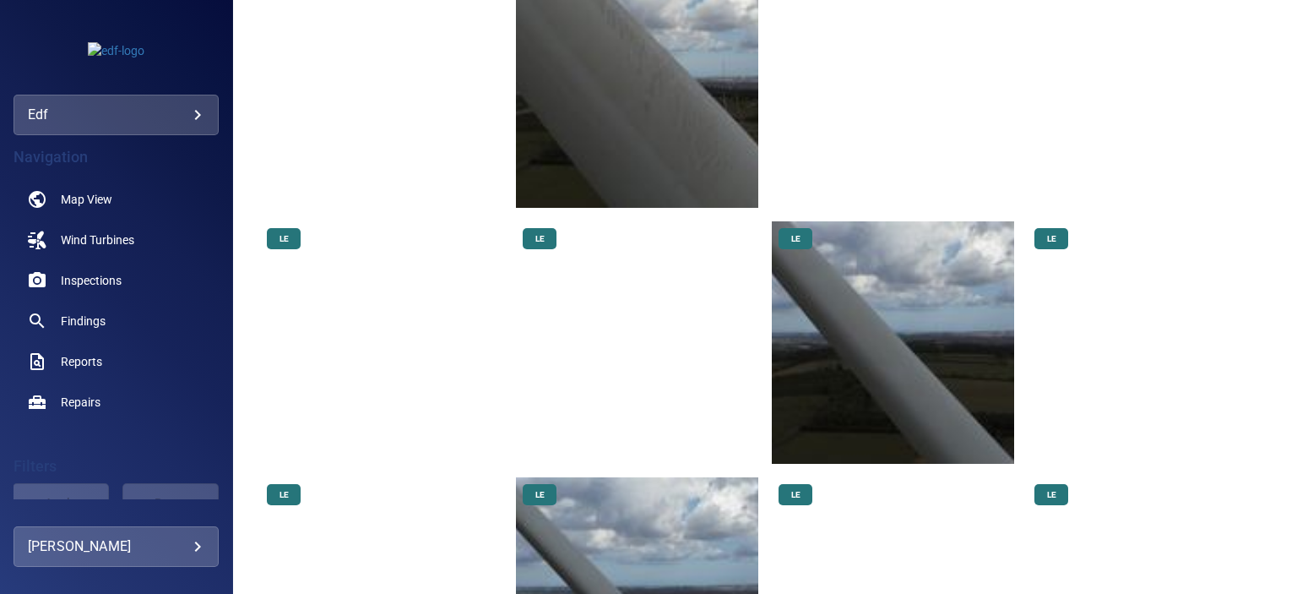
scroll to position [84, 0]
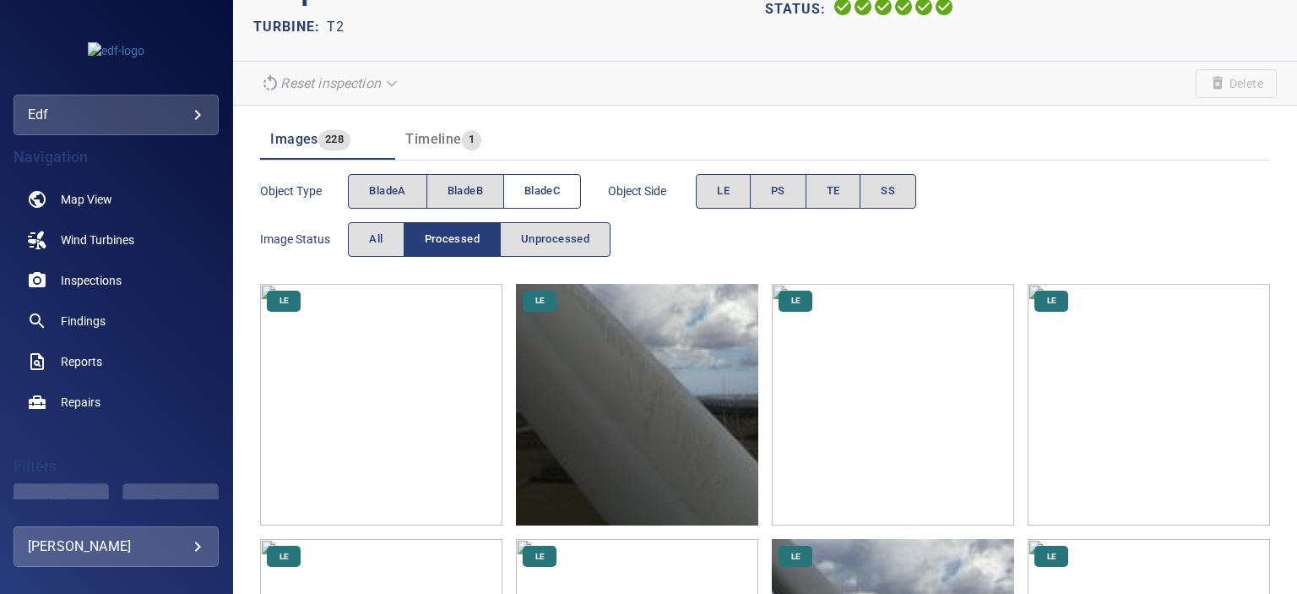
click at [544, 189] on span "bladeC" at bounding box center [541, 191] width 35 height 19
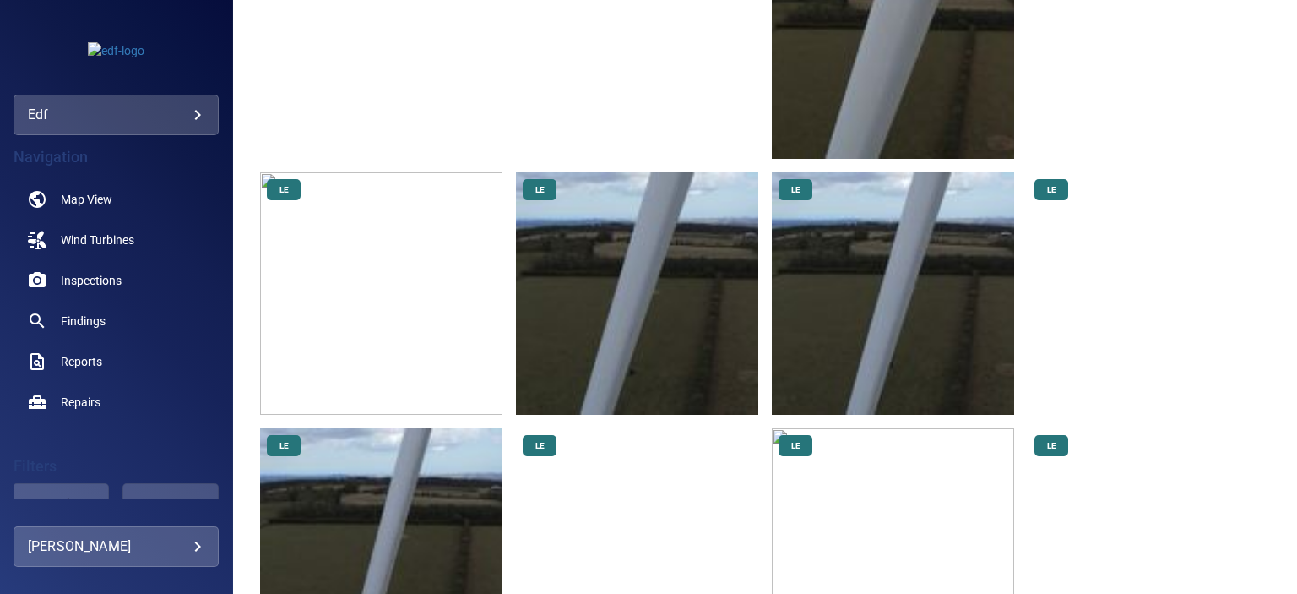
scroll to position [1098, 0]
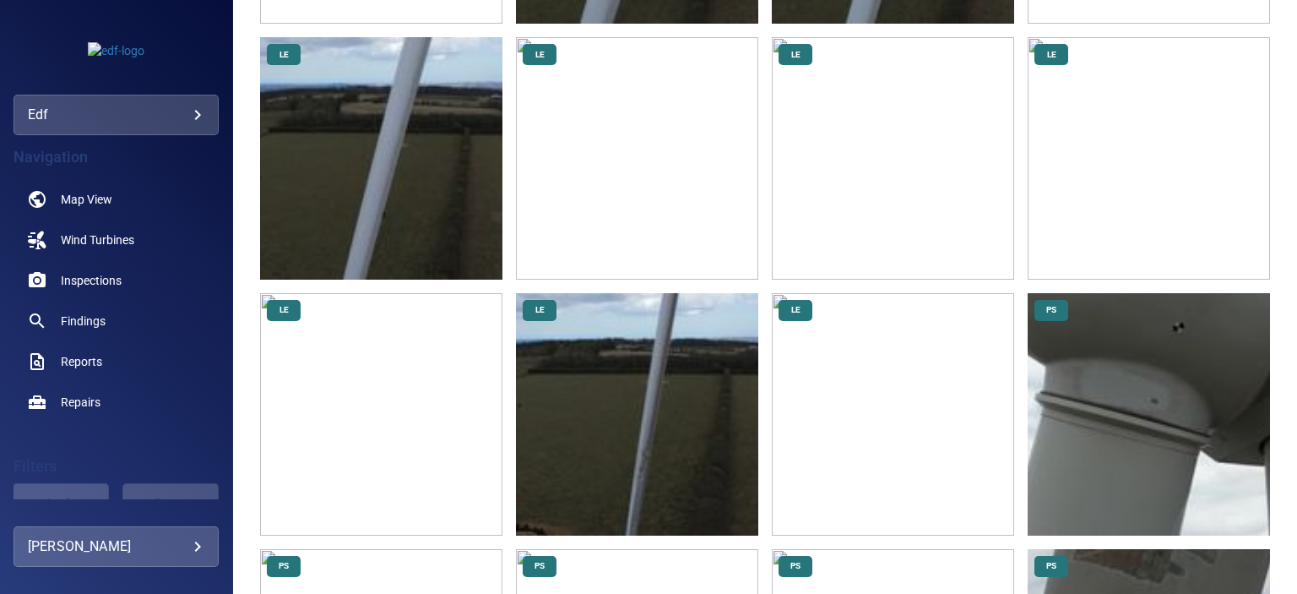
click at [1156, 382] on img at bounding box center [1148, 414] width 242 height 242
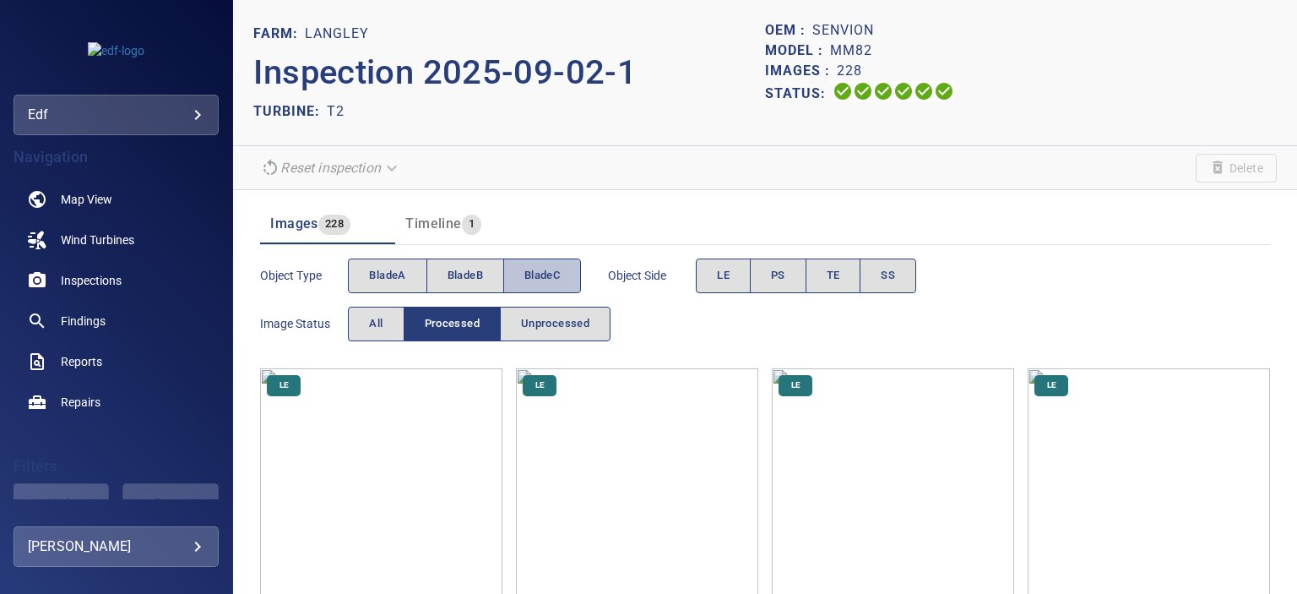
click at [560, 284] on span "bladeC" at bounding box center [541, 275] width 35 height 19
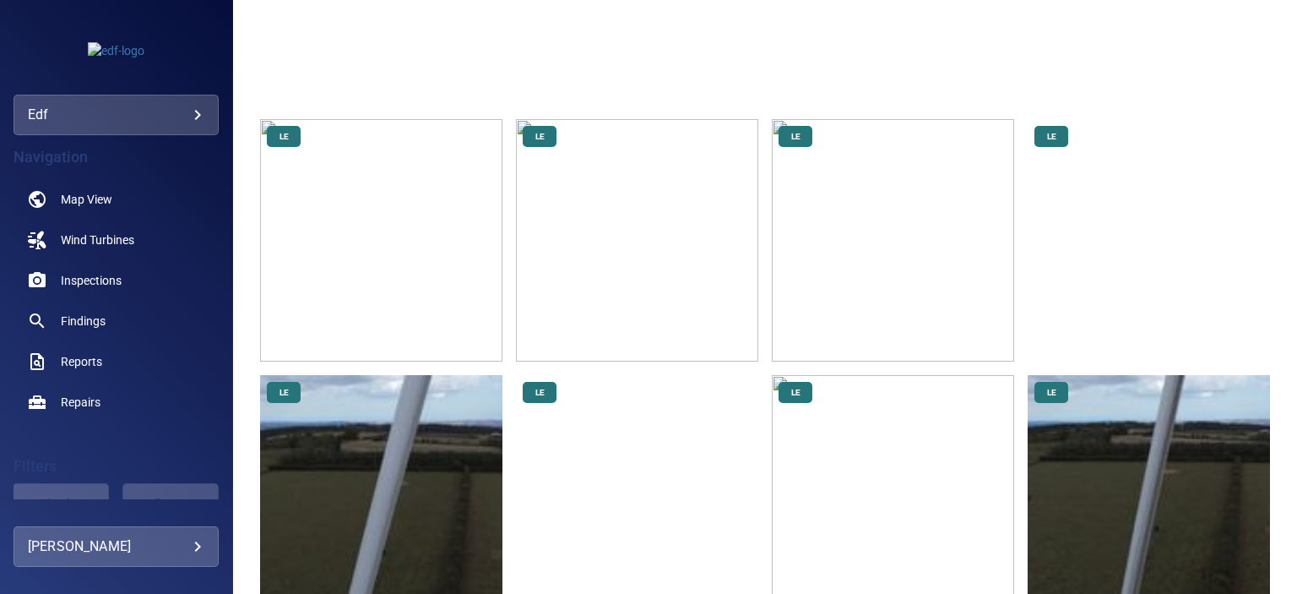
scroll to position [1435, 0]
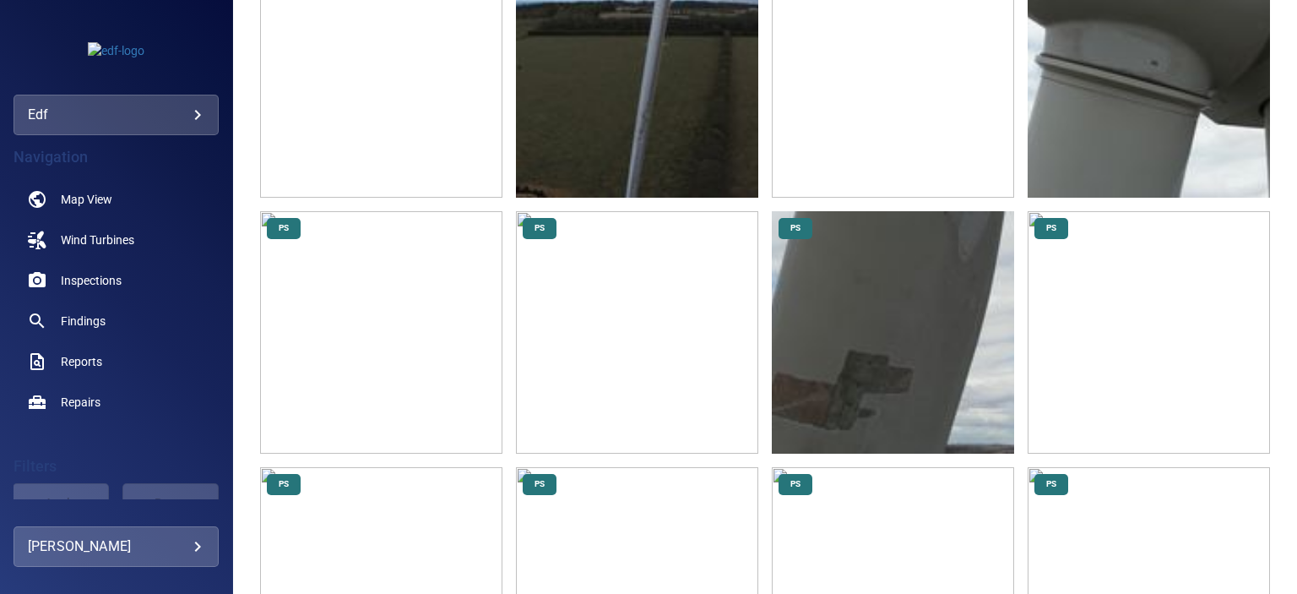
click at [1121, 39] on img at bounding box center [1148, 76] width 242 height 242
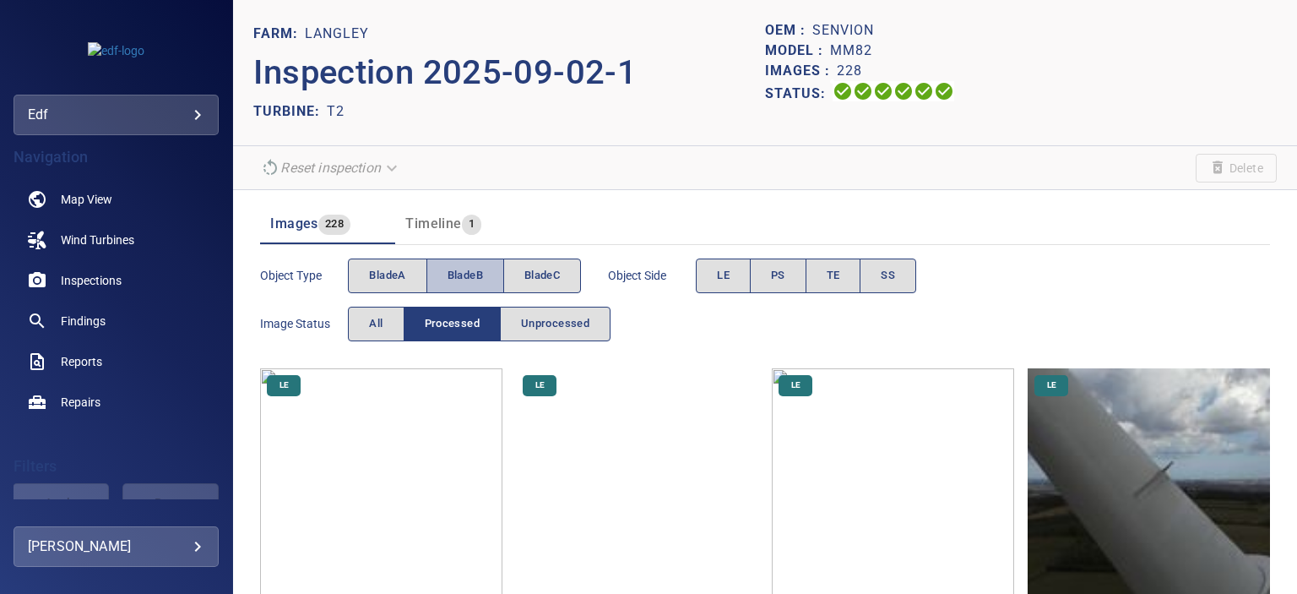
click at [451, 277] on span "bladeB" at bounding box center [464, 275] width 35 height 19
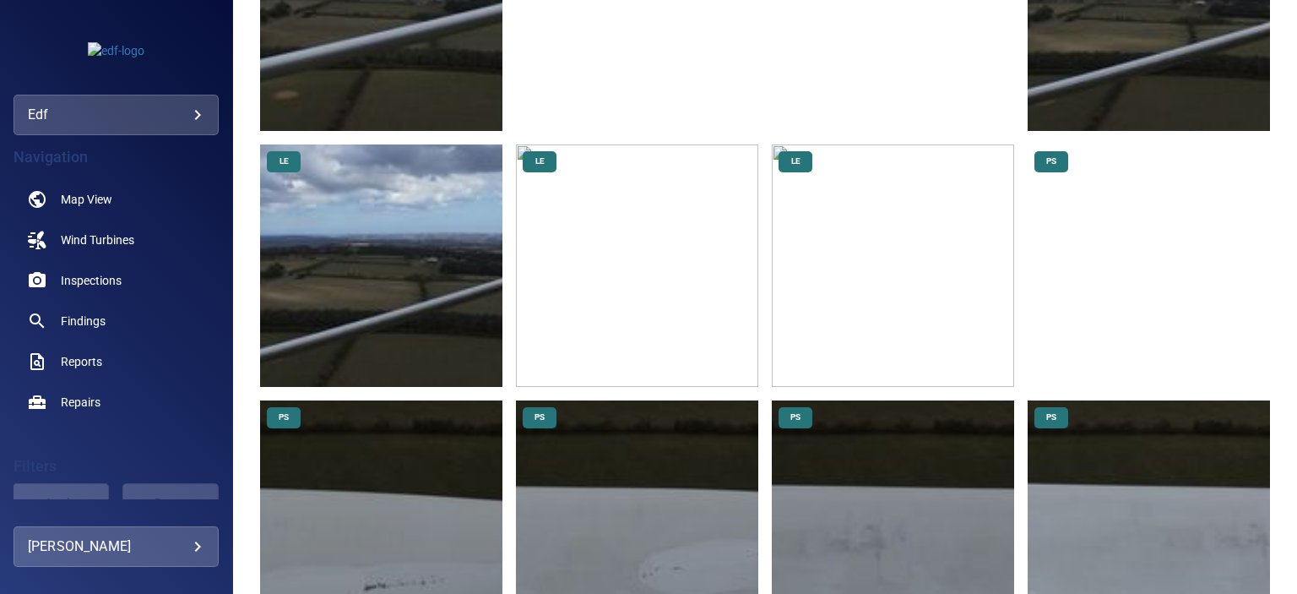
scroll to position [1266, 0]
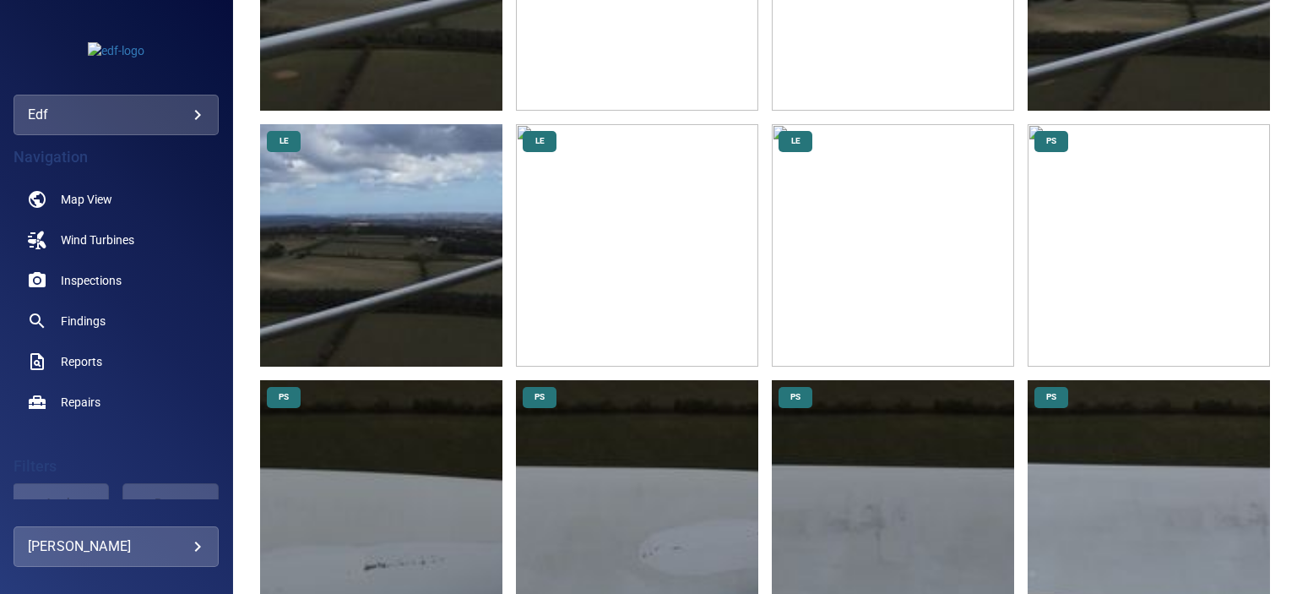
click at [1198, 222] on img at bounding box center [1148, 245] width 242 height 242
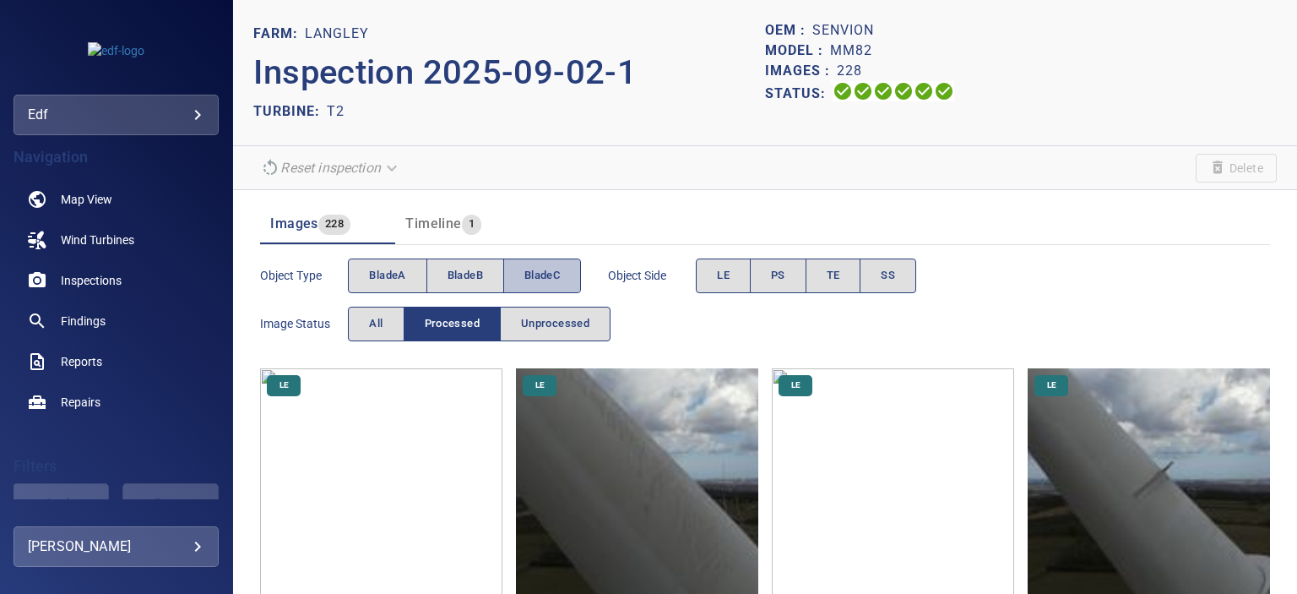
click at [530, 273] on span "bladeC" at bounding box center [541, 275] width 35 height 19
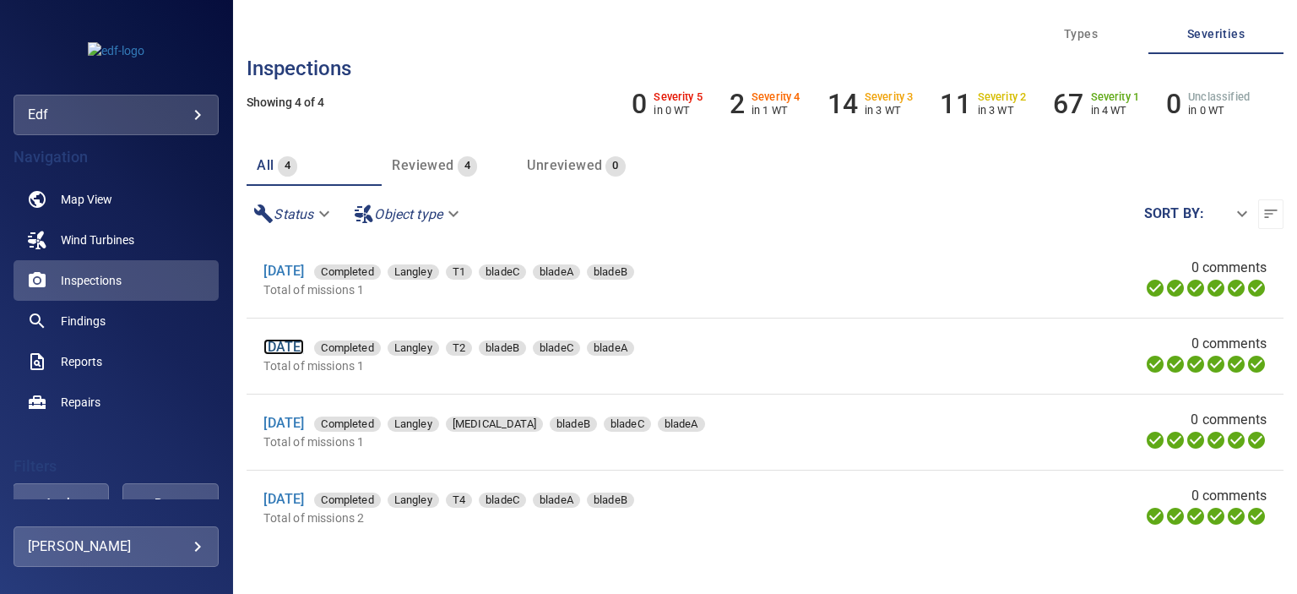
click at [304, 346] on link "2 Sep 2025" at bounding box center [283, 347] width 41 height 16
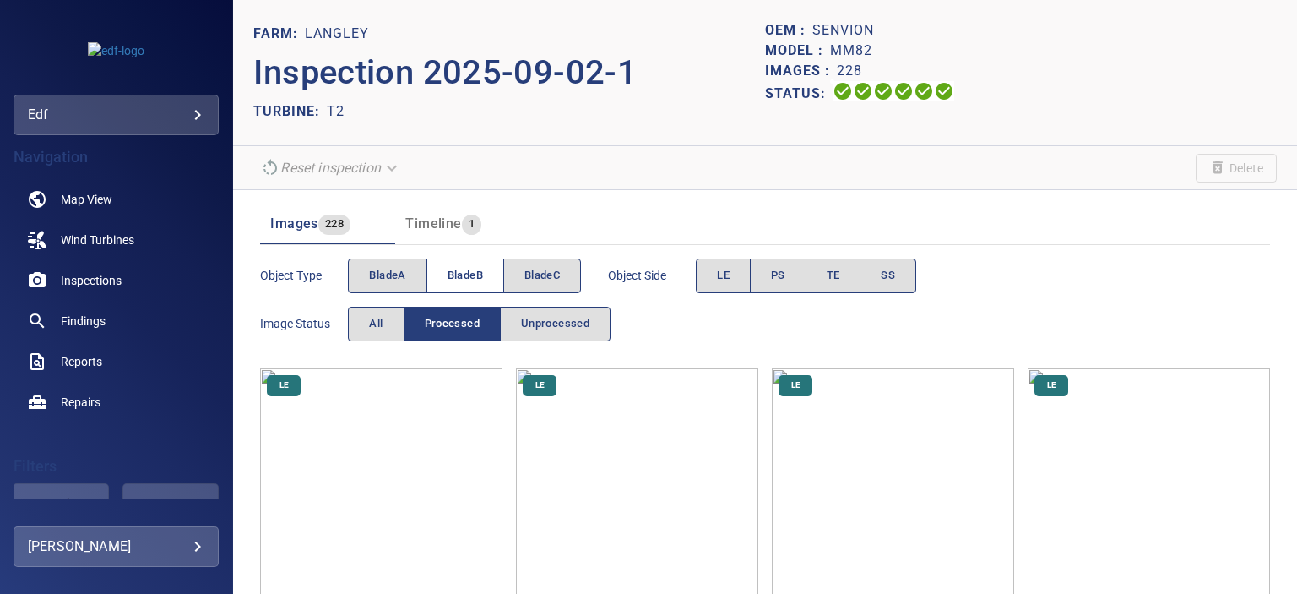
click at [459, 273] on span "bladeB" at bounding box center [464, 275] width 35 height 19
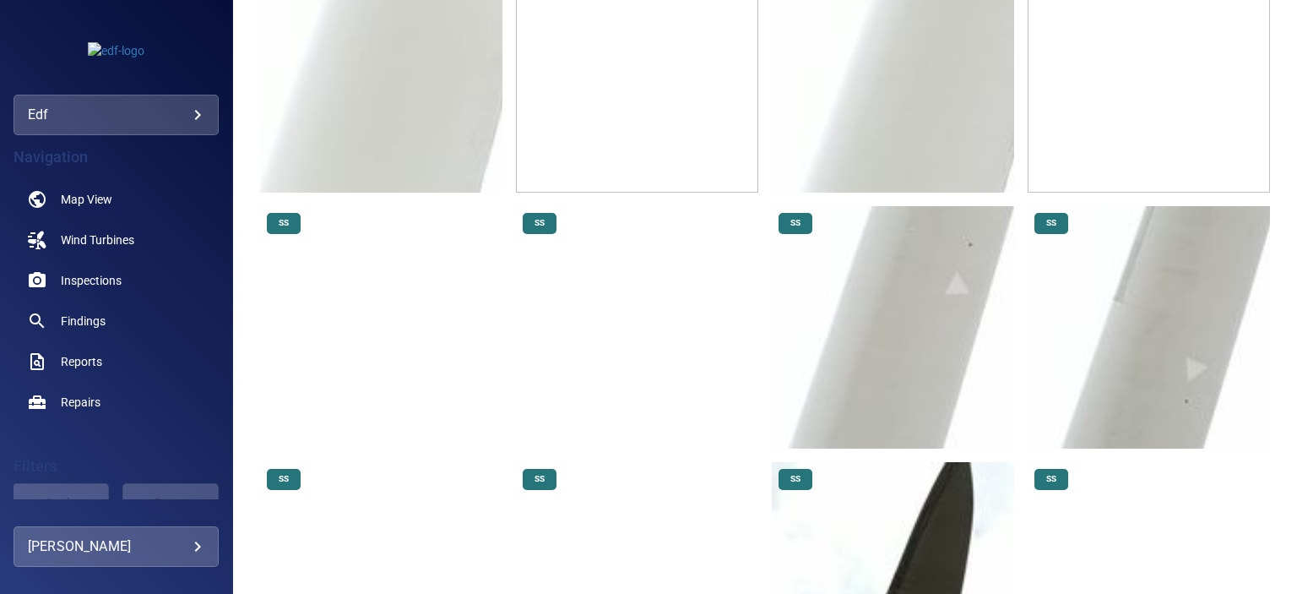
scroll to position [4559, 0]
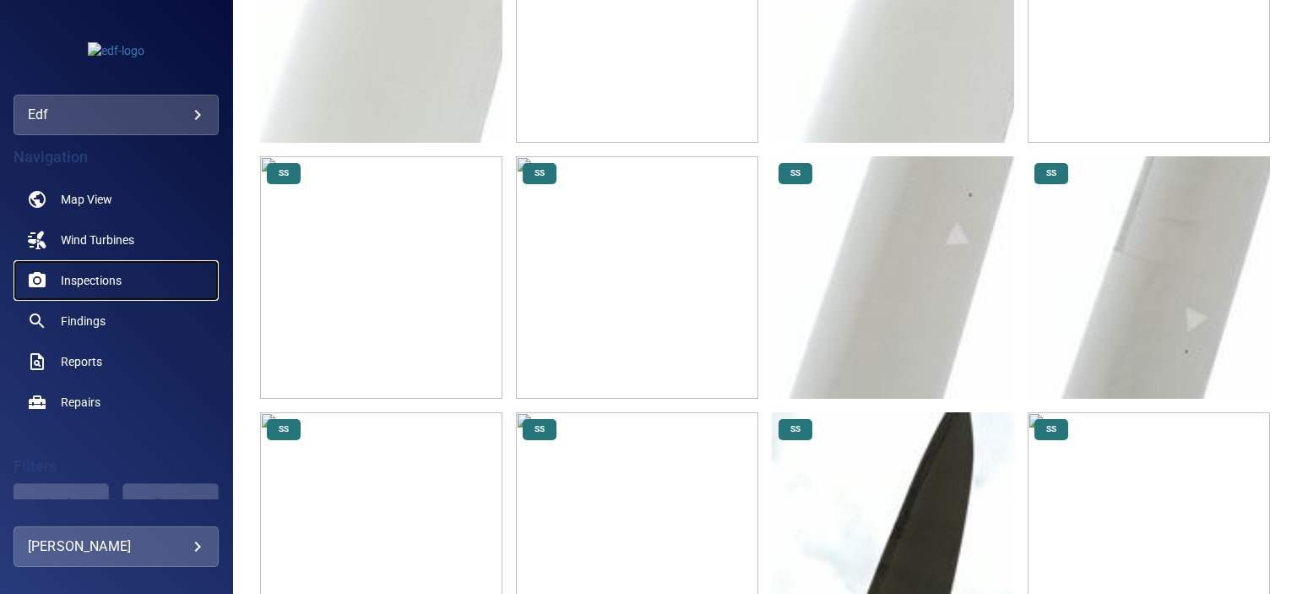
click at [118, 283] on span "Inspections" at bounding box center [91, 280] width 61 height 17
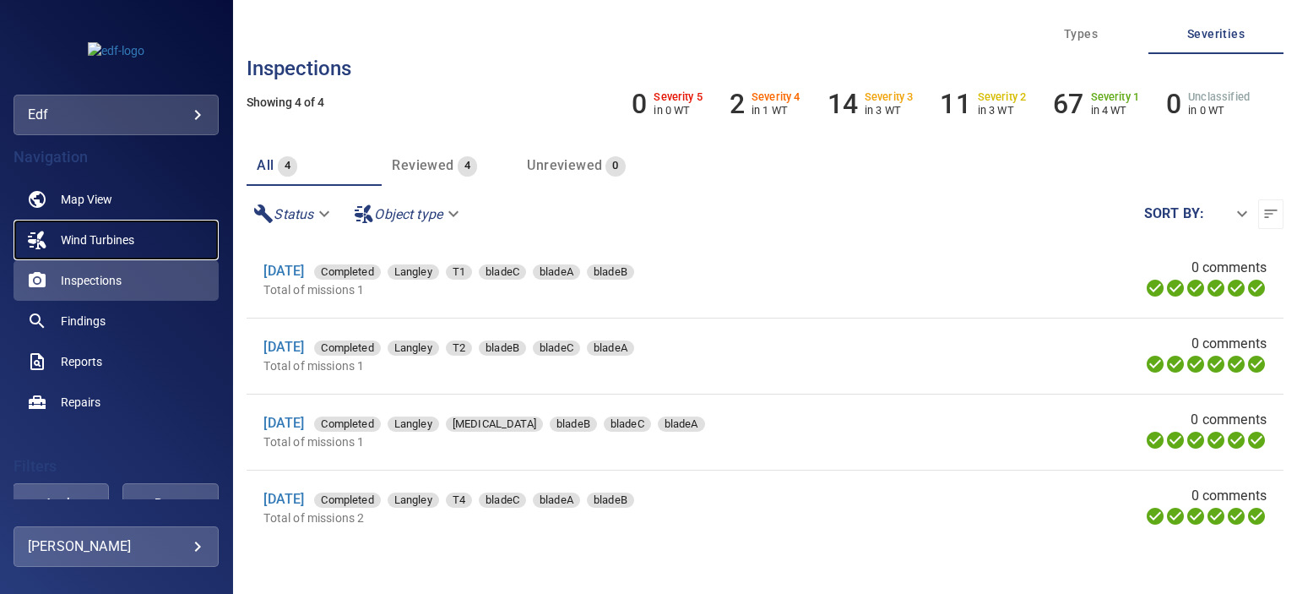
click at [98, 237] on span "Wind Turbines" at bounding box center [97, 239] width 73 height 17
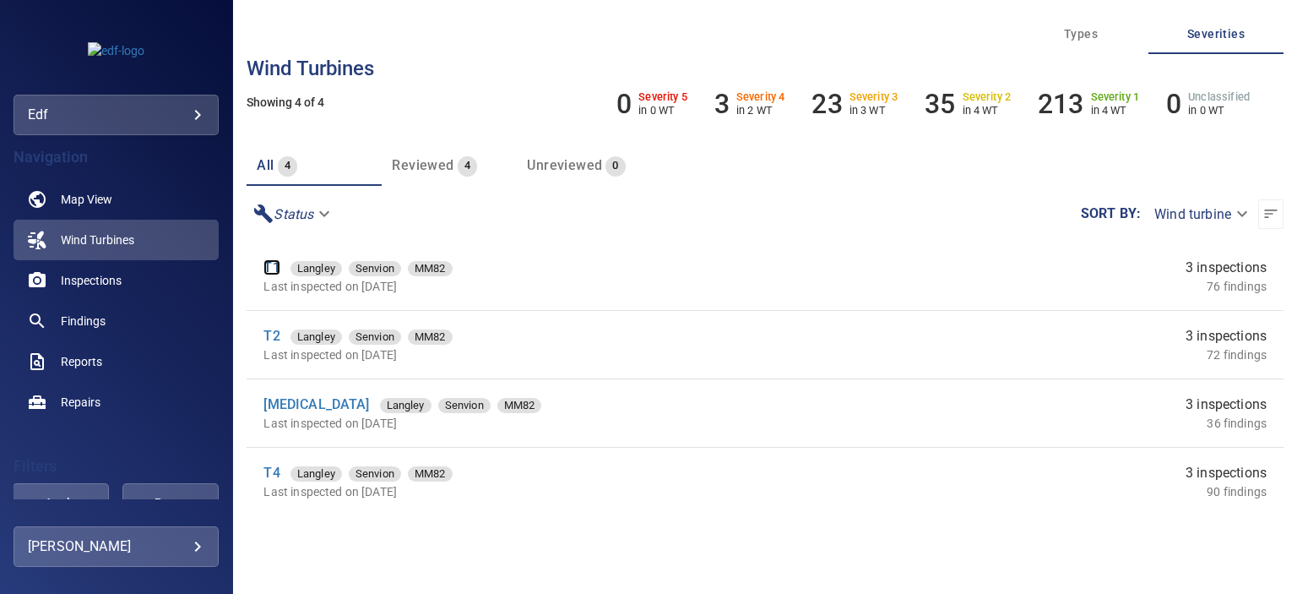
click at [268, 265] on link "T1" at bounding box center [271, 267] width 16 height 16
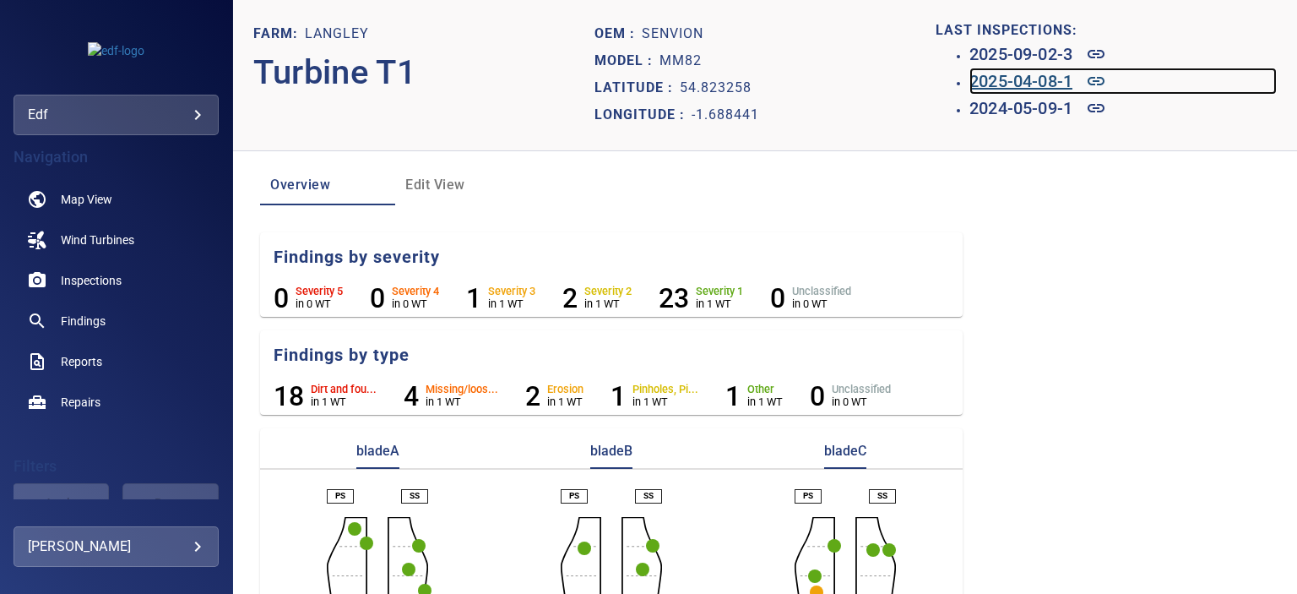
click at [1048, 84] on h6 "2025-04-08-1" at bounding box center [1020, 81] width 103 height 27
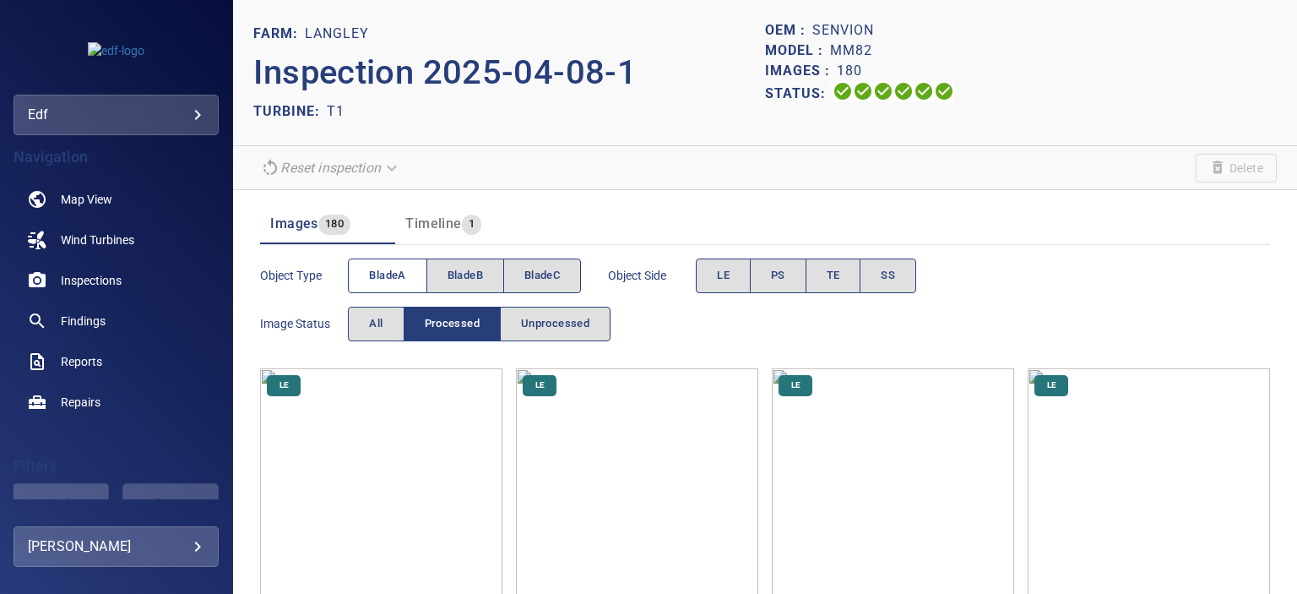
click at [400, 266] on span "bladeA" at bounding box center [387, 275] width 36 height 19
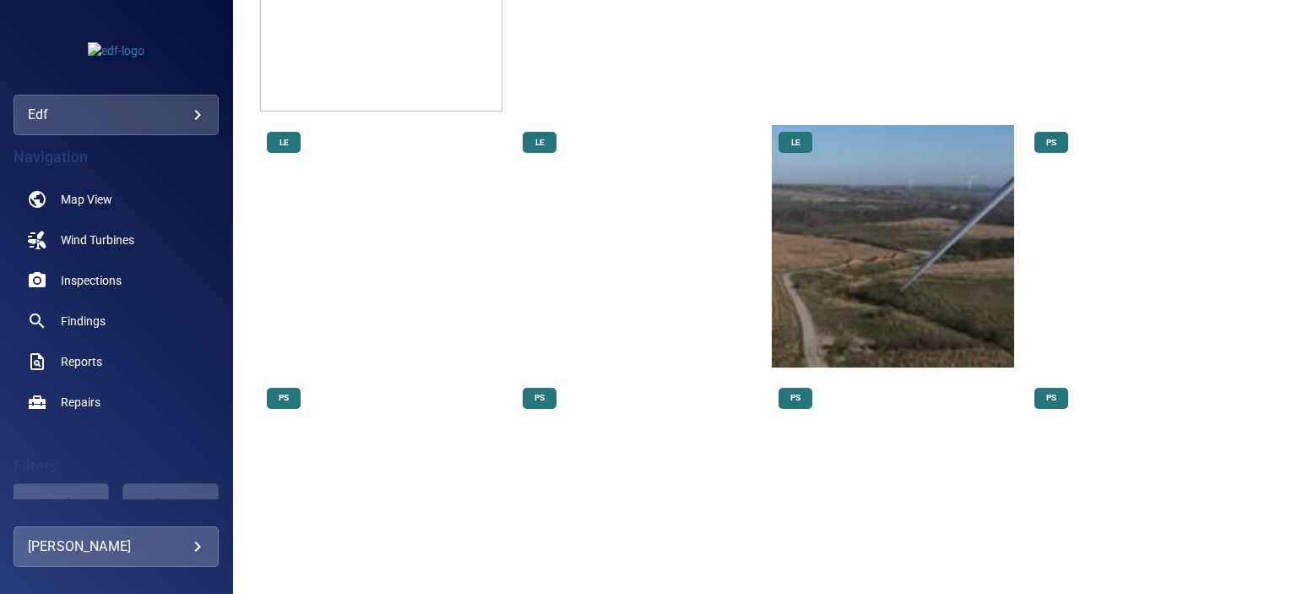
scroll to position [1013, 0]
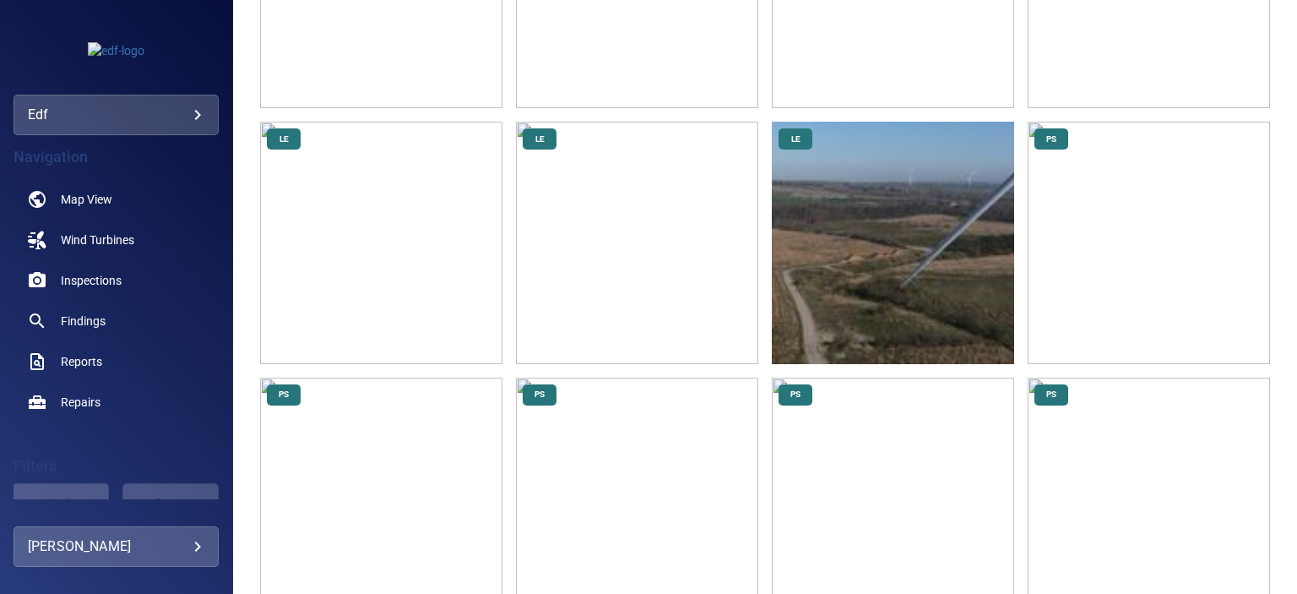
click at [1121, 226] on img at bounding box center [1148, 243] width 242 height 242
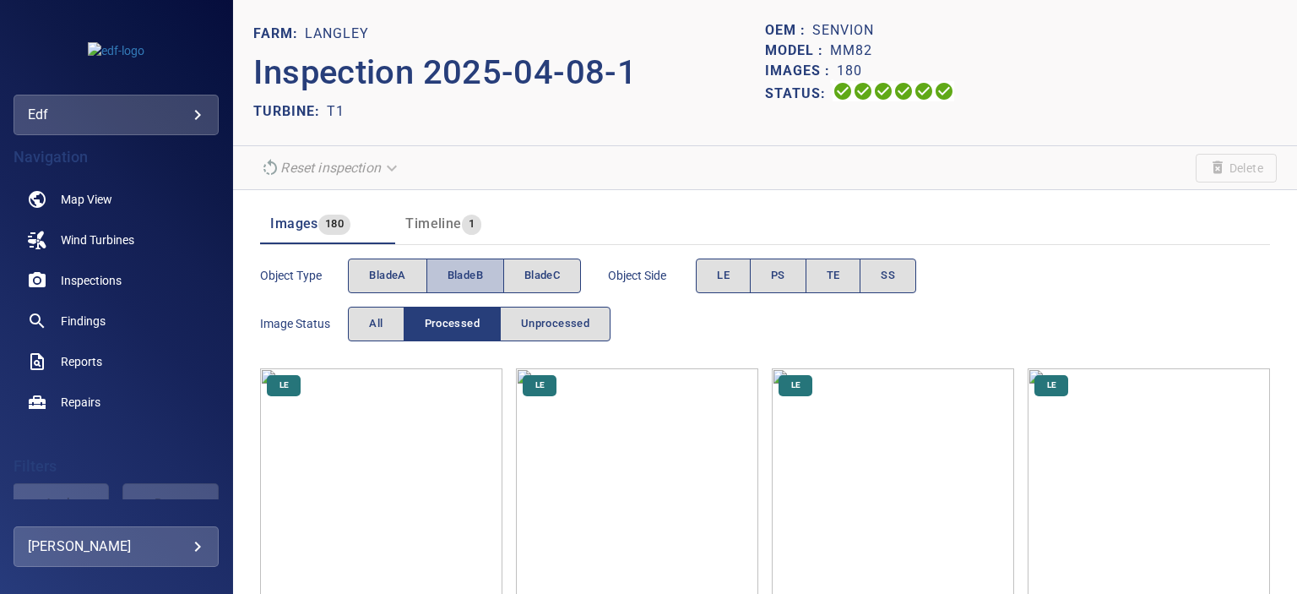
click at [453, 272] on span "bladeB" at bounding box center [464, 275] width 35 height 19
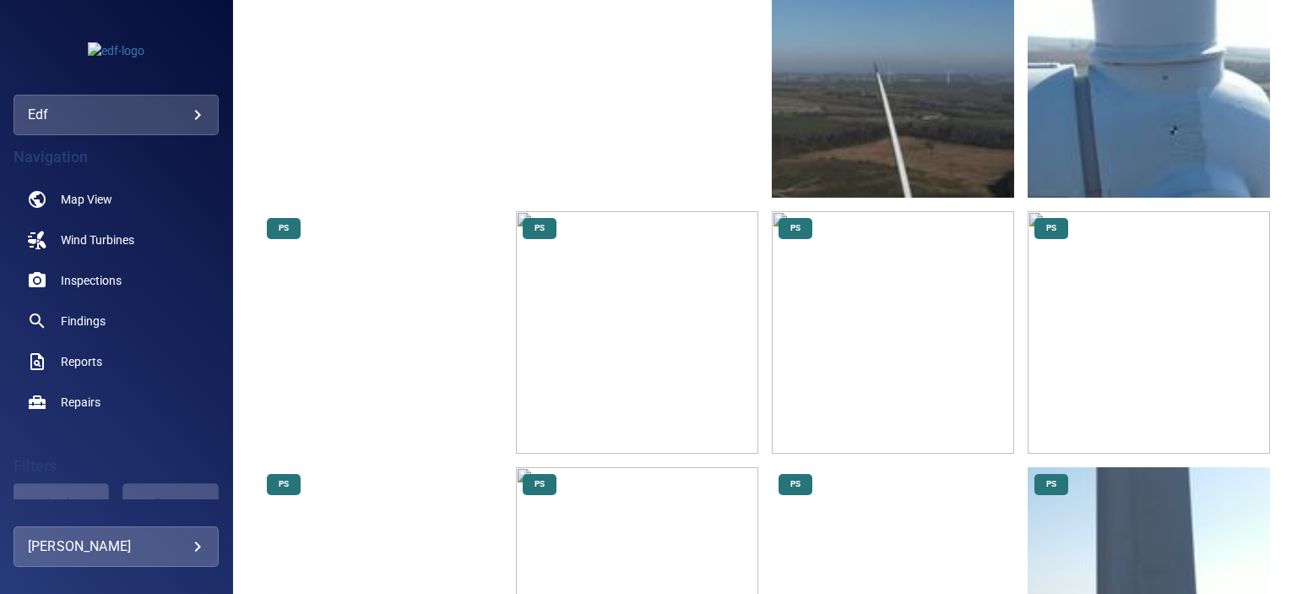
scroll to position [1182, 0]
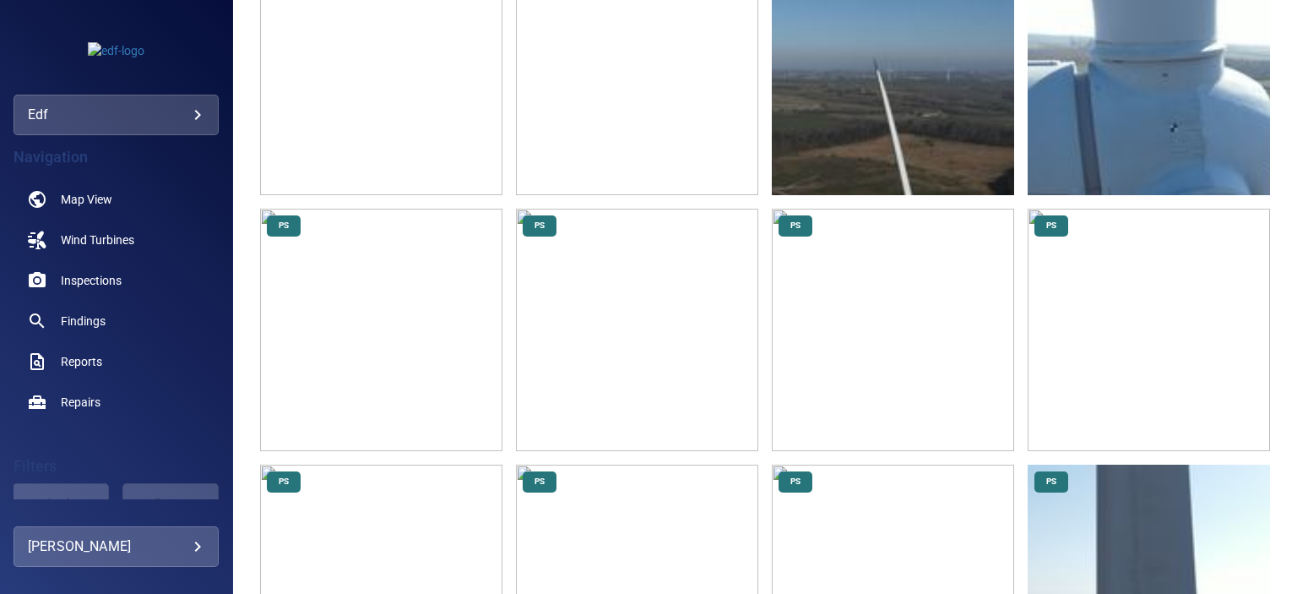
click at [1168, 73] on img at bounding box center [1148, 74] width 242 height 242
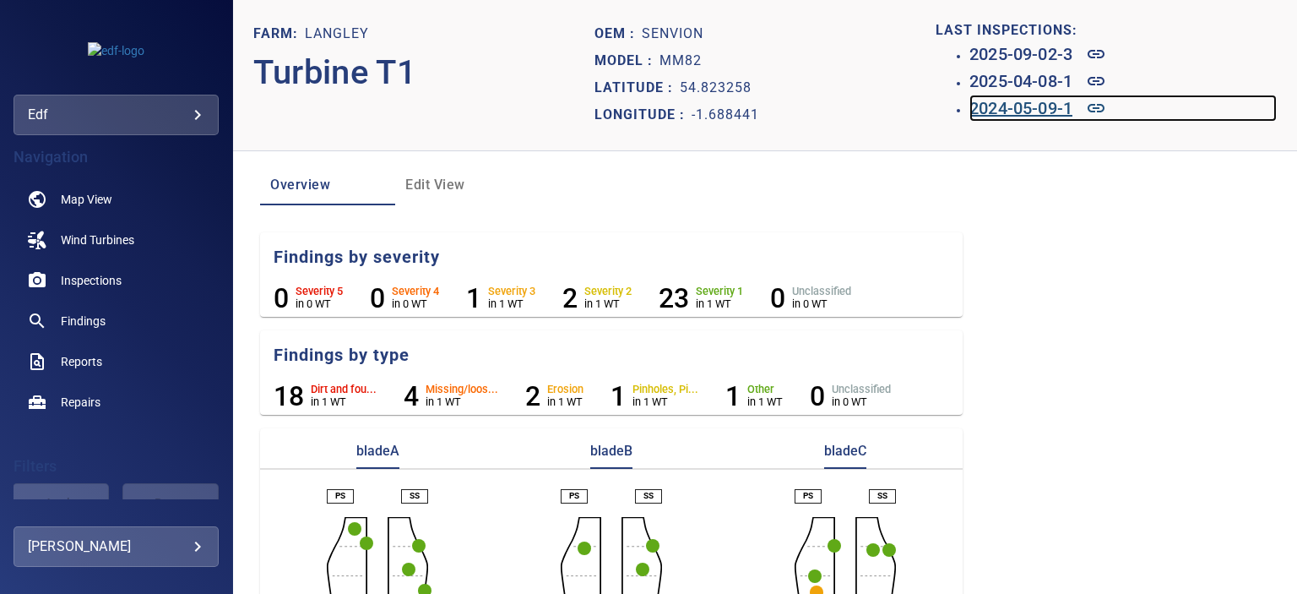
click at [1029, 108] on h6 "2024-05-09-1" at bounding box center [1020, 108] width 103 height 27
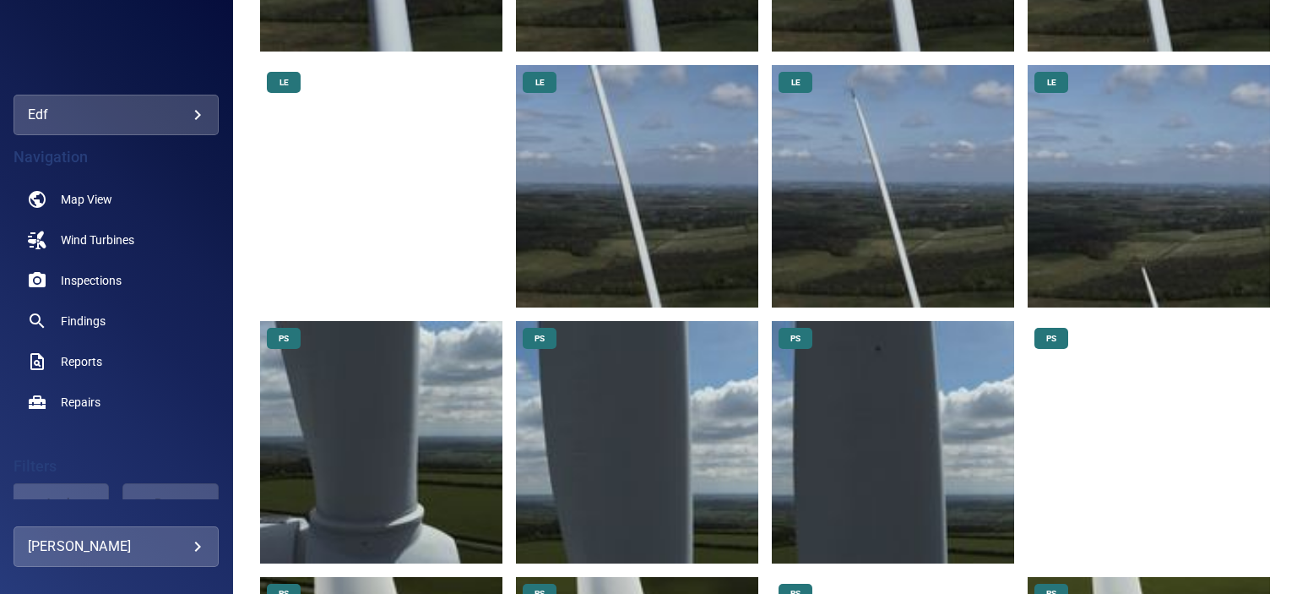
scroll to position [929, 0]
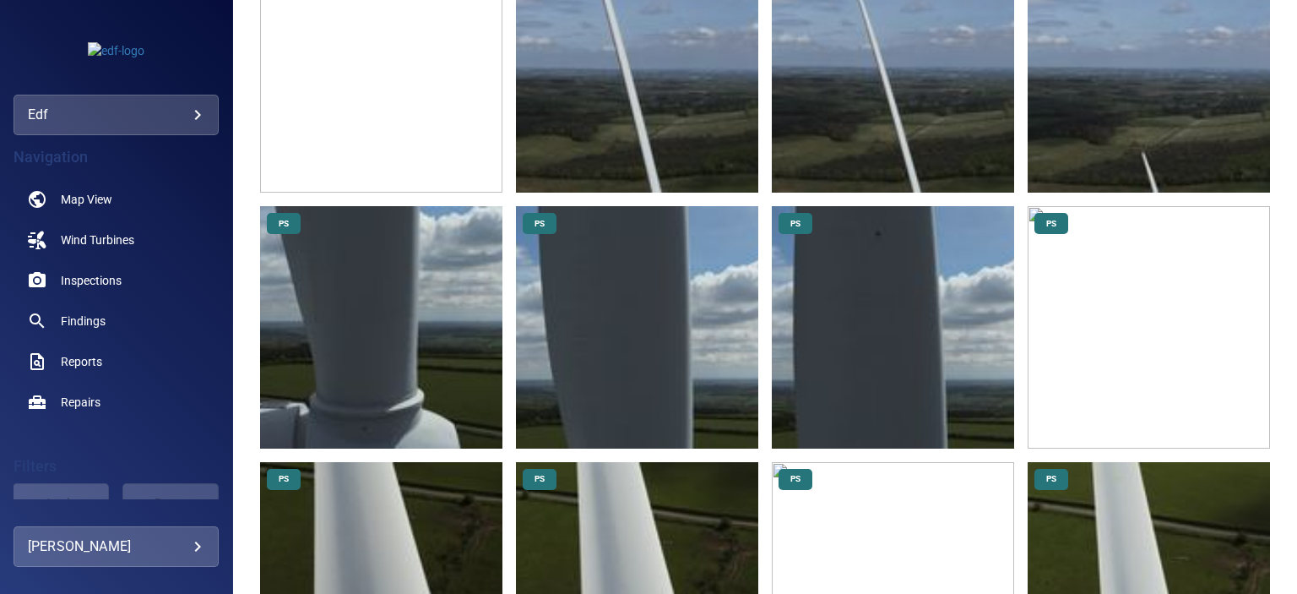
click at [409, 388] on img at bounding box center [381, 327] width 242 height 242
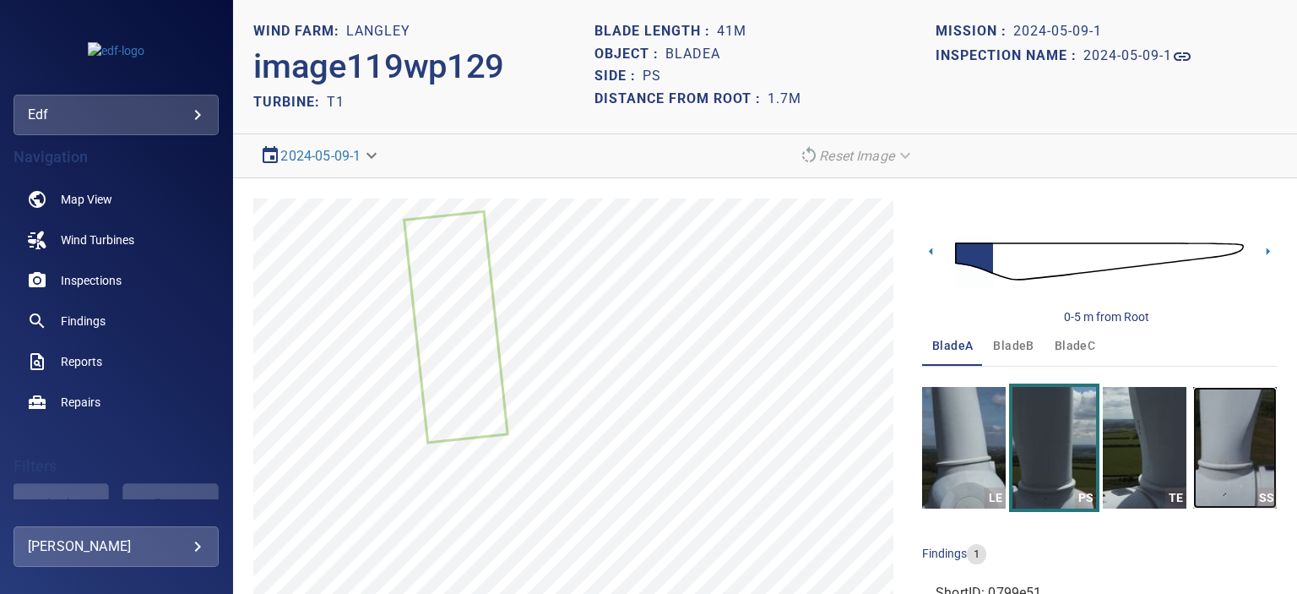
click at [1219, 460] on img "button" at bounding box center [1235, 448] width 84 height 122
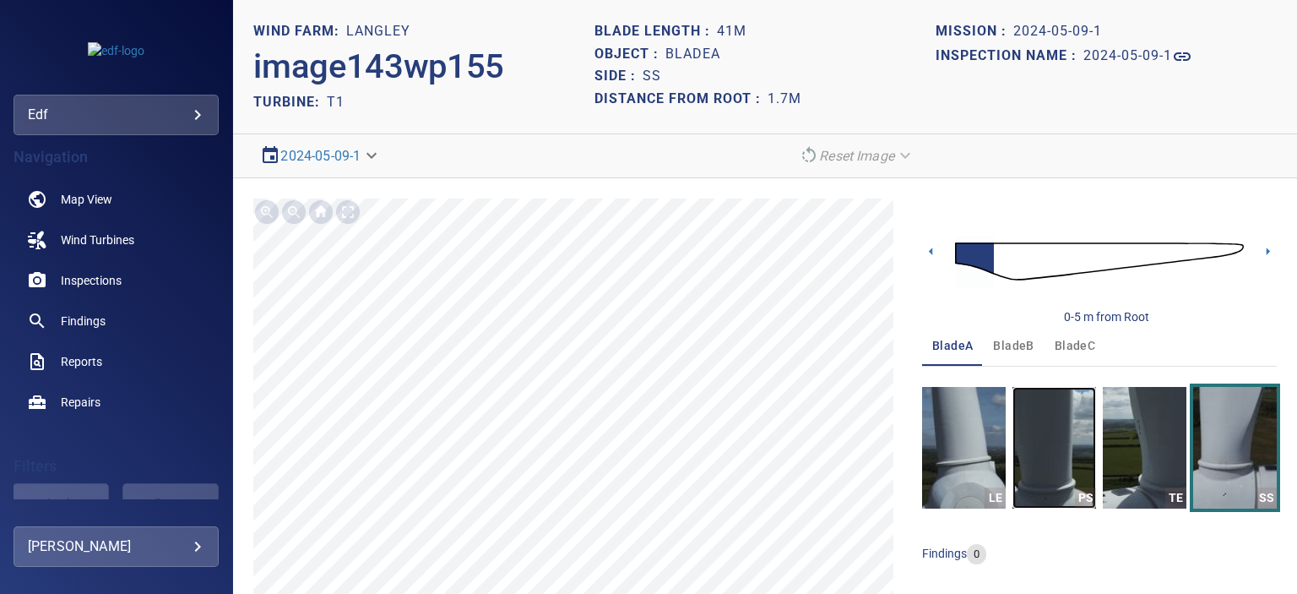
click at [1043, 452] on img "button" at bounding box center [1054, 448] width 84 height 122
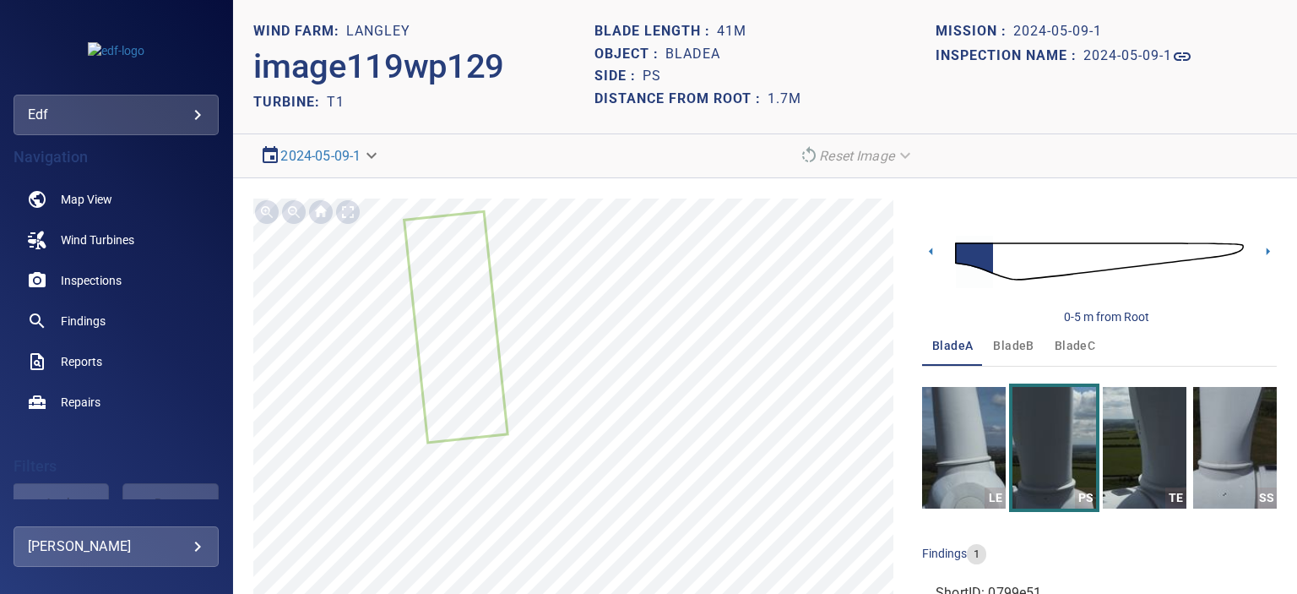
scroll to position [89, 0]
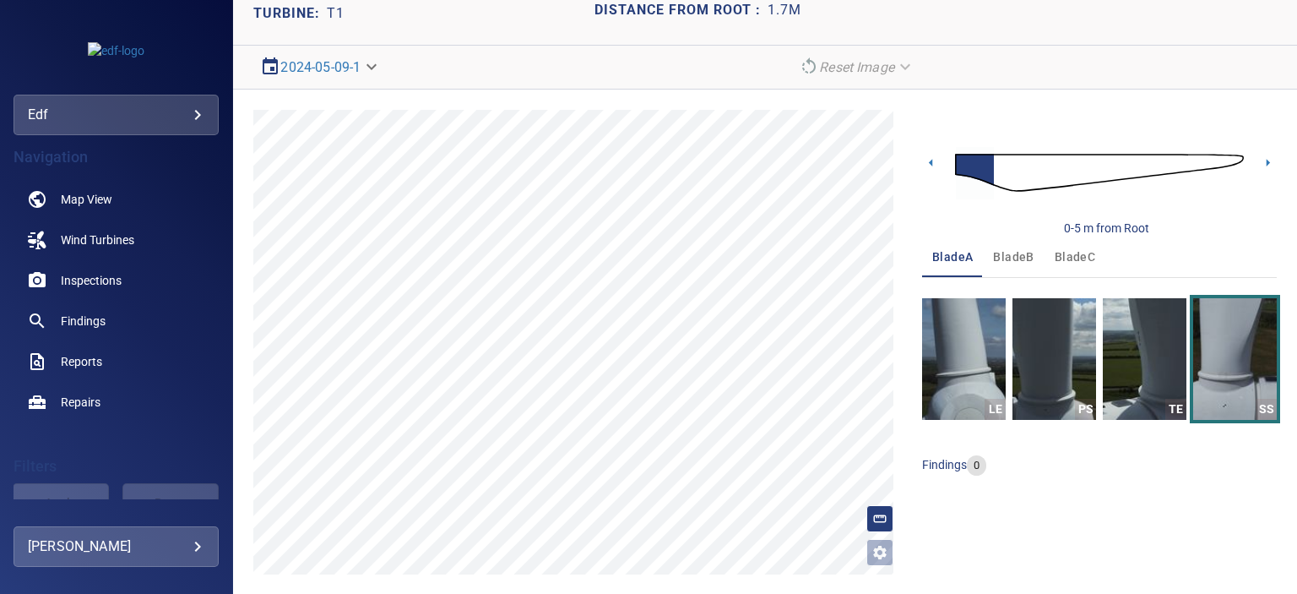
click at [1003, 252] on span "bladeB" at bounding box center [1013, 257] width 41 height 21
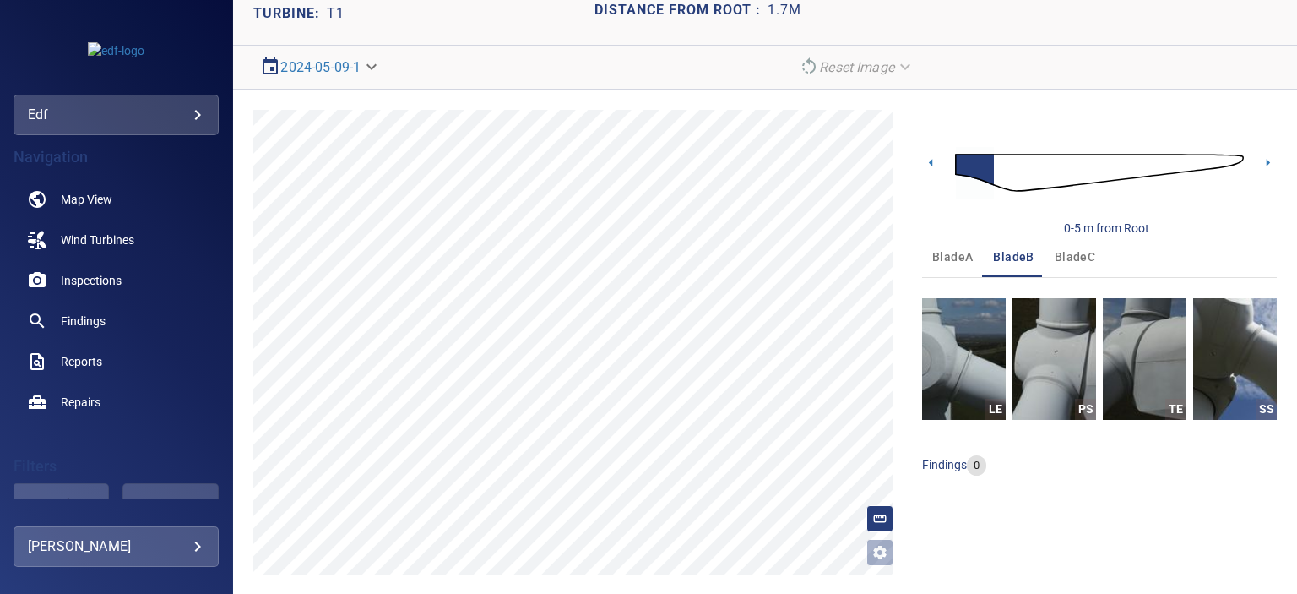
click at [1006, 252] on span "bladeB" at bounding box center [1013, 257] width 41 height 21
click at [969, 386] on img "button" at bounding box center [964, 359] width 84 height 122
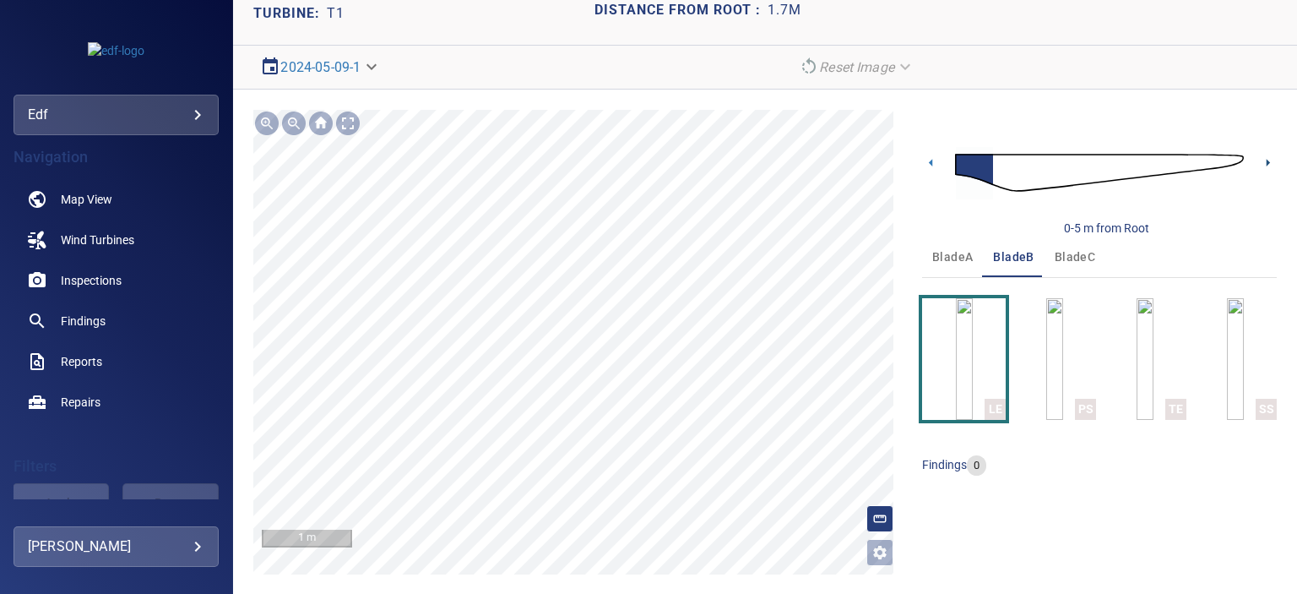
click at [1259, 158] on icon at bounding box center [1268, 163] width 18 height 18
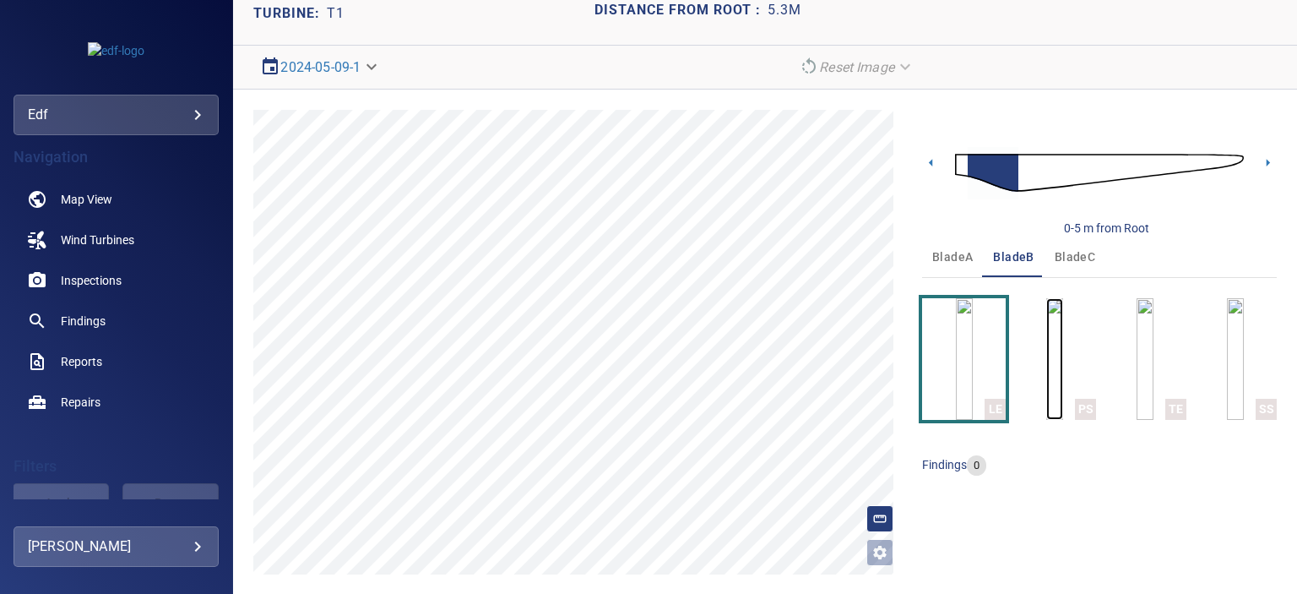
click at [1063, 350] on img "button" at bounding box center [1054, 359] width 17 height 122
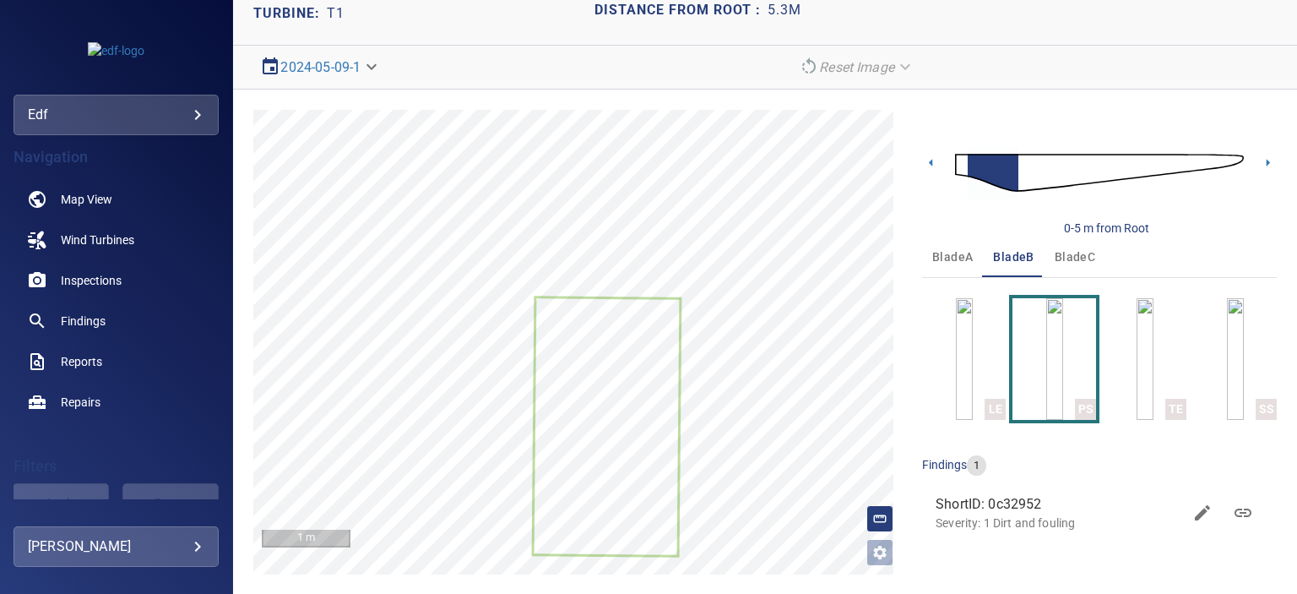
click at [1071, 253] on span "bladeC" at bounding box center [1074, 257] width 41 height 21
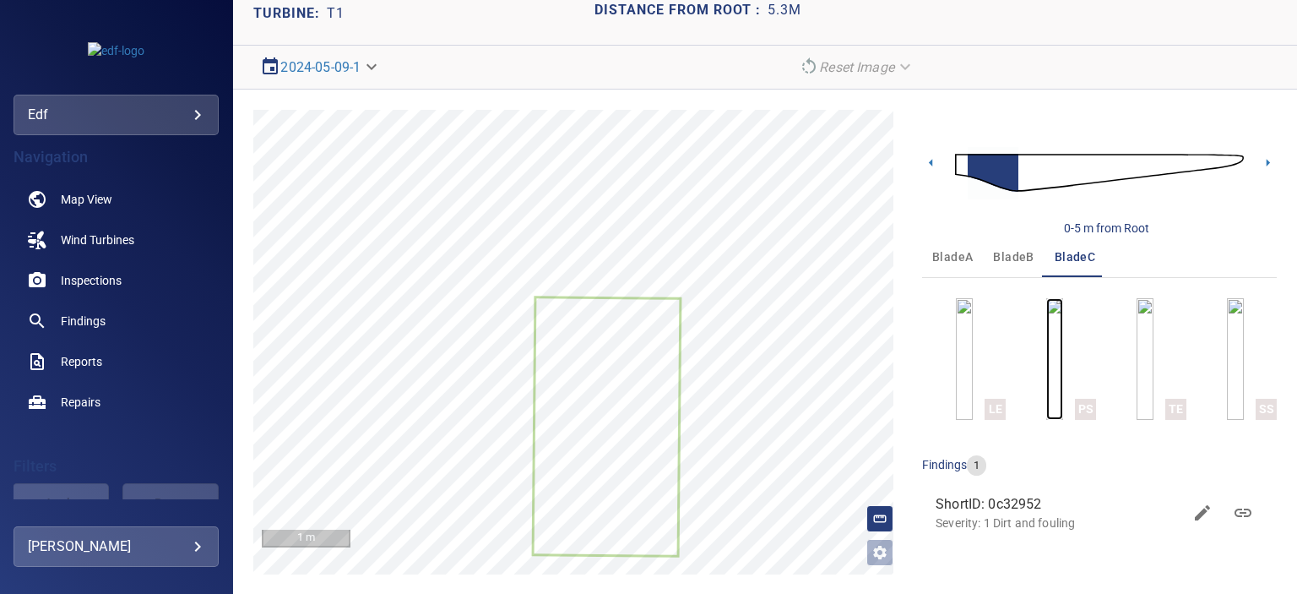
click at [1061, 317] on img "button" at bounding box center [1054, 359] width 17 height 122
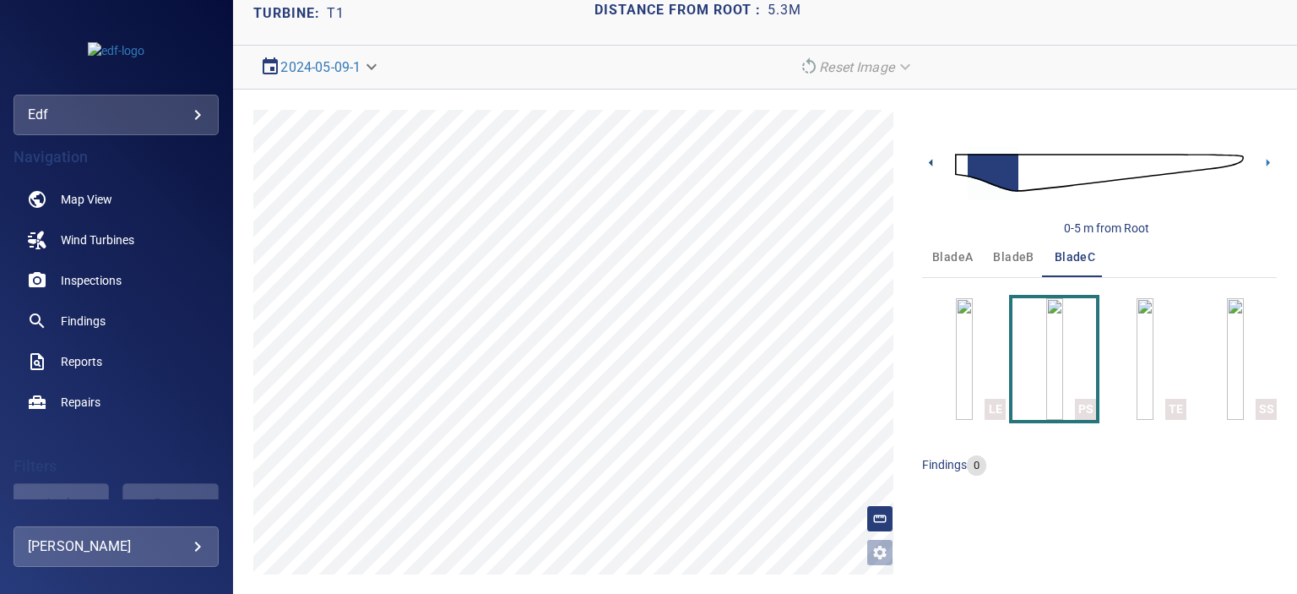
click at [922, 160] on icon at bounding box center [931, 163] width 18 height 18
click at [952, 257] on span "bladeA" at bounding box center [952, 257] width 41 height 21
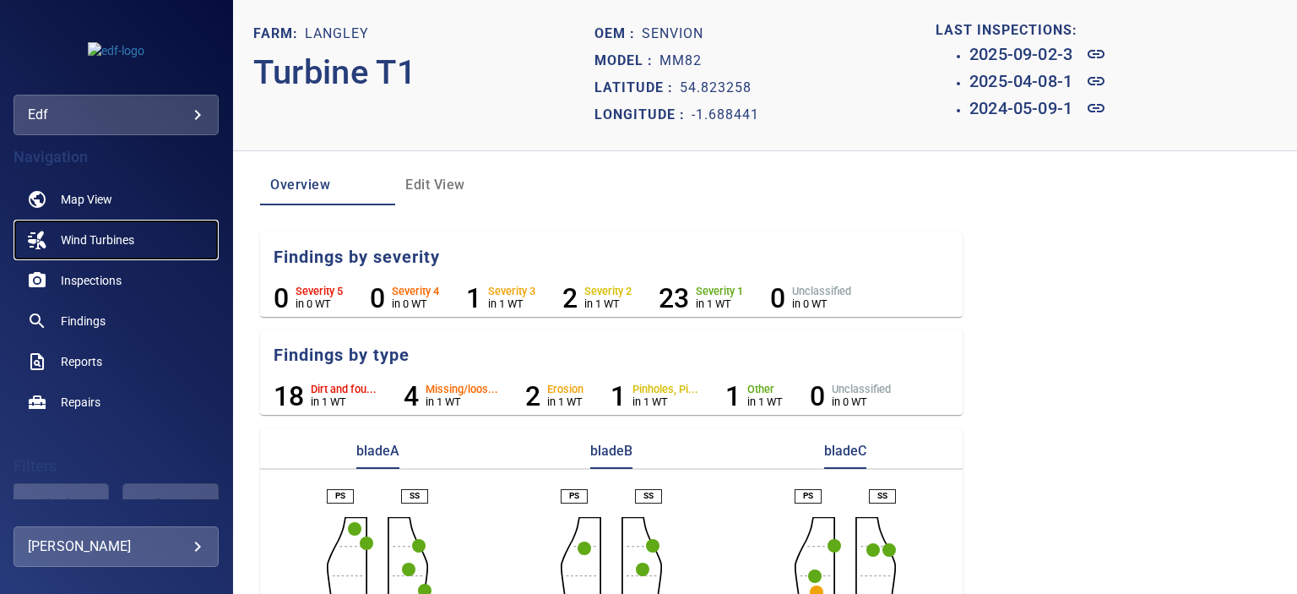
click at [117, 236] on span "Wind Turbines" at bounding box center [97, 239] width 73 height 17
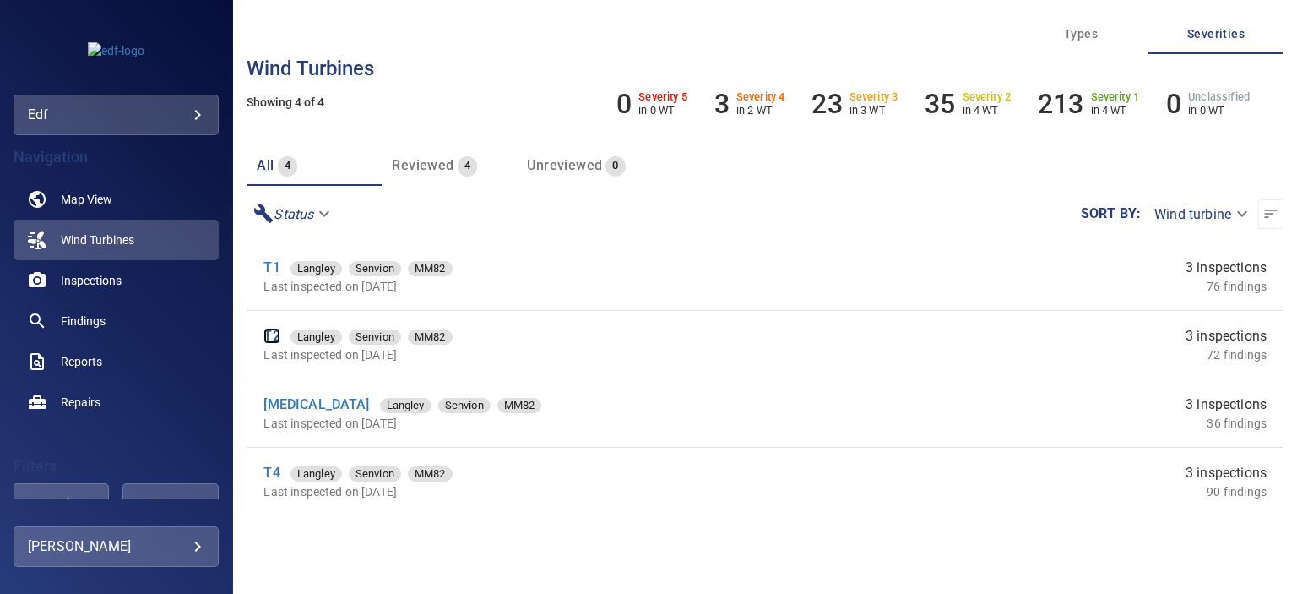
click at [279, 337] on link "T2" at bounding box center [271, 336] width 16 height 16
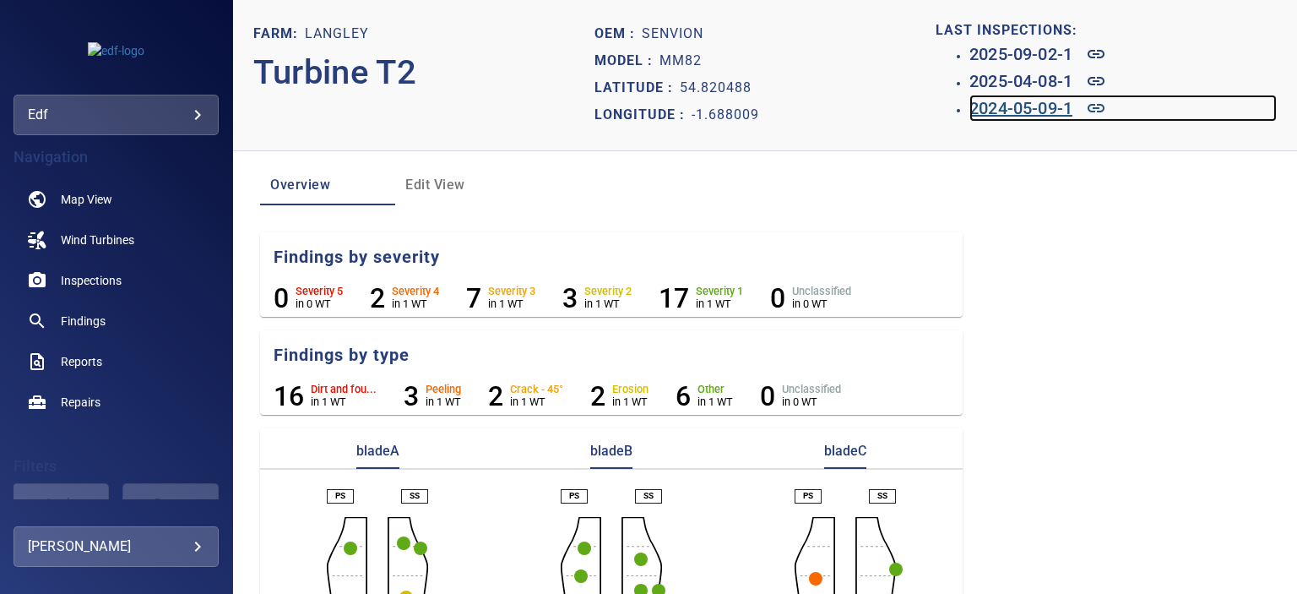
click at [1046, 111] on h6 "2024-05-09-1" at bounding box center [1020, 108] width 103 height 27
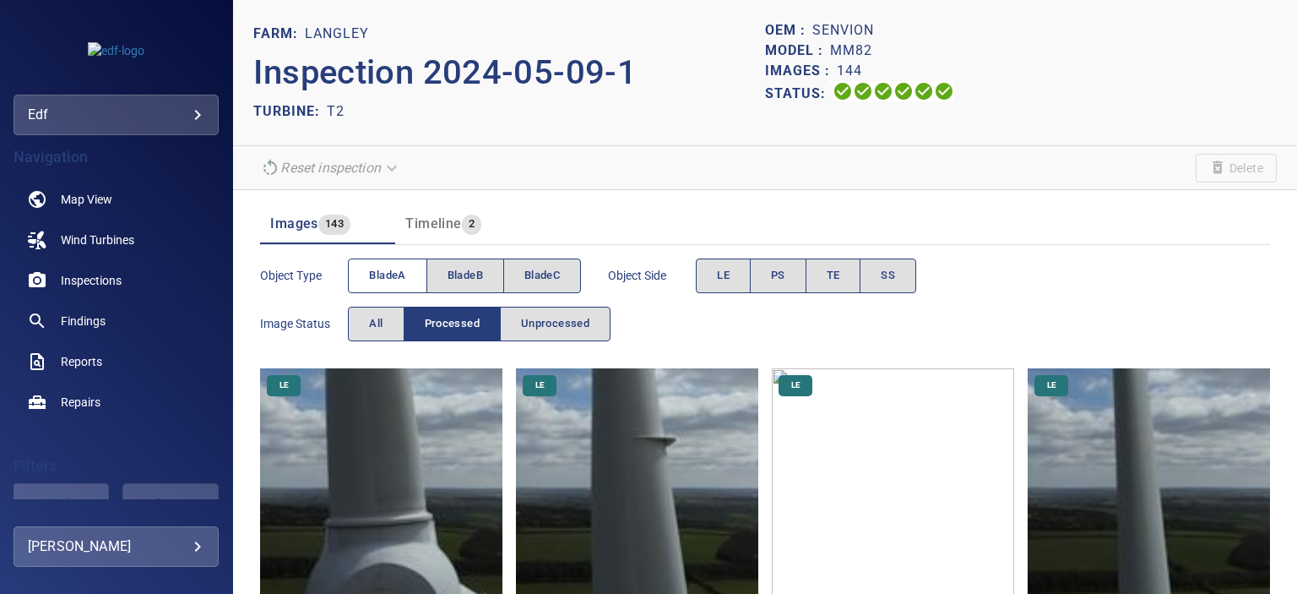
click at [401, 279] on span "bladeA" at bounding box center [387, 275] width 36 height 19
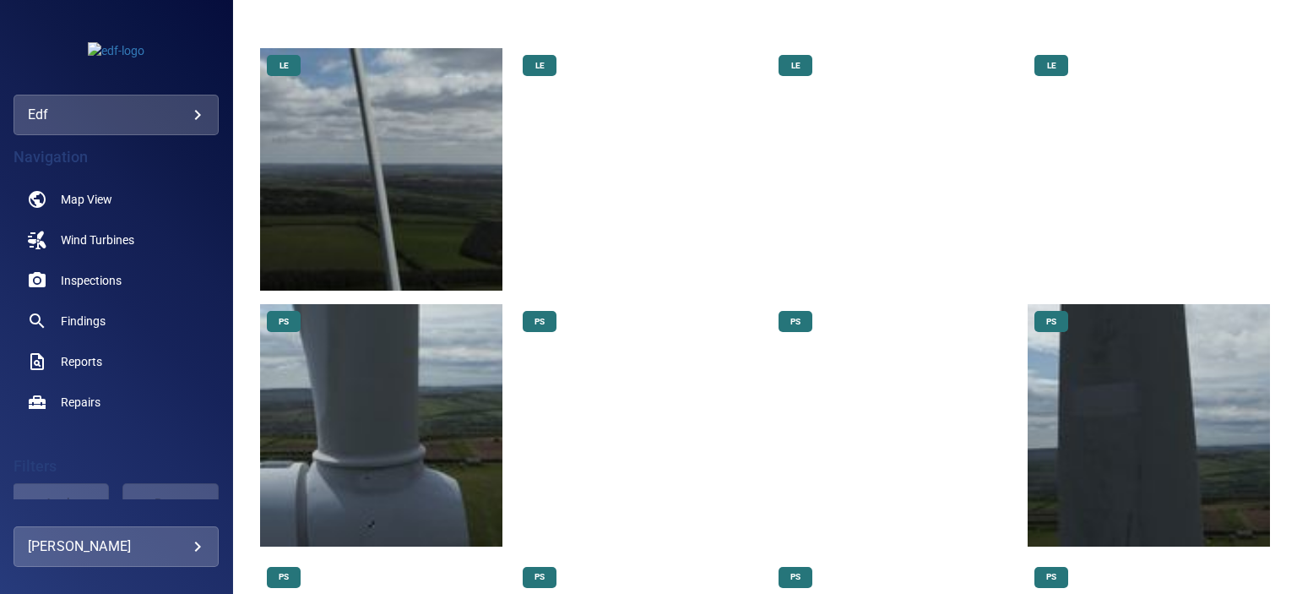
scroll to position [929, 0]
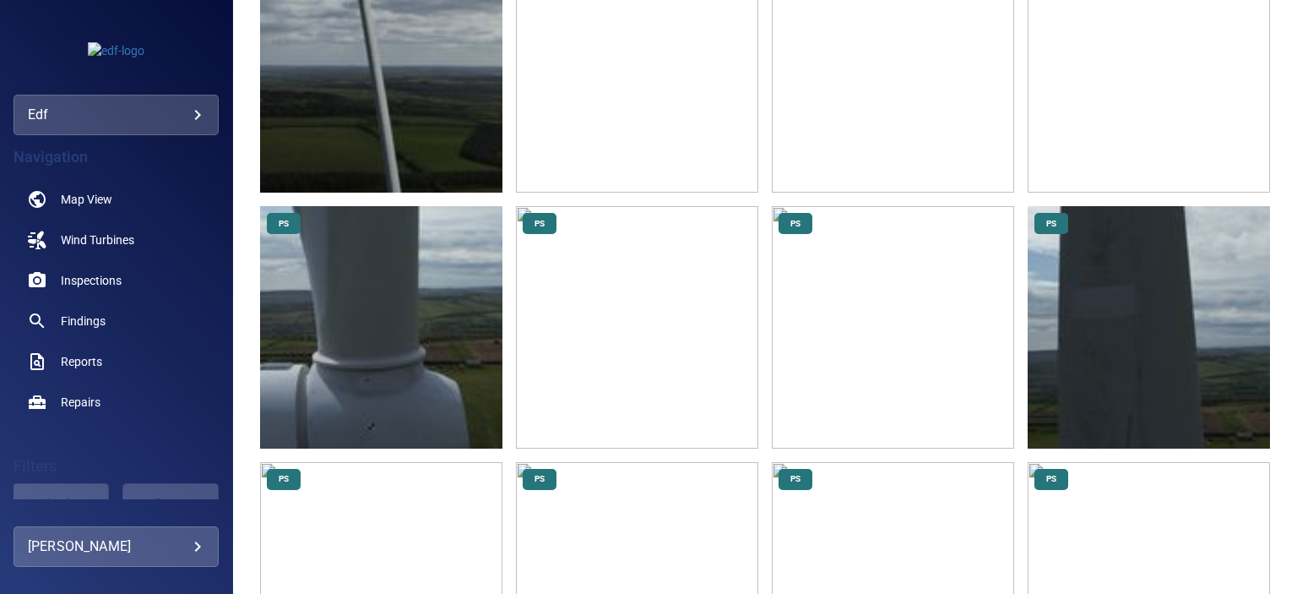
click at [376, 388] on img at bounding box center [381, 327] width 242 height 242
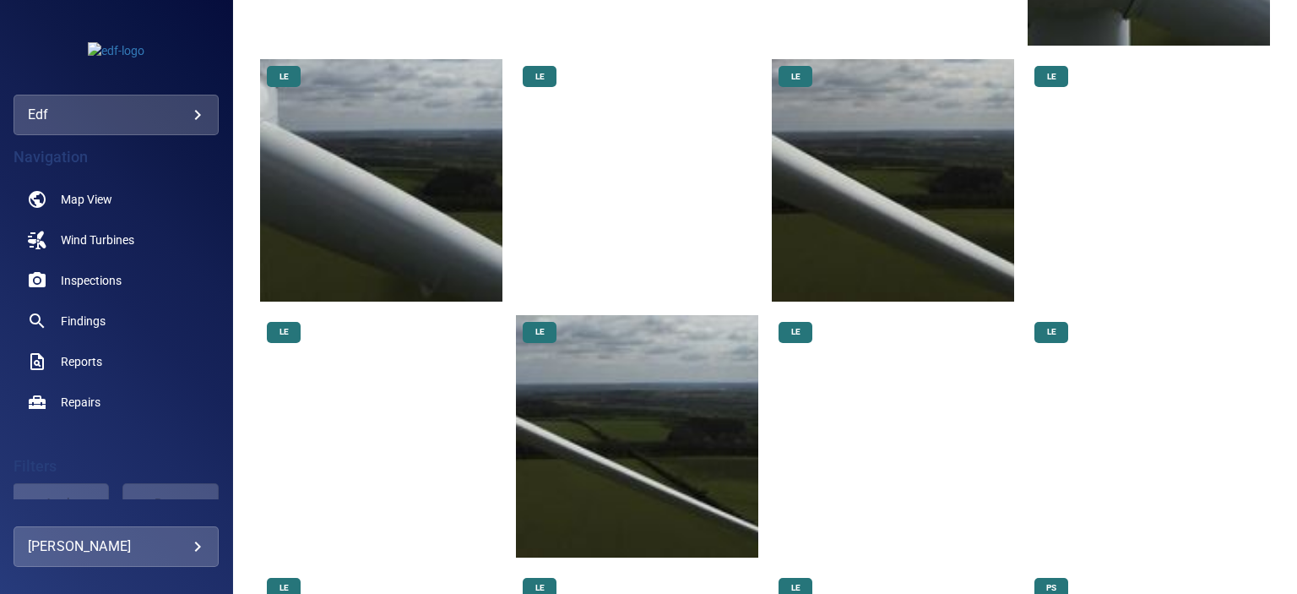
scroll to position [2786, 0]
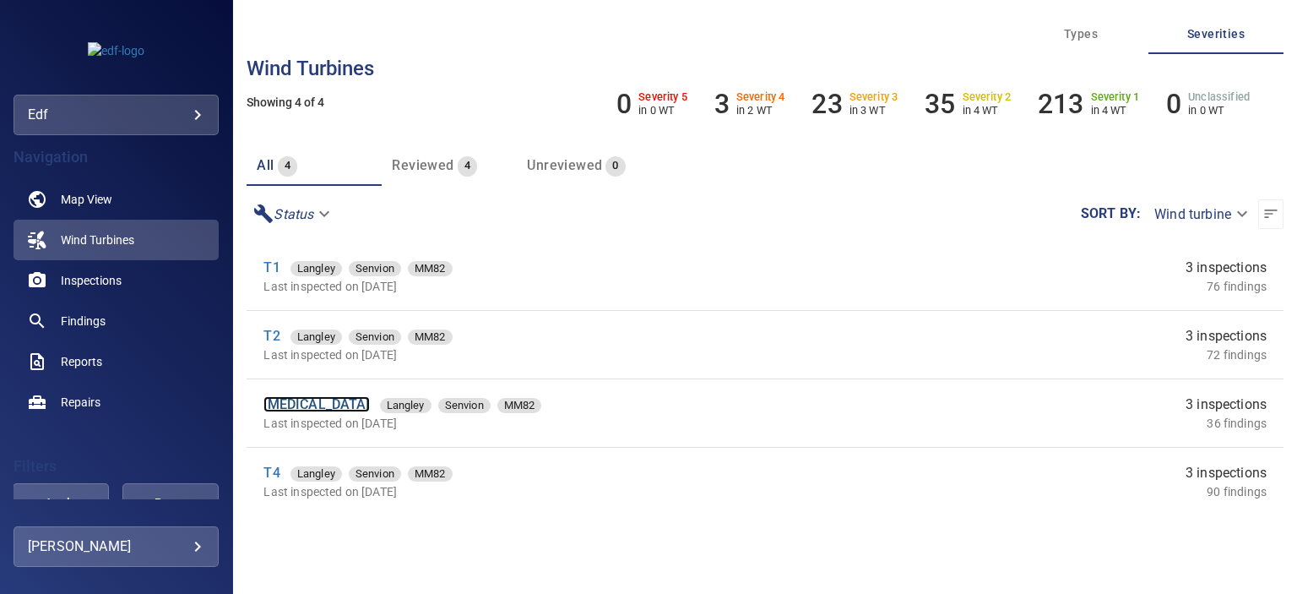
click at [270, 407] on link "[MEDICAL_DATA]" at bounding box center [316, 404] width 106 height 16
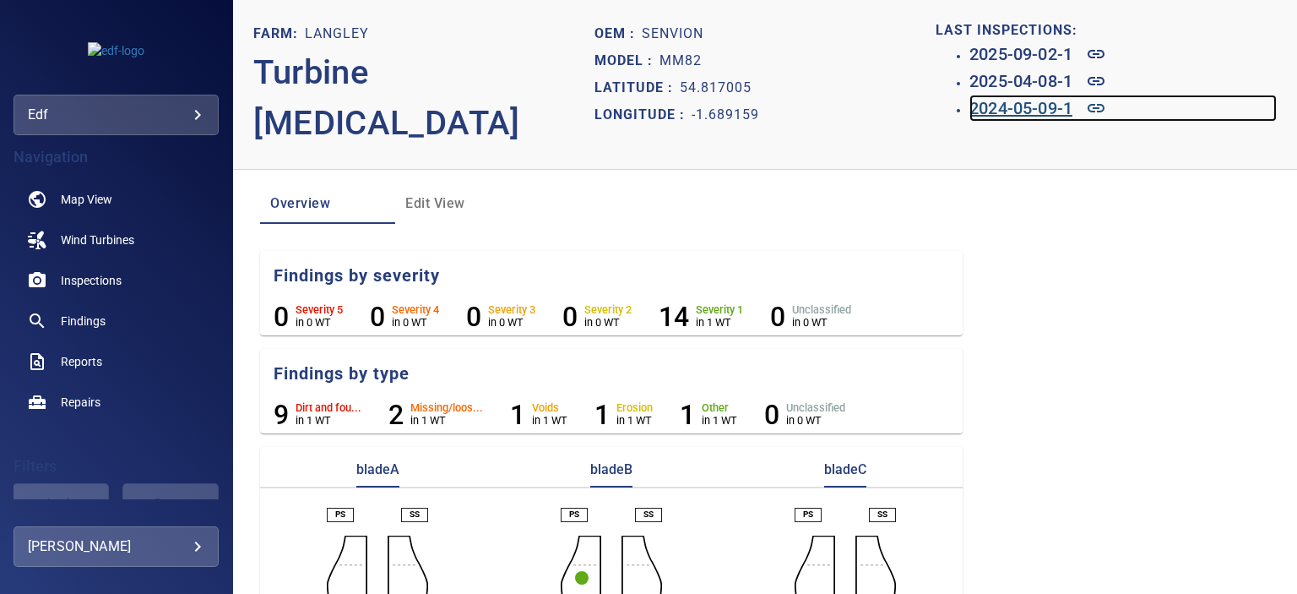
click at [1037, 104] on h6 "2024-05-09-1" at bounding box center [1020, 108] width 103 height 27
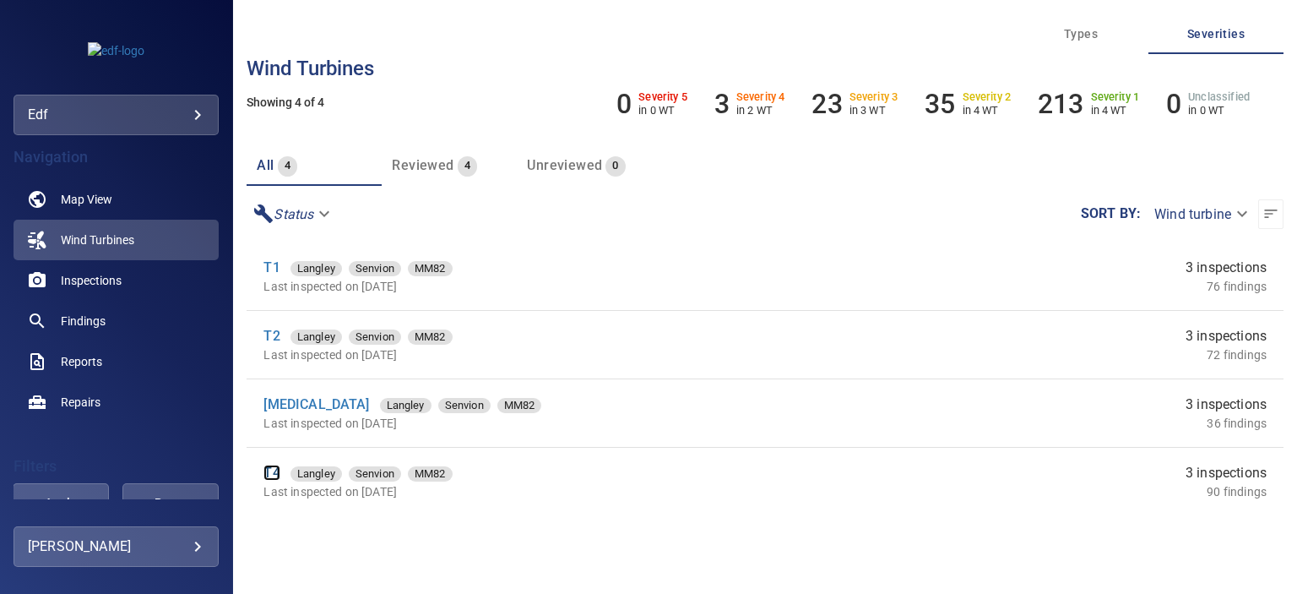
click at [277, 472] on link "T4" at bounding box center [271, 472] width 16 height 16
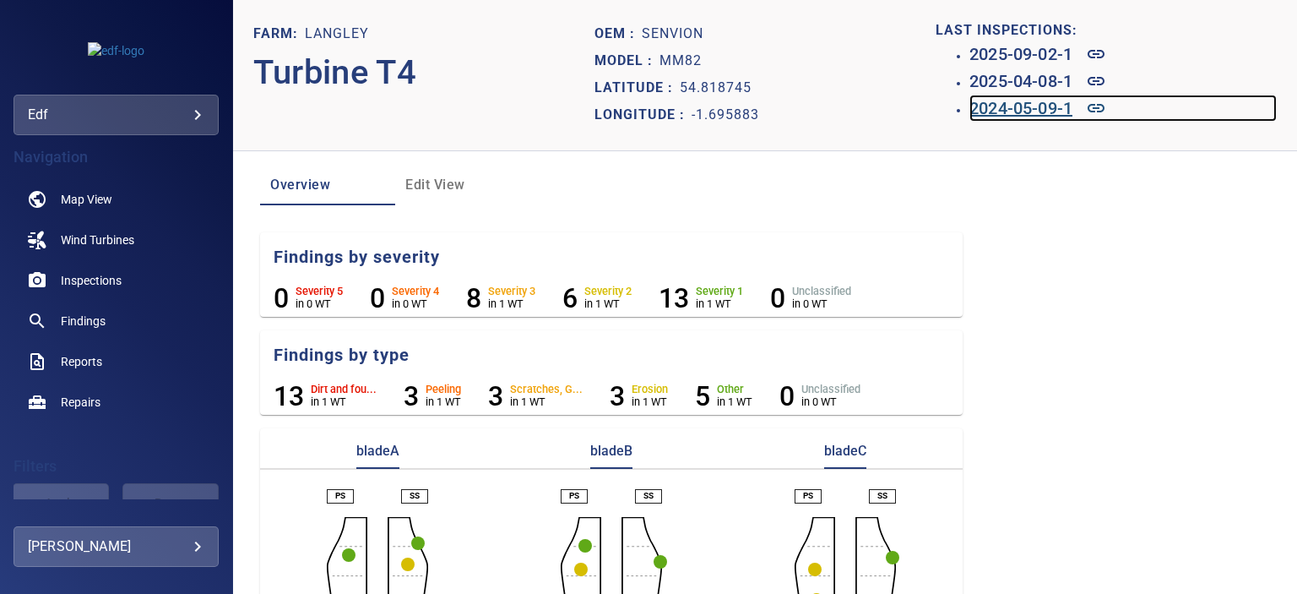
click at [1027, 100] on h6 "2024-05-09-1" at bounding box center [1020, 108] width 103 height 27
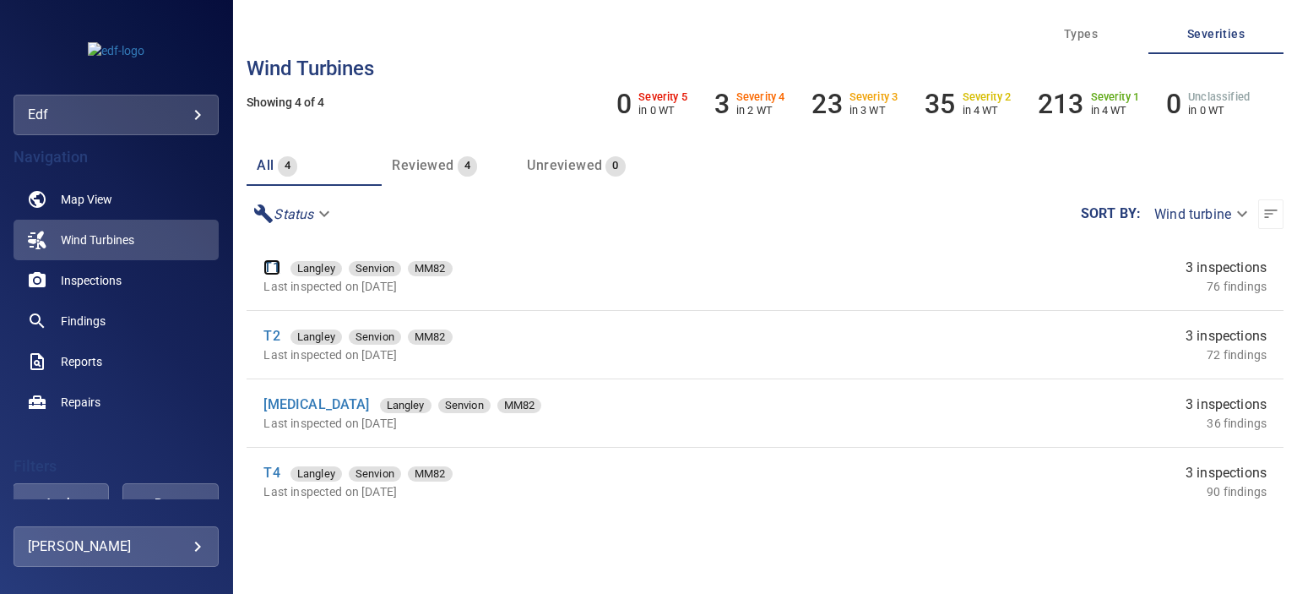
click at [270, 269] on link "T1" at bounding box center [271, 267] width 16 height 16
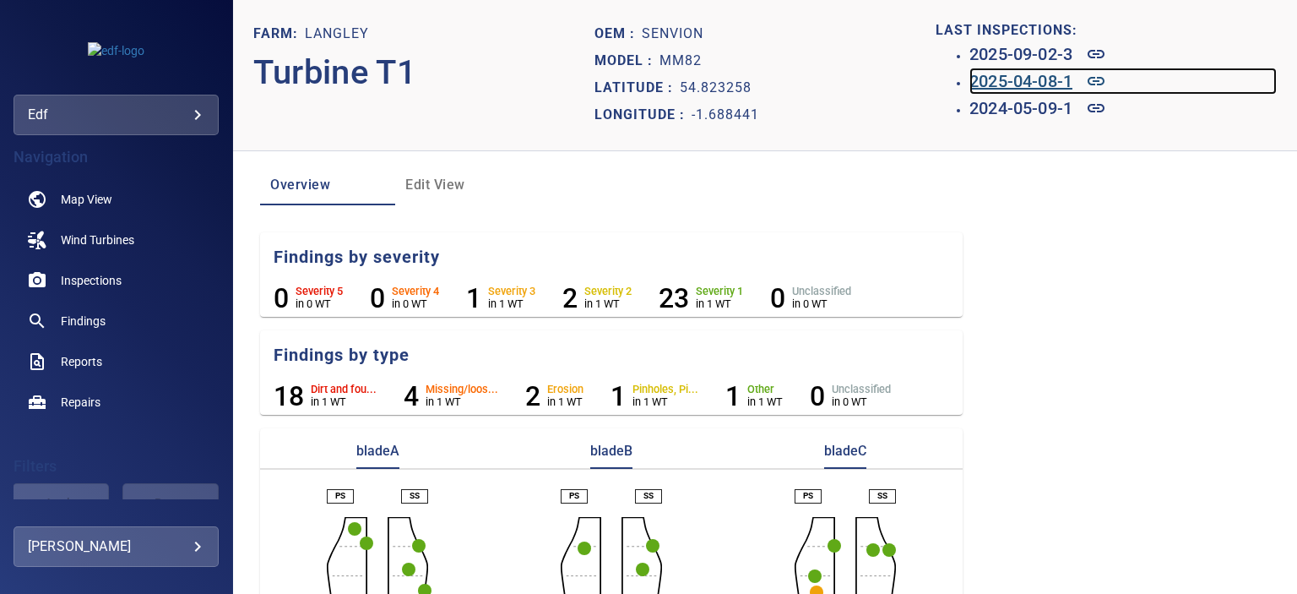
click at [1040, 84] on h6 "2025-04-08-1" at bounding box center [1020, 81] width 103 height 27
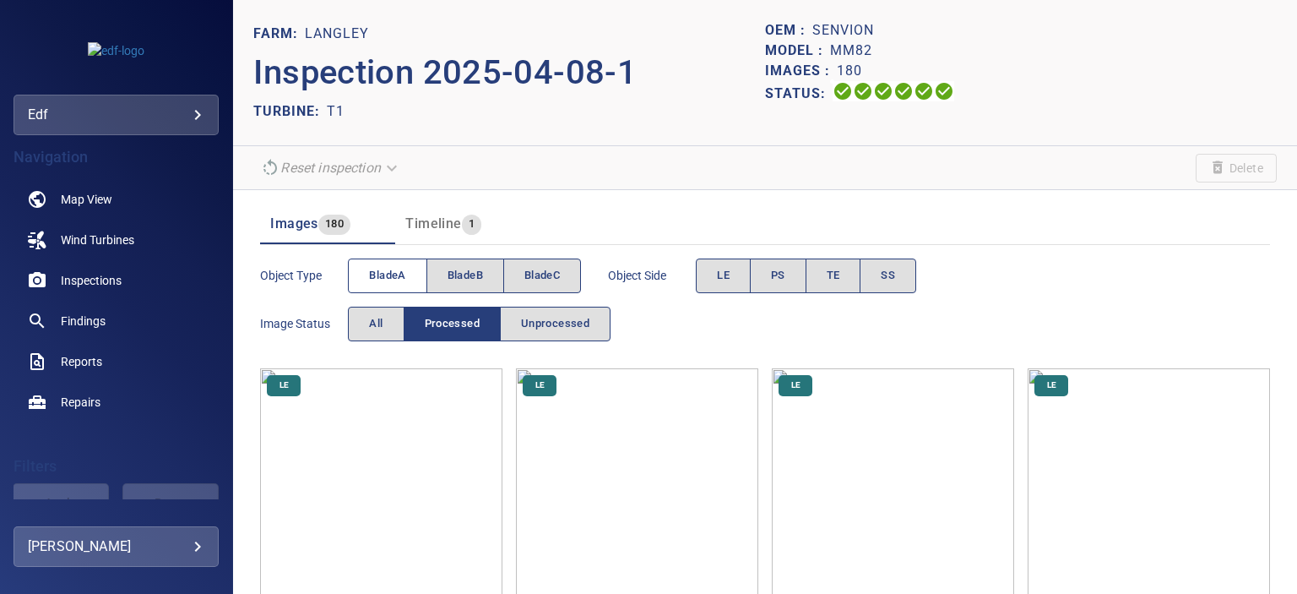
click at [392, 268] on span "bladeA" at bounding box center [387, 275] width 36 height 19
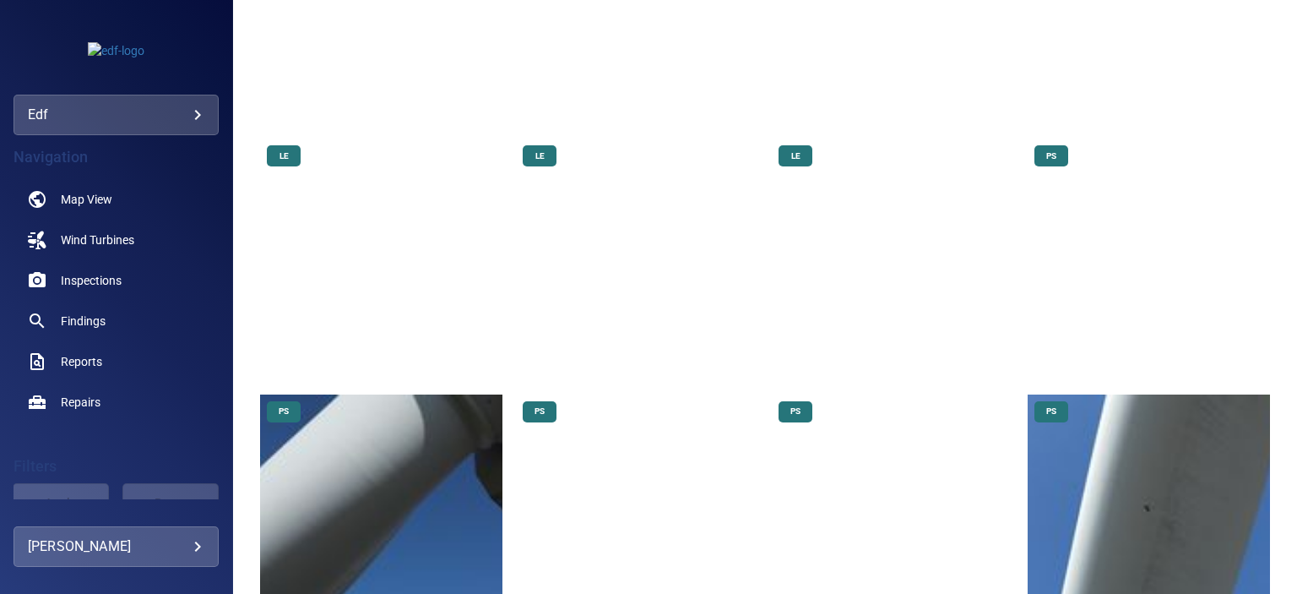
scroll to position [1013, 0]
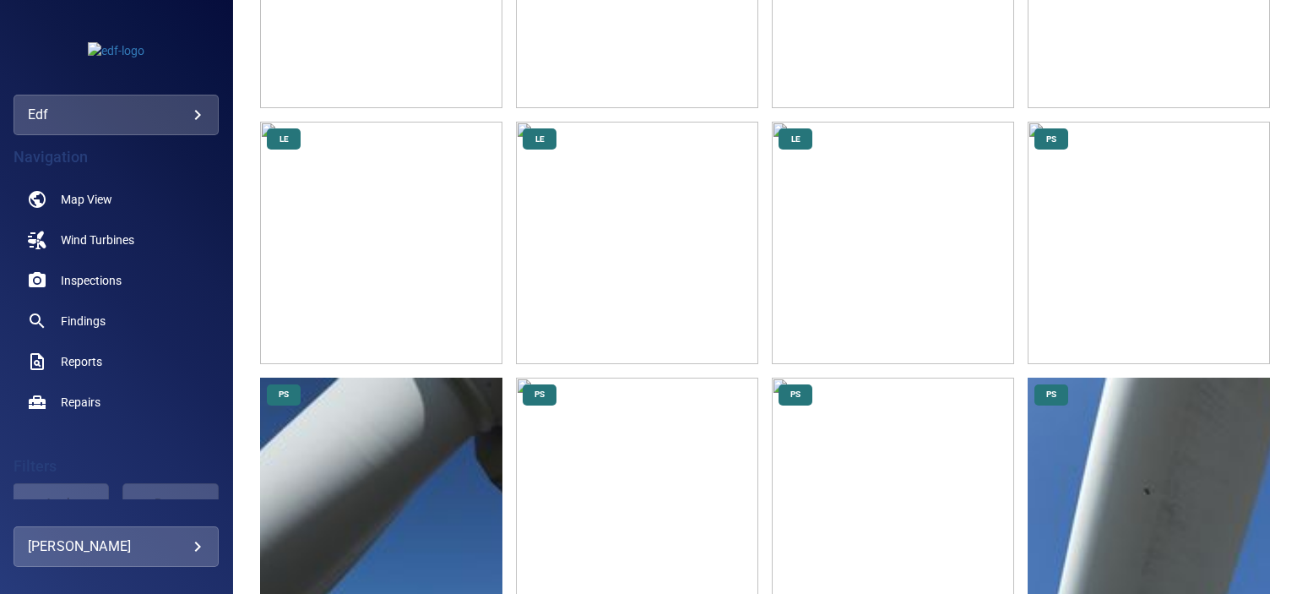
click at [1108, 227] on img at bounding box center [1148, 243] width 242 height 242
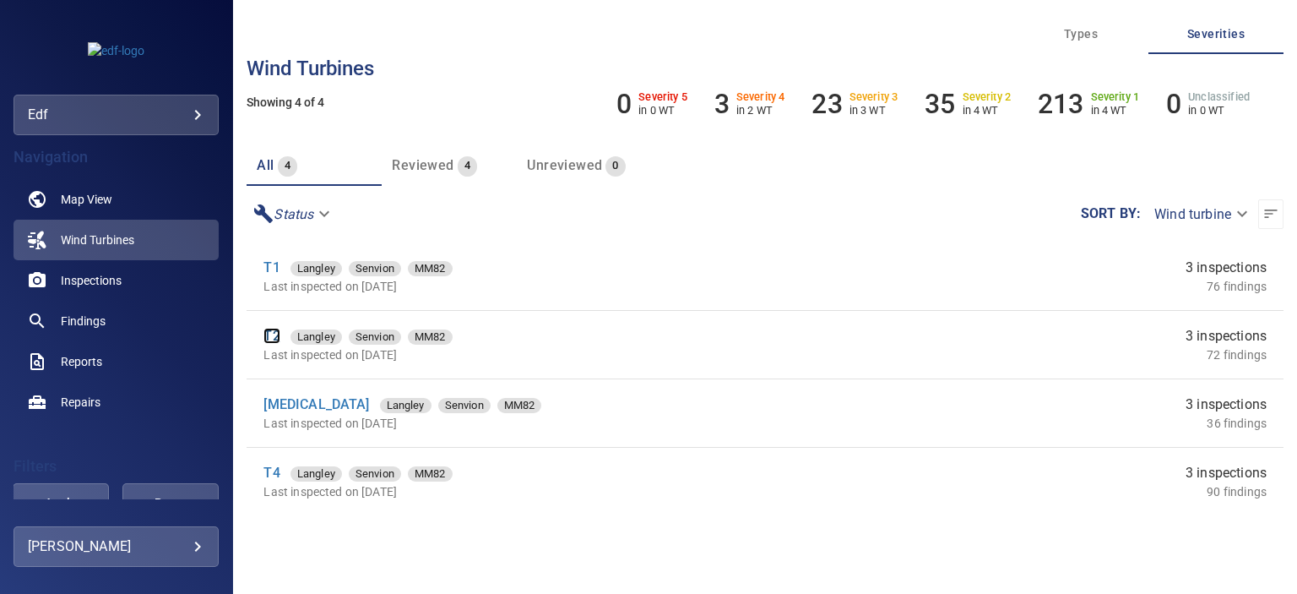
click at [277, 333] on link "T2" at bounding box center [271, 336] width 16 height 16
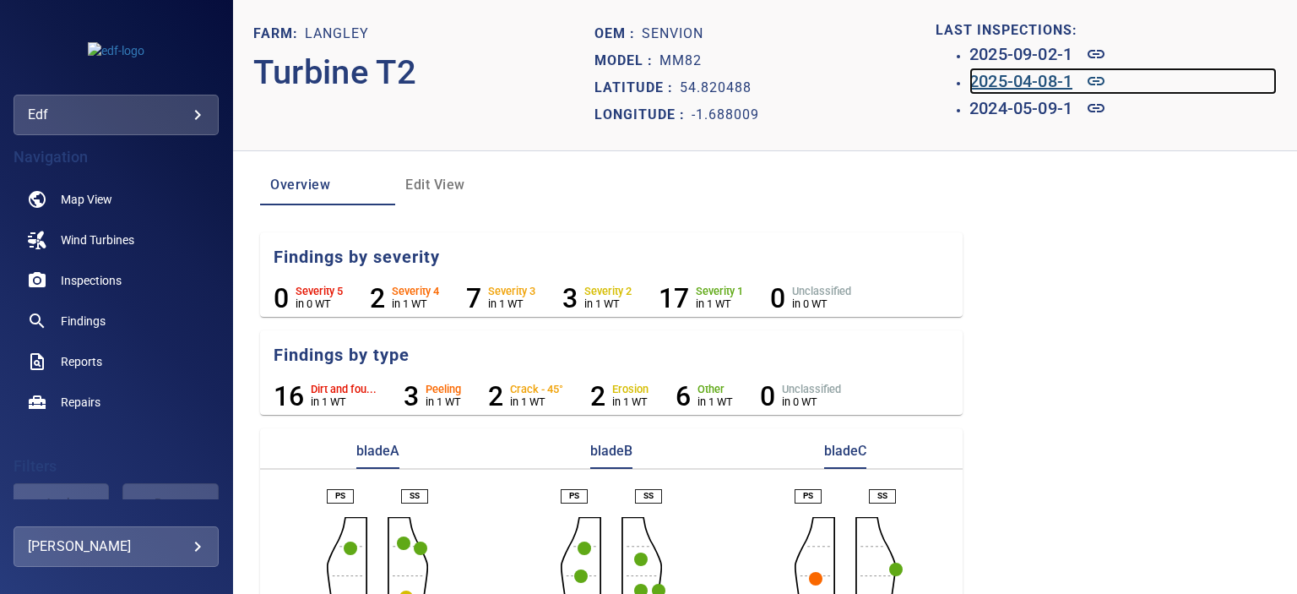
click at [1047, 80] on h6 "2025-04-08-1" at bounding box center [1020, 81] width 103 height 27
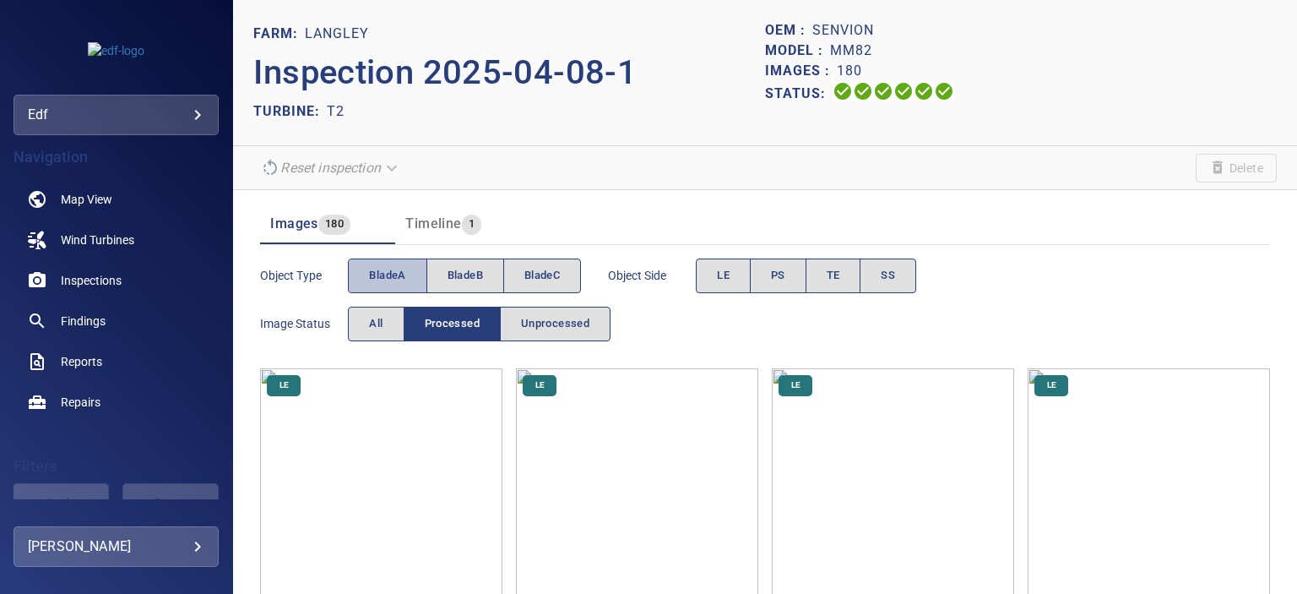
click at [393, 267] on span "bladeA" at bounding box center [387, 275] width 36 height 19
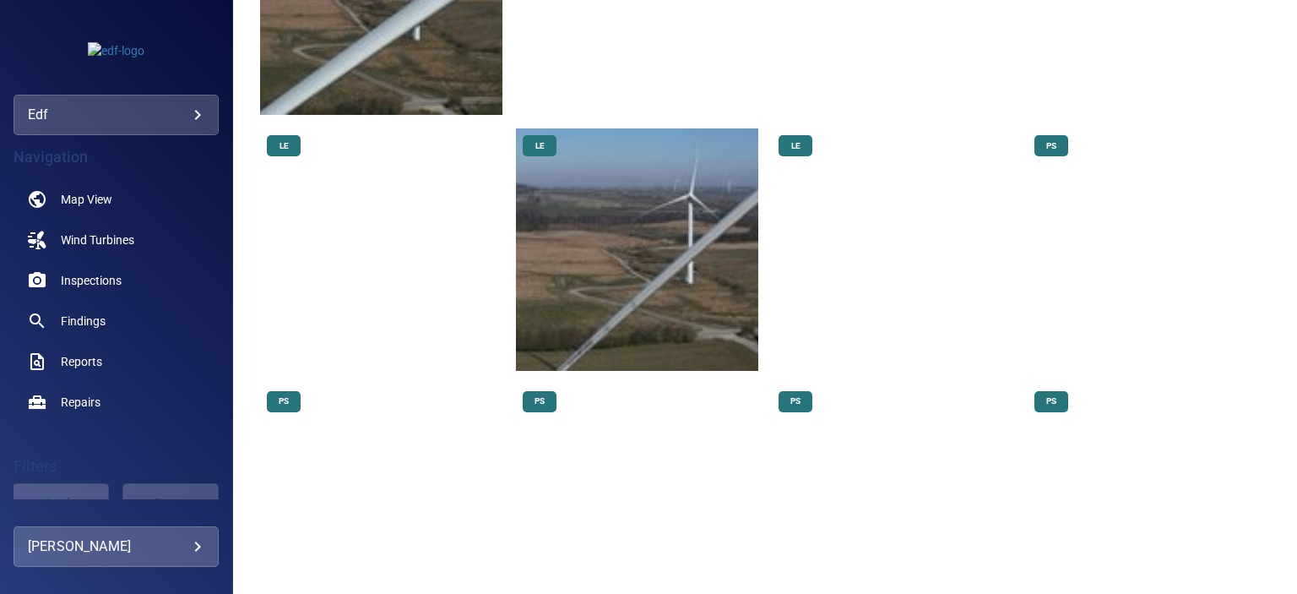
scroll to position [1098, 0]
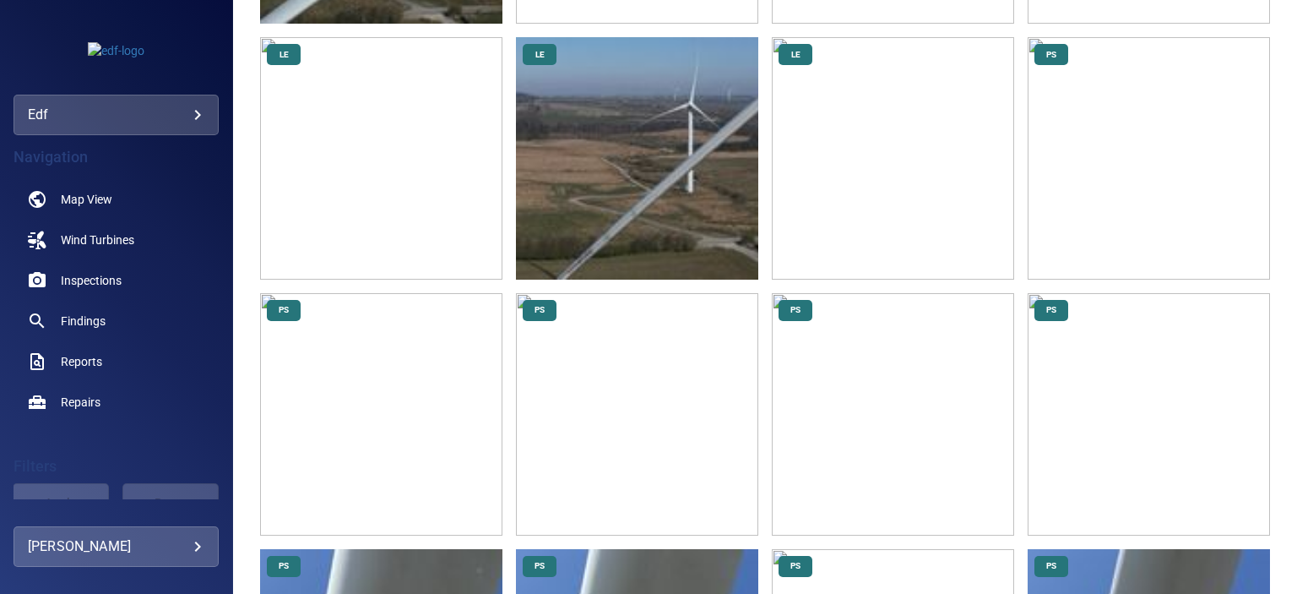
click at [1131, 170] on img at bounding box center [1148, 158] width 242 height 242
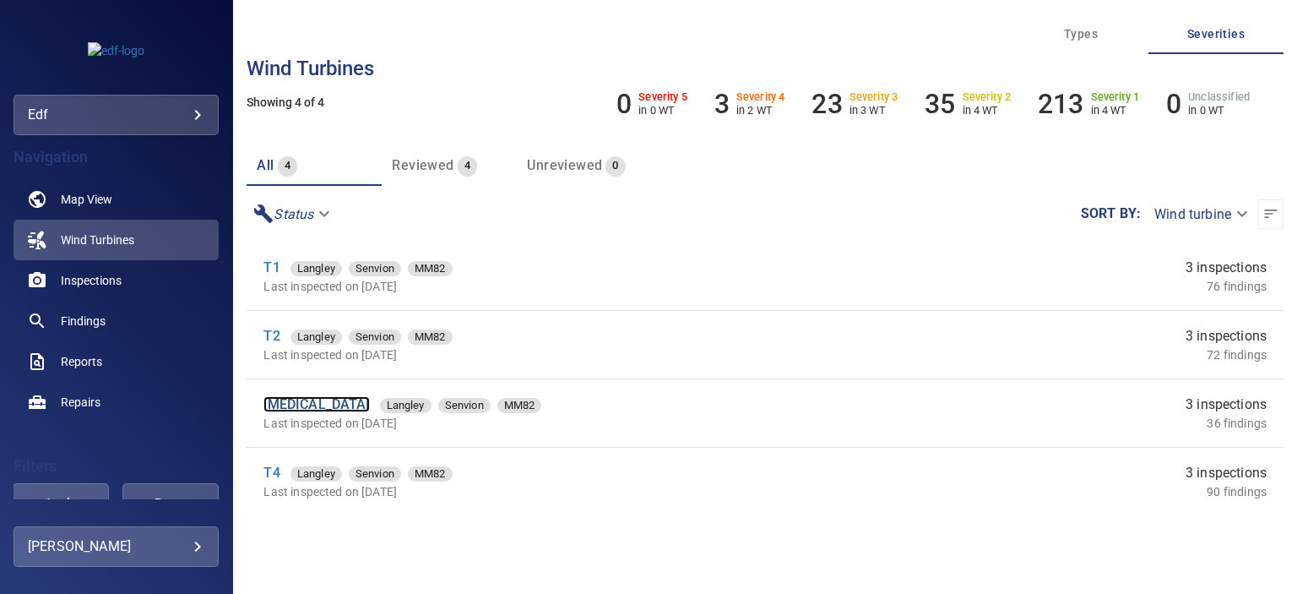
click at [274, 404] on link "[MEDICAL_DATA]" at bounding box center [316, 404] width 106 height 16
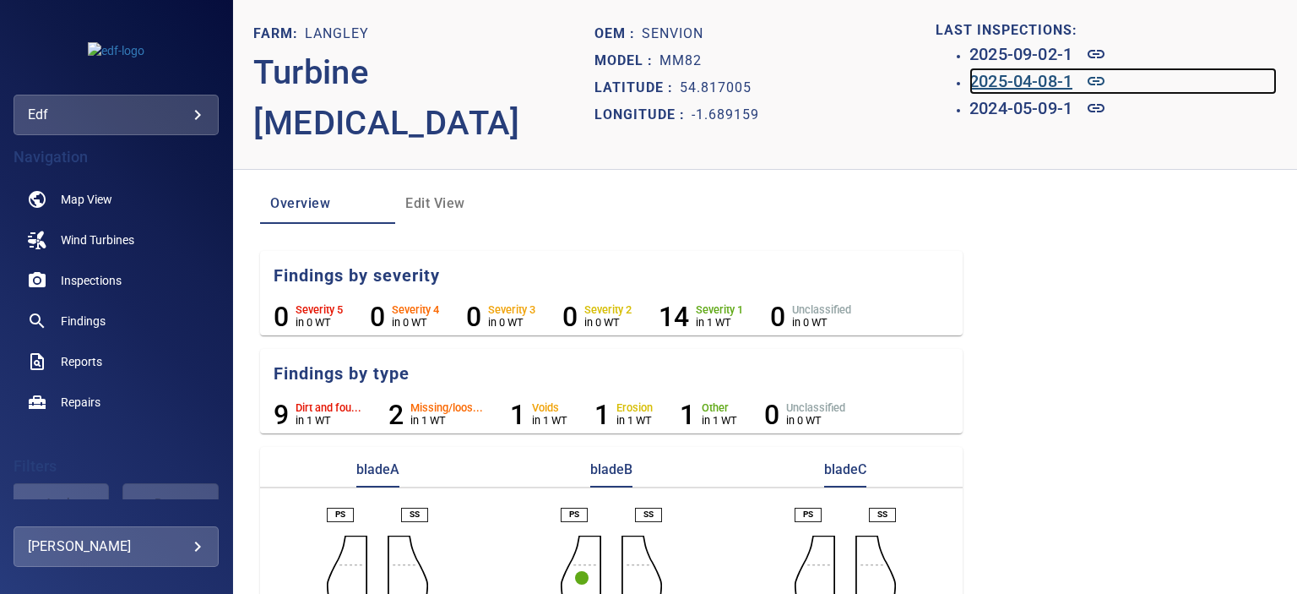
click at [1034, 78] on h6 "2025-04-08-1" at bounding box center [1020, 81] width 103 height 27
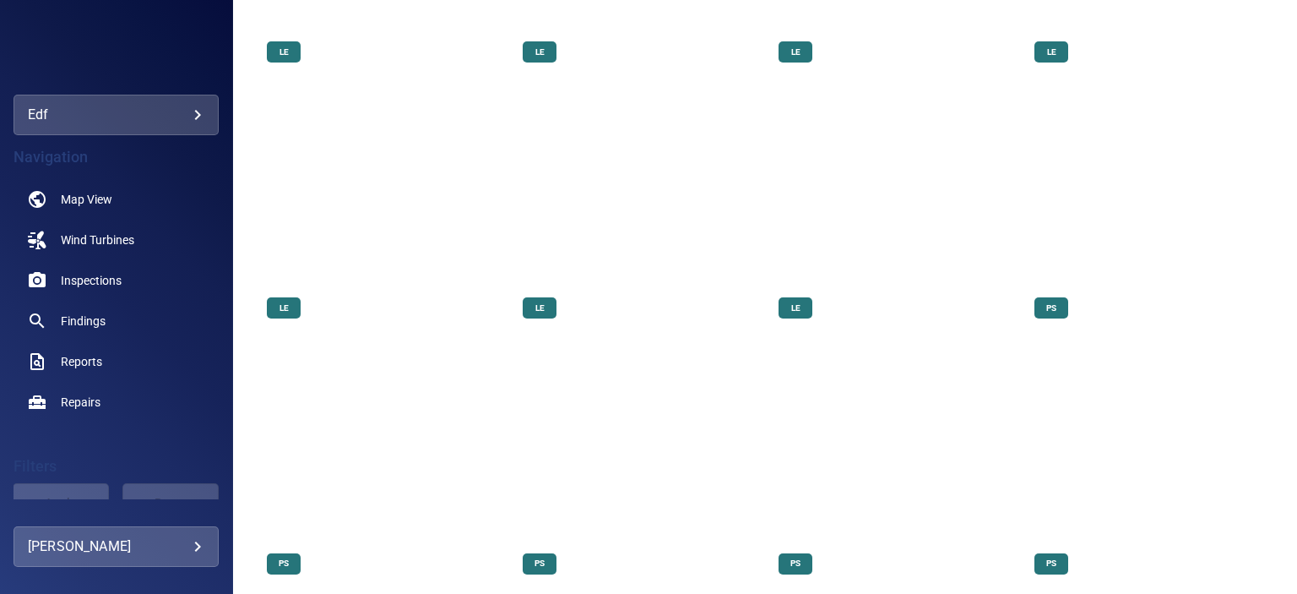
scroll to position [1098, 0]
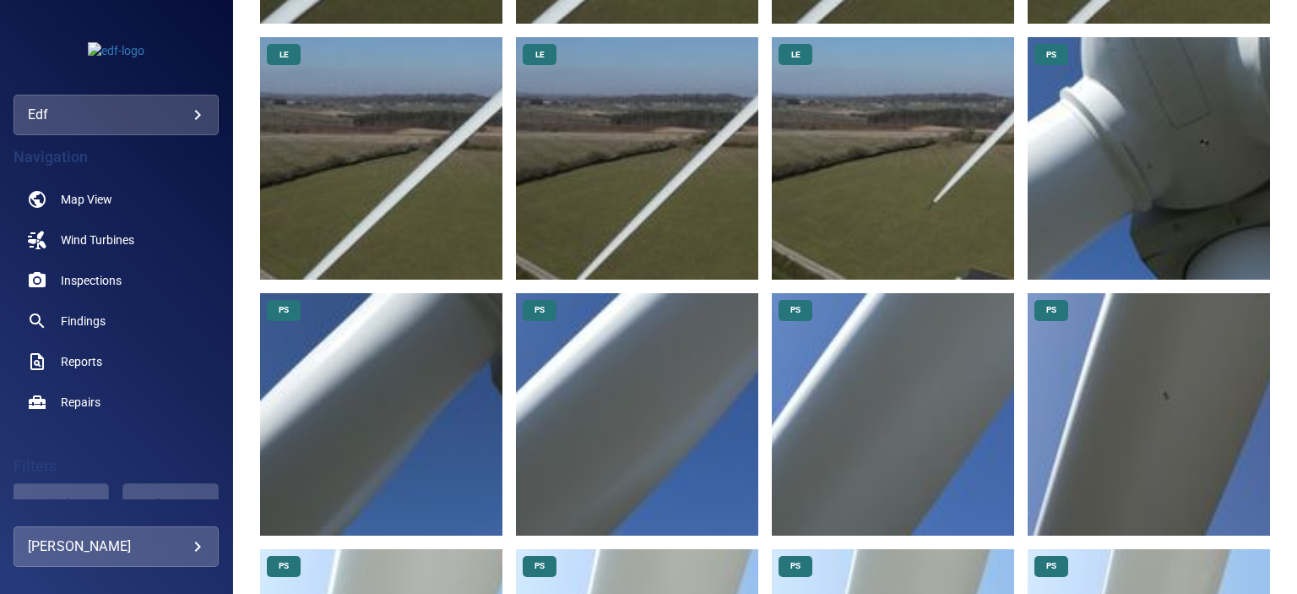
click at [1111, 161] on img at bounding box center [1148, 158] width 242 height 242
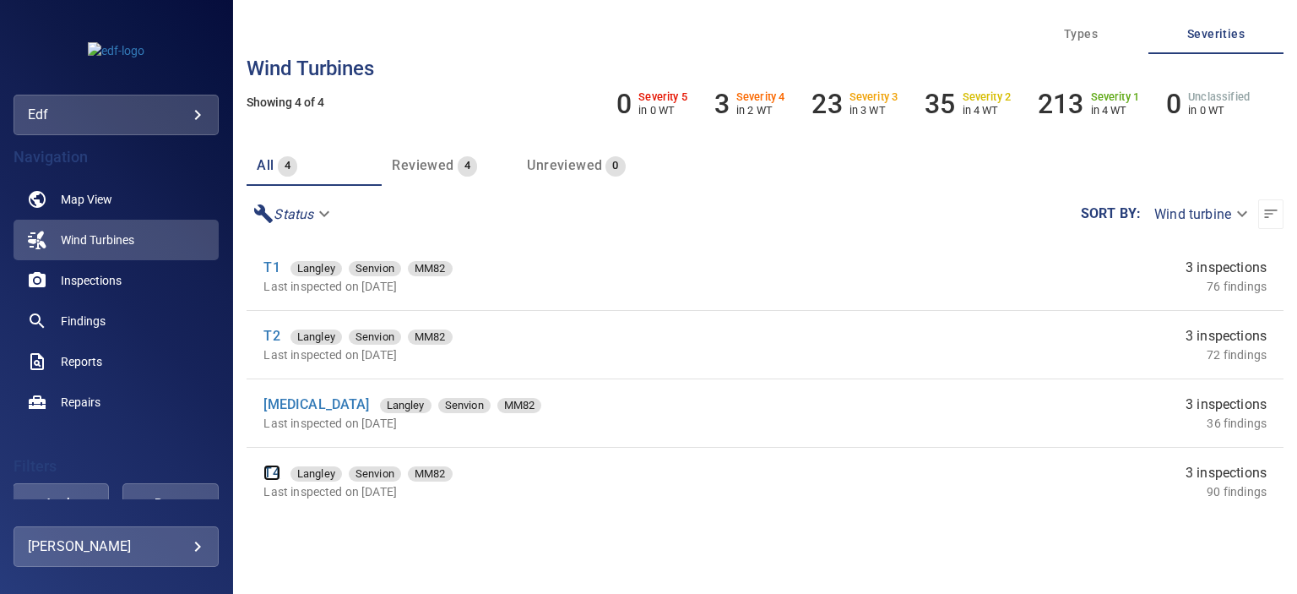
click at [267, 476] on link "T4" at bounding box center [271, 472] width 16 height 16
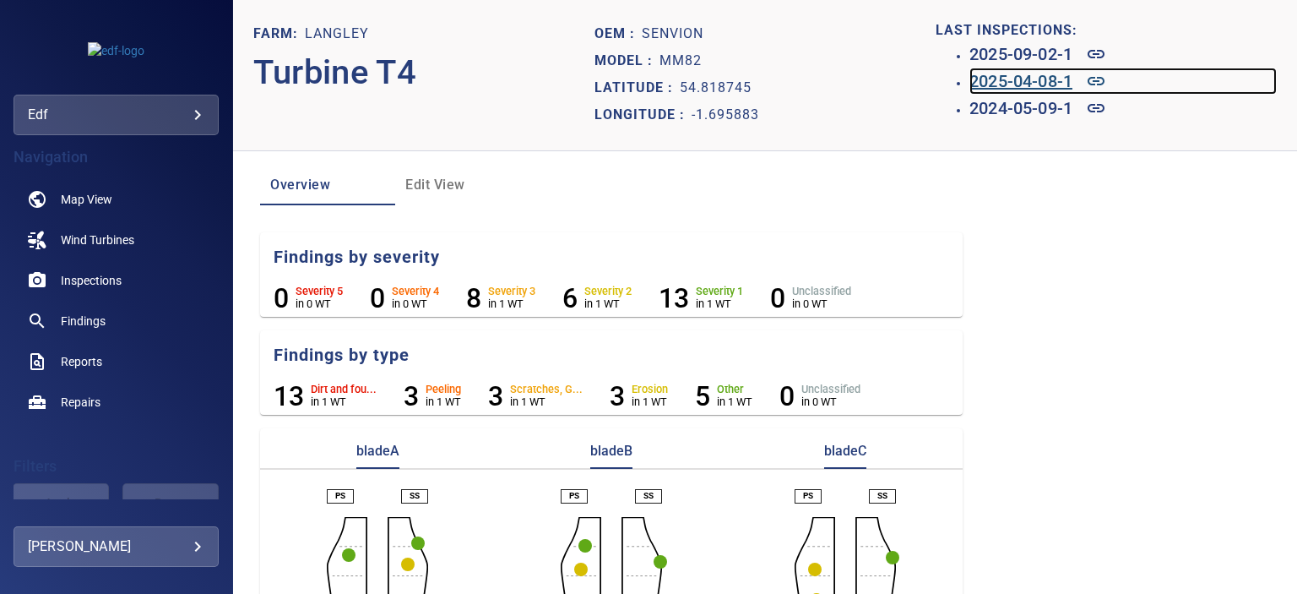
click at [1035, 80] on h6 "2025-04-08-1" at bounding box center [1020, 81] width 103 height 27
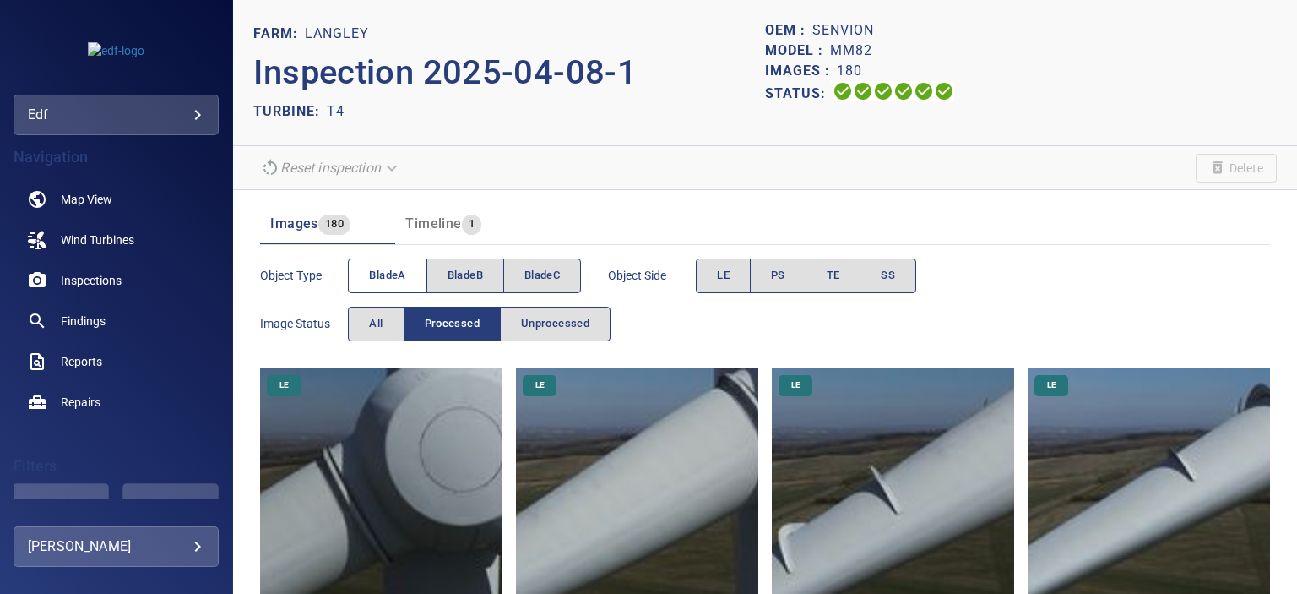
click at [390, 279] on span "bladeA" at bounding box center [387, 275] width 36 height 19
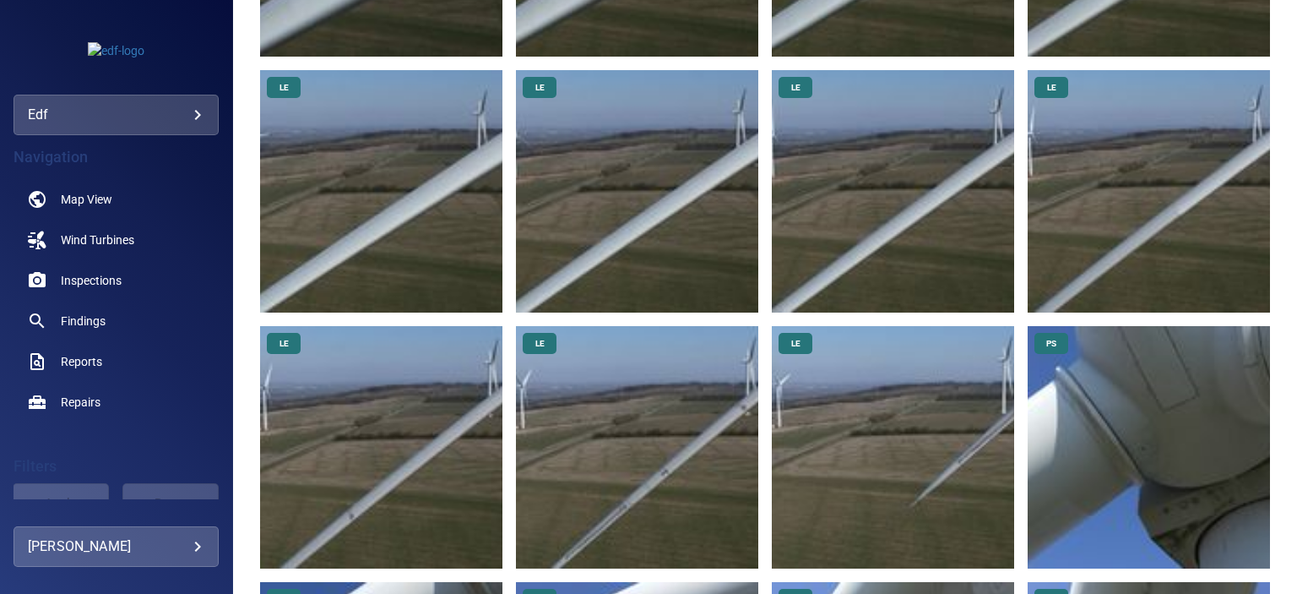
scroll to position [1013, 0]
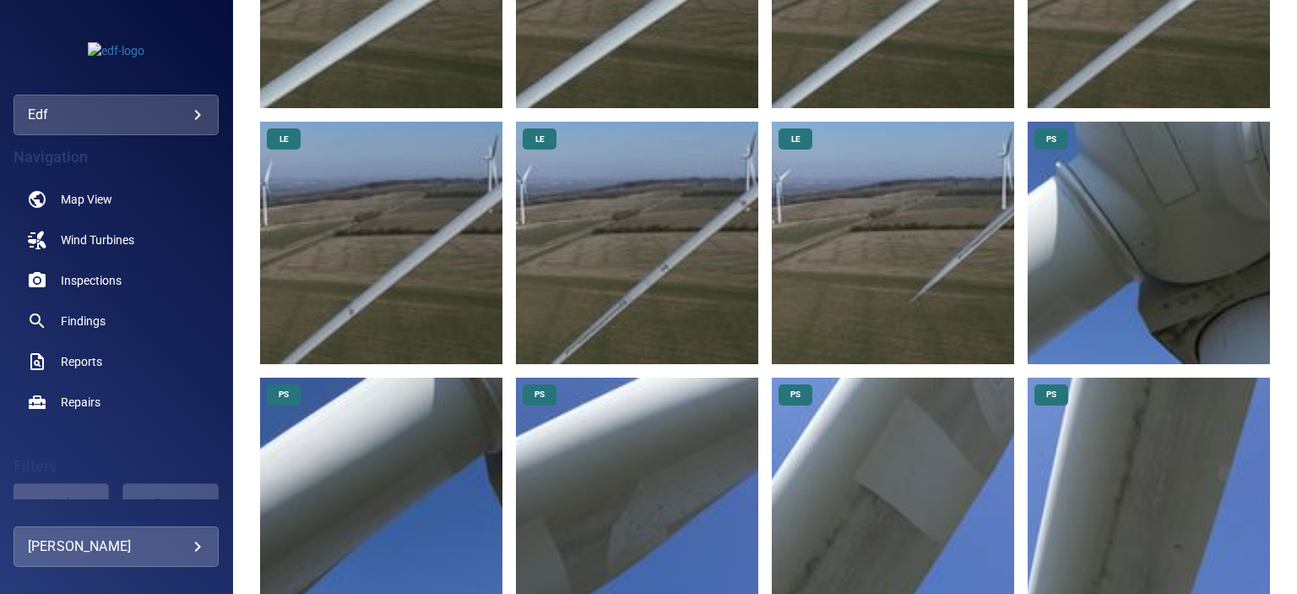
click at [1118, 234] on img at bounding box center [1148, 243] width 242 height 242
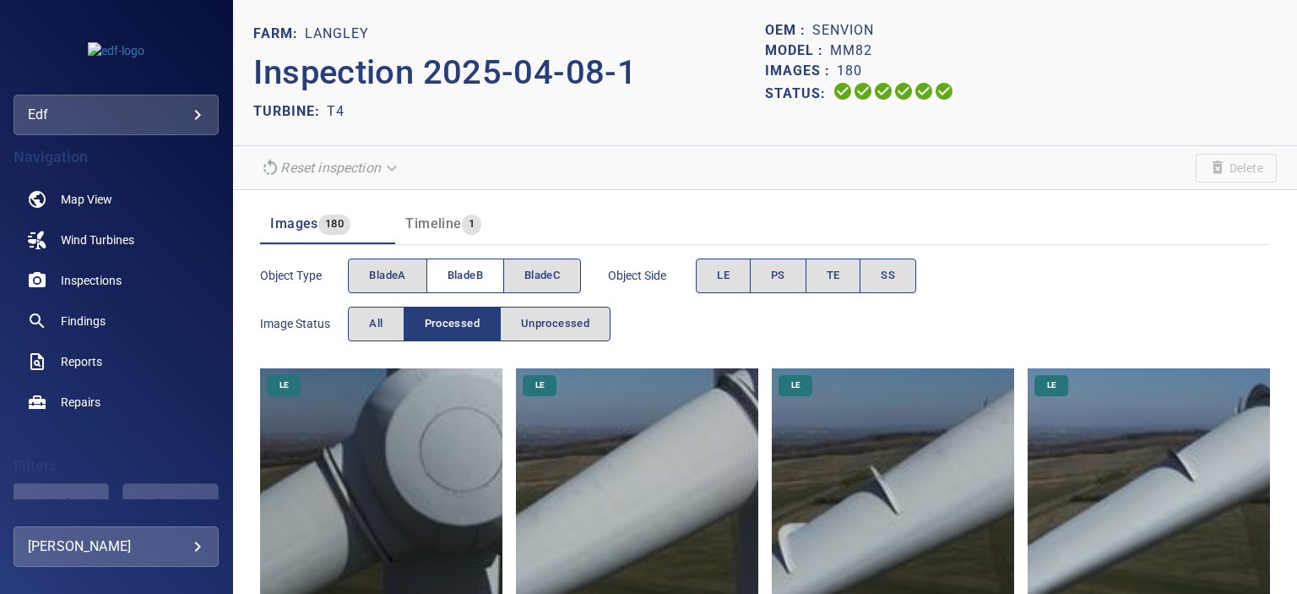
click at [469, 278] on span "bladeB" at bounding box center [464, 275] width 35 height 19
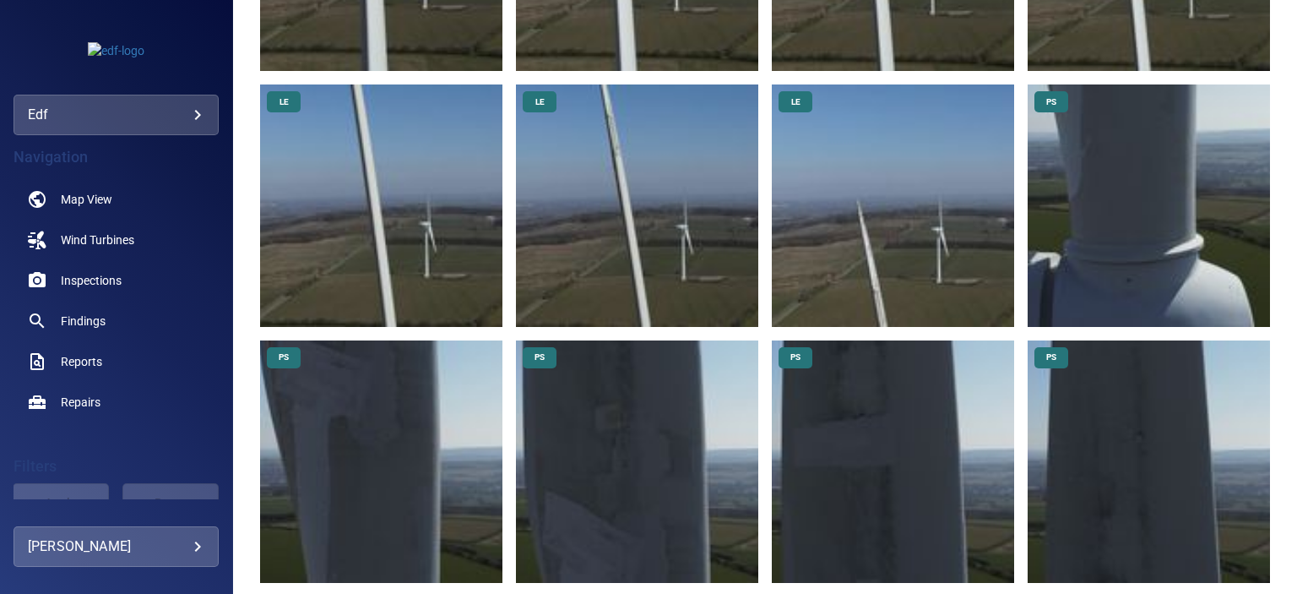
scroll to position [1098, 0]
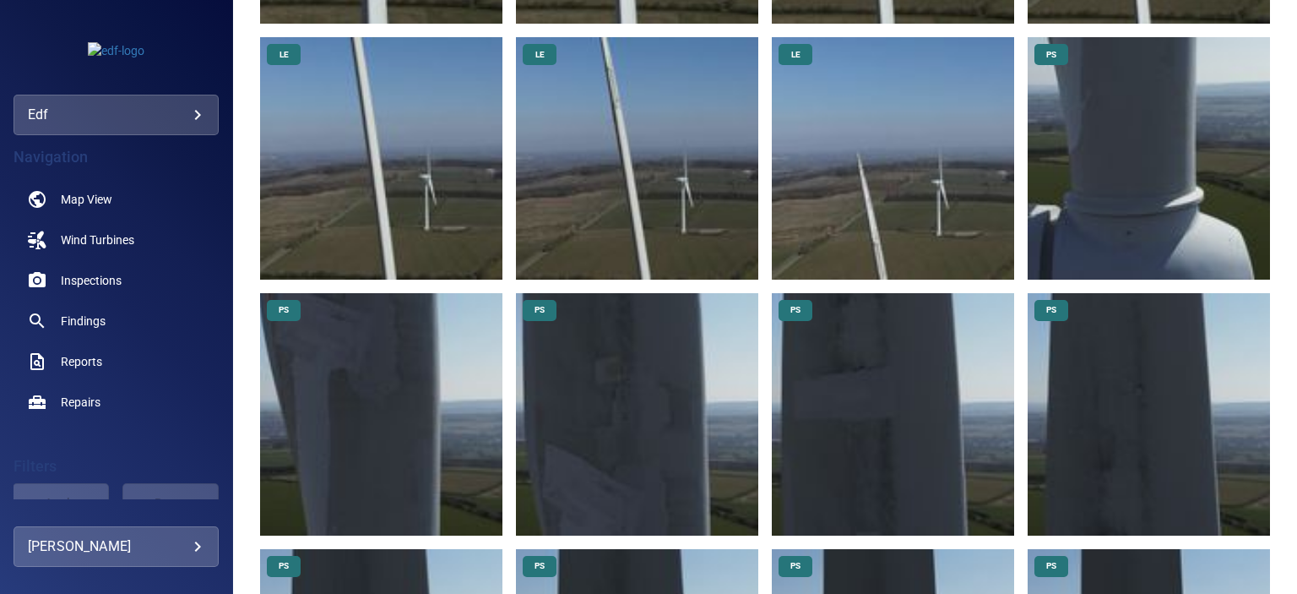
click at [1113, 214] on img at bounding box center [1148, 158] width 242 height 242
